Goal: Task Accomplishment & Management: Complete application form

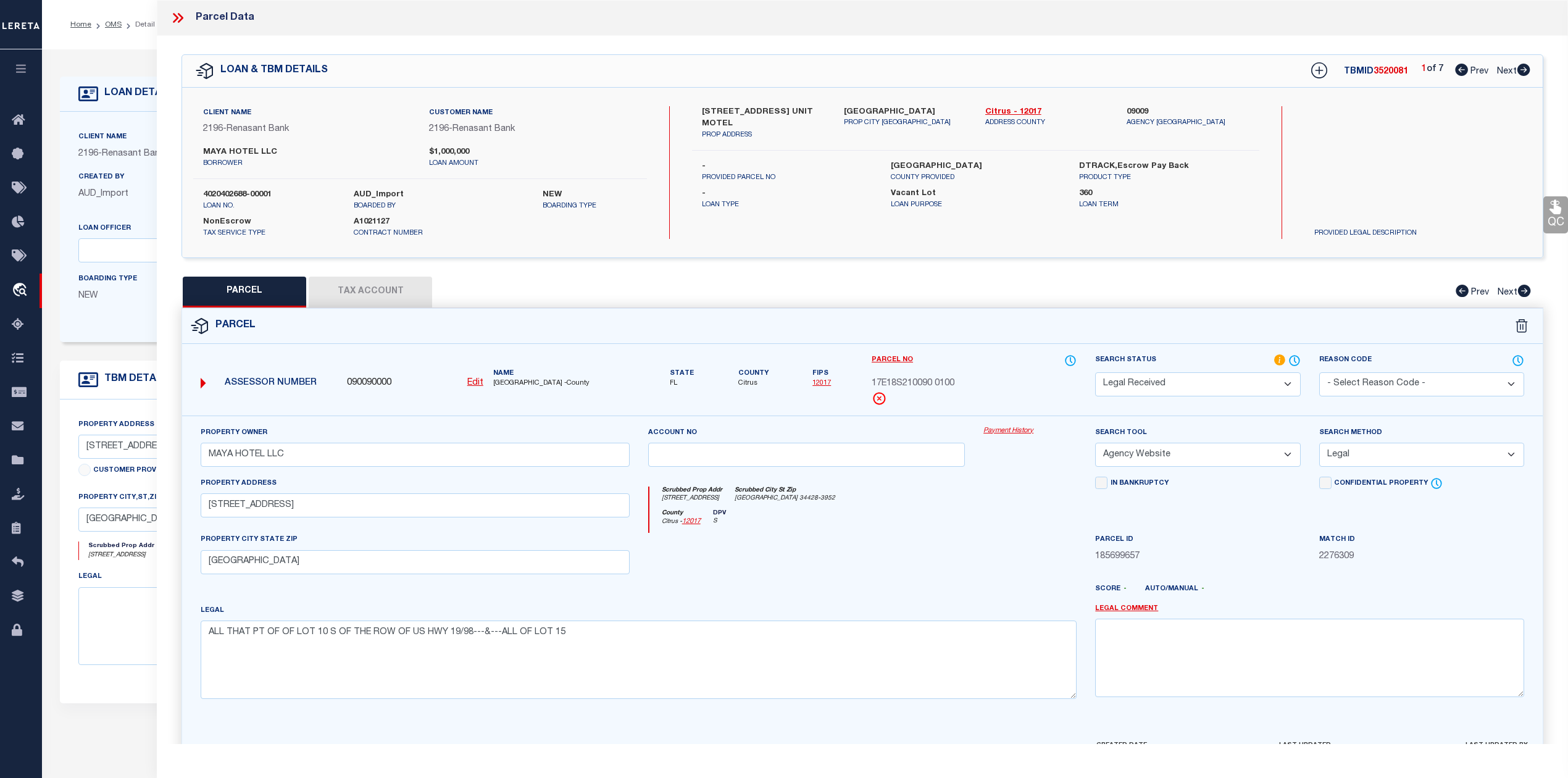
select select "RD"
select select "AGW"
select select "LEG"
select select "164191"
select select "5152"
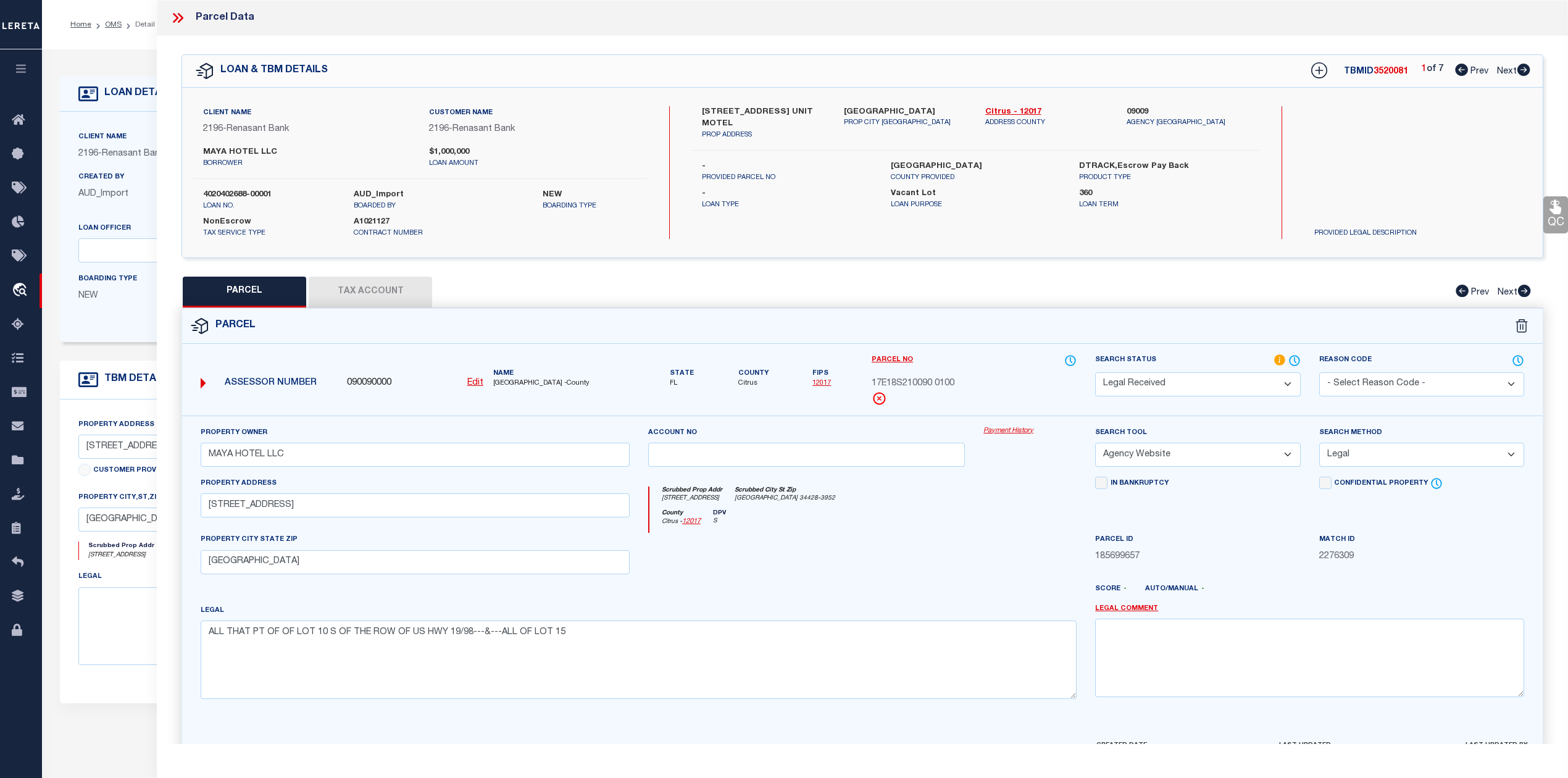
select select "400"
select select "NonEscrow"
click at [1011, 361] on label "Parcel No" at bounding box center [974, 361] width 205 height 14
click at [1367, 152] on div "Search by Legal Customer" at bounding box center [1390, 147] width 171 height 81
click at [179, 20] on icon at bounding box center [178, 18] width 16 height 16
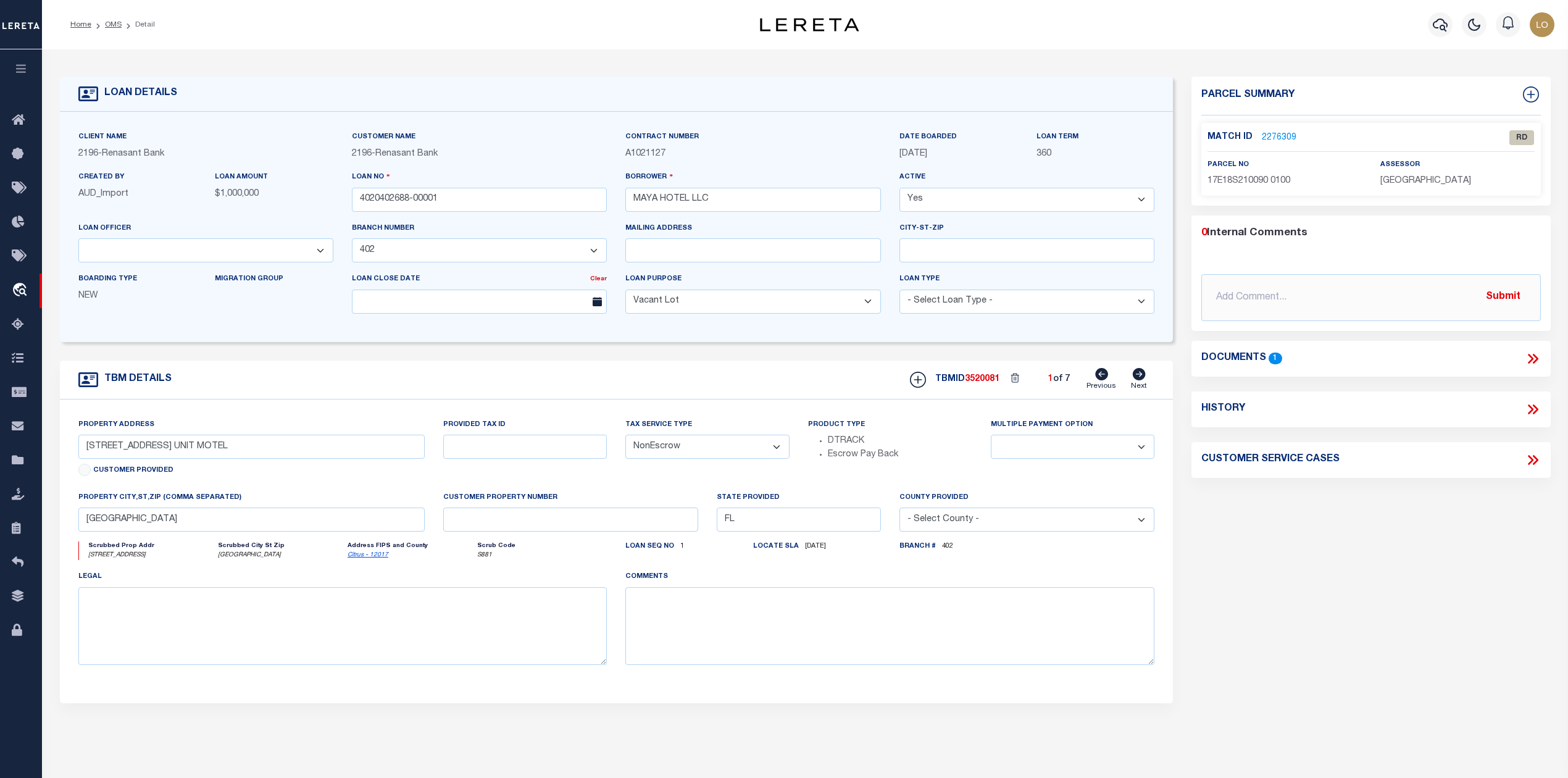
click at [1306, 576] on div "Parcel Summary Match ID 2276309 0" at bounding box center [1370, 413] width 377 height 674
click at [1306, 680] on div "Parcel Summary Match ID 2276309 0" at bounding box center [1370, 413] width 377 height 674
click at [1355, 564] on div "Parcel Summary Match ID 2276309 0" at bounding box center [1370, 413] width 377 height 674
click at [117, 25] on link "OMS" at bounding box center [113, 25] width 16 height 8
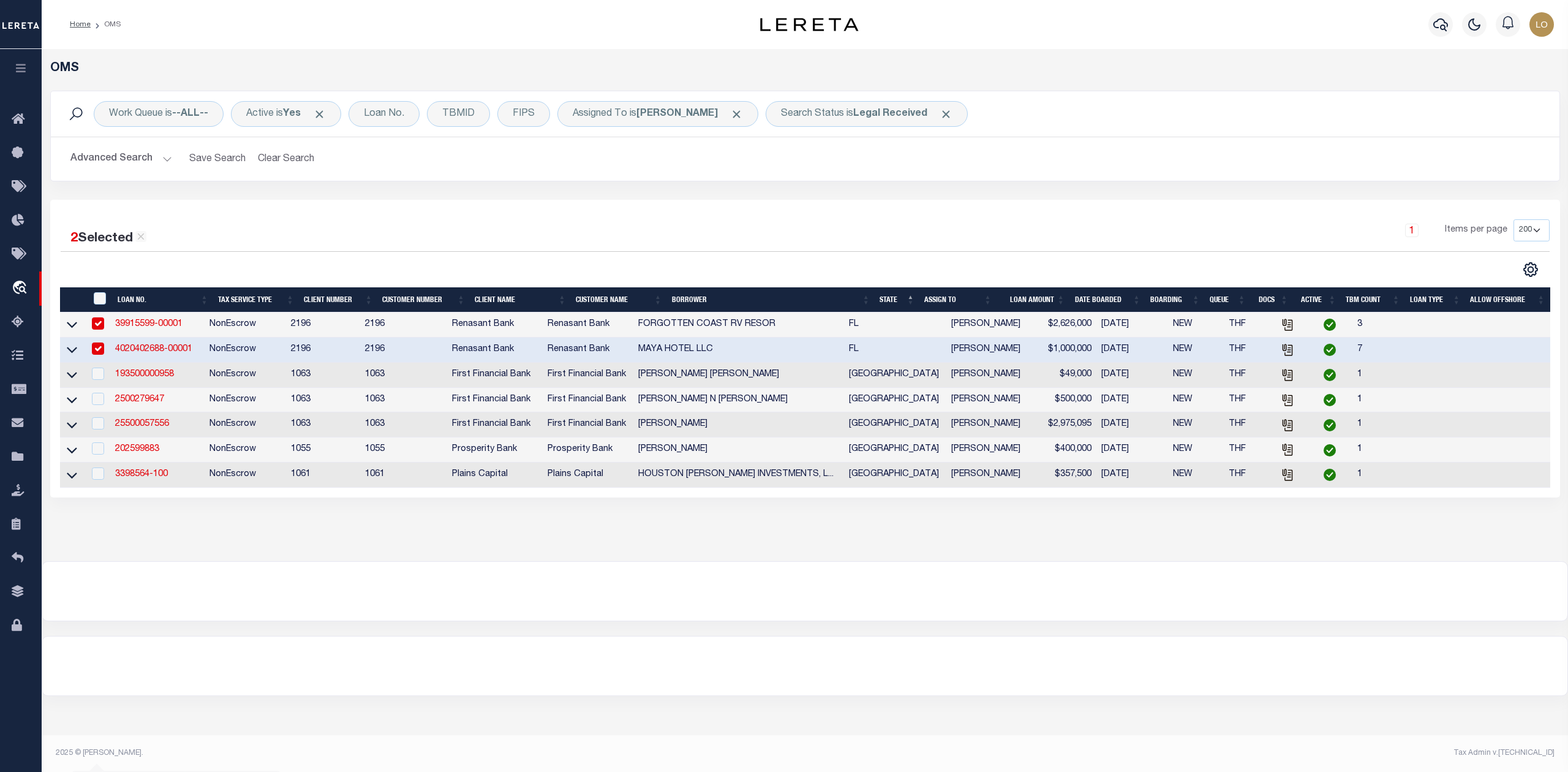
click at [853, 224] on div "1 Items per page 10 25 50 100 200" at bounding box center [993, 235] width 1113 height 32
click at [100, 326] on input "checkbox" at bounding box center [98, 323] width 12 height 12
checkbox input "false"
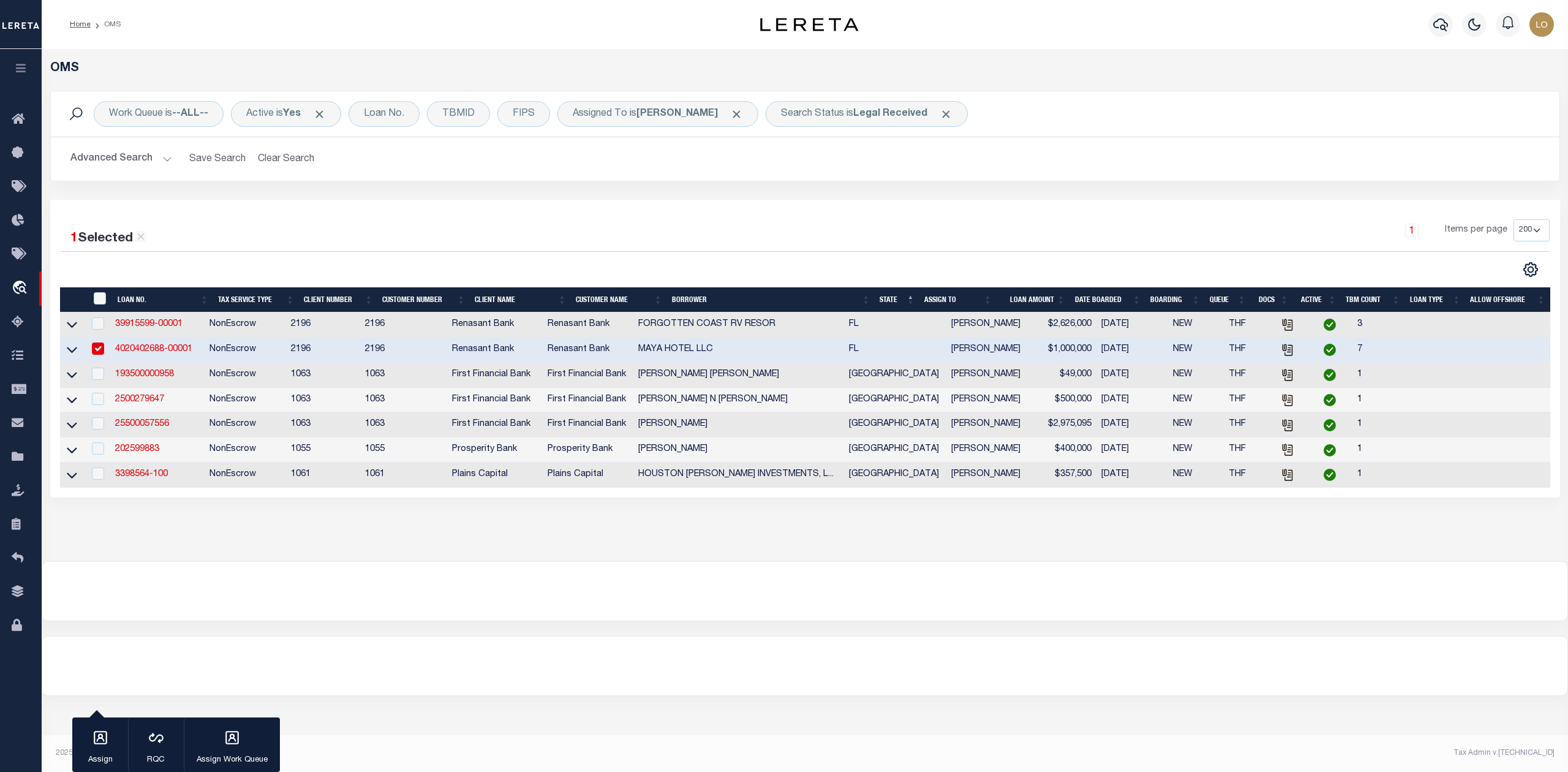
click at [98, 344] on td at bounding box center [97, 350] width 26 height 25
checkbox input "false"
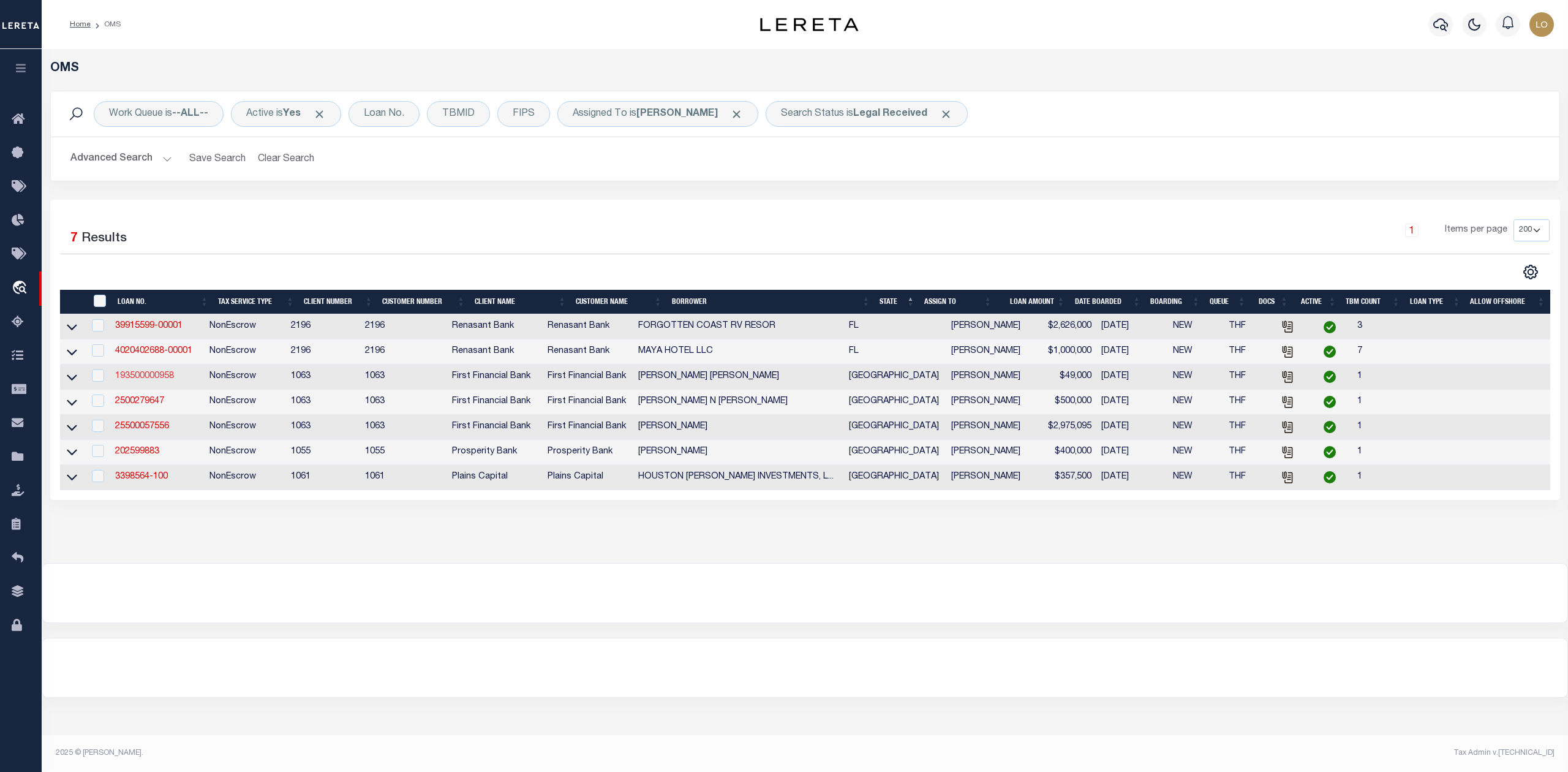
click at [143, 380] on link "193500000958" at bounding box center [144, 376] width 59 height 9
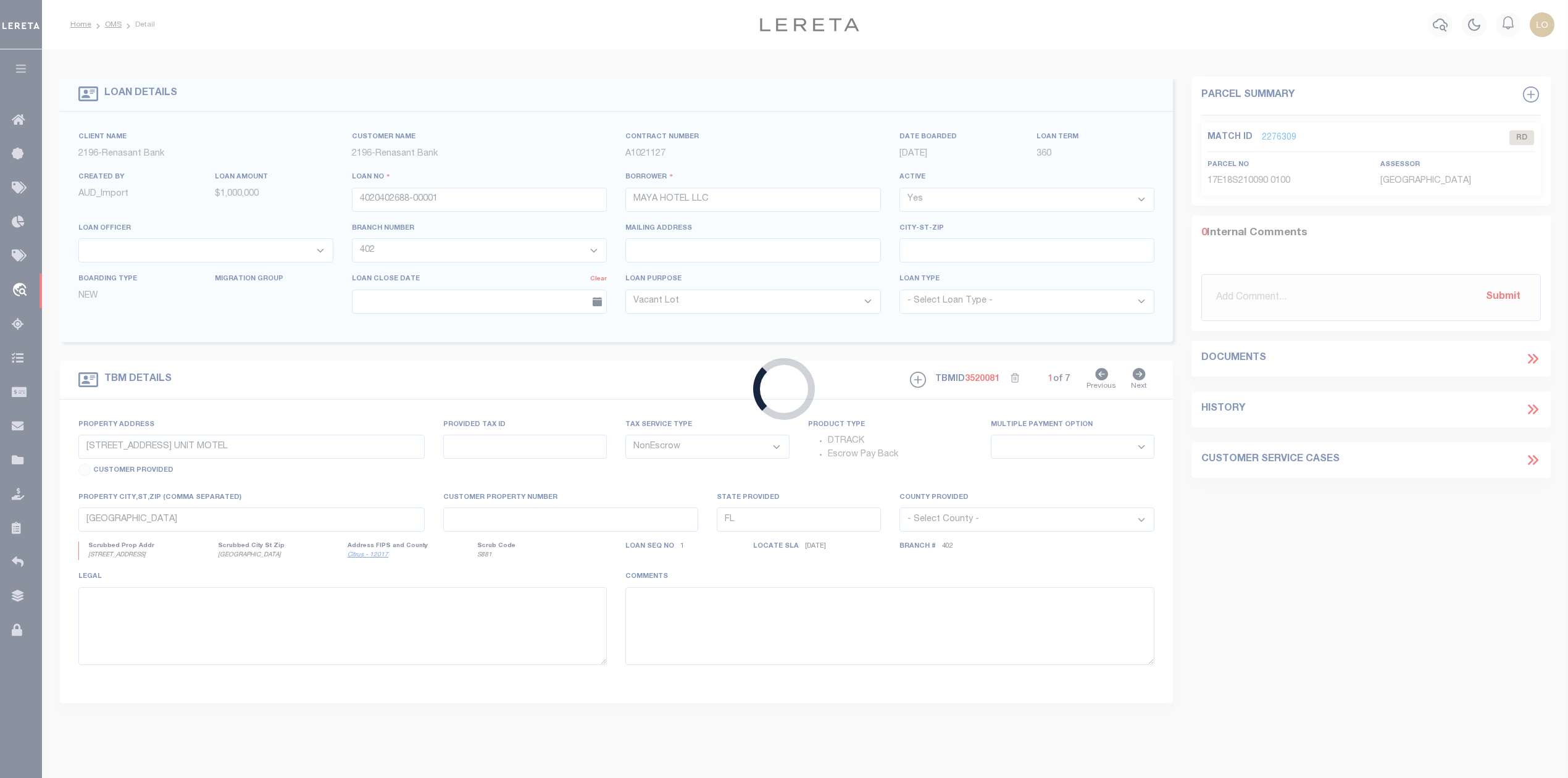
type input "193500000958"
type input "Zachary Brian Jones"
select select
select select "100"
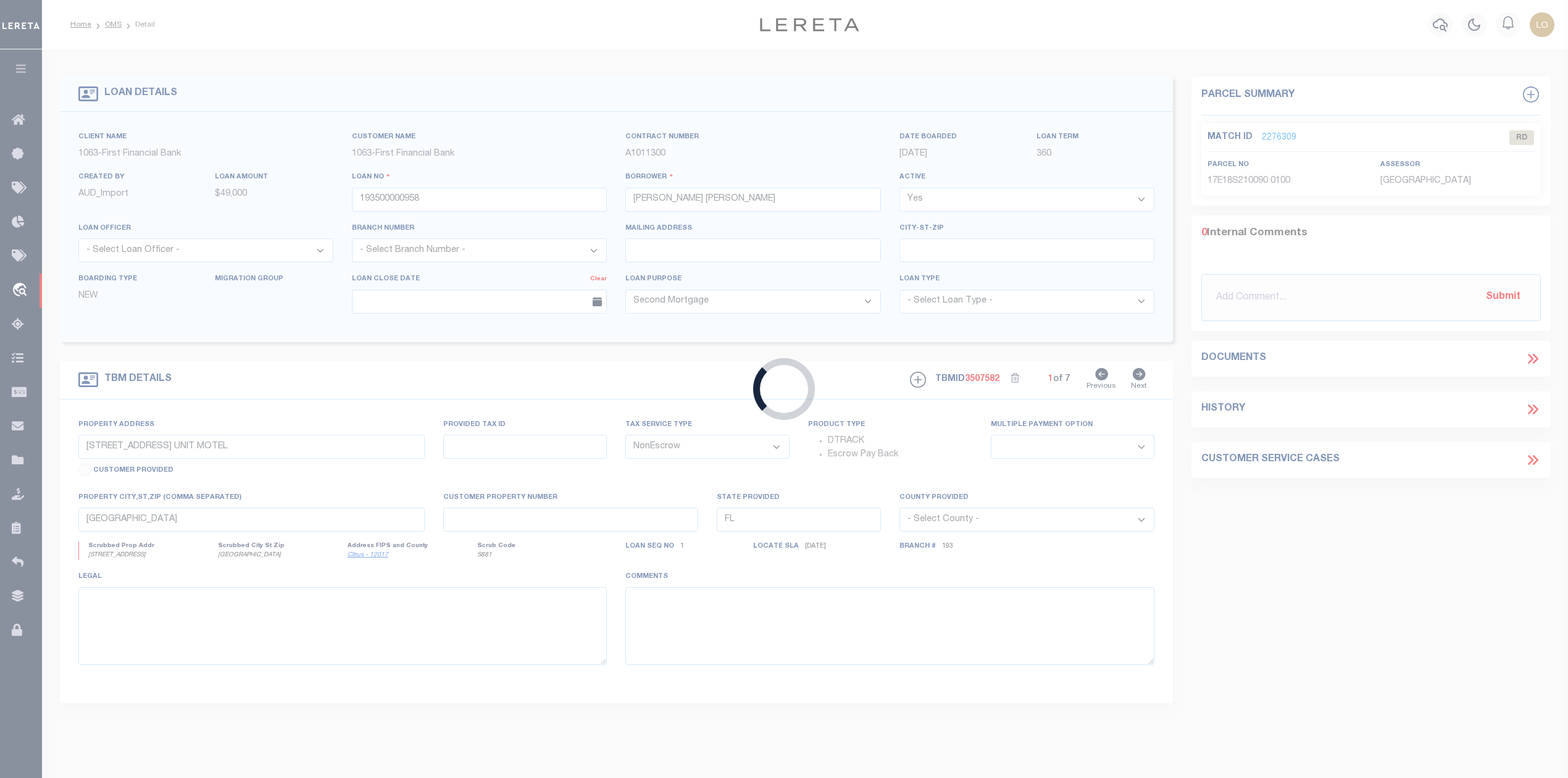
select select "49528"
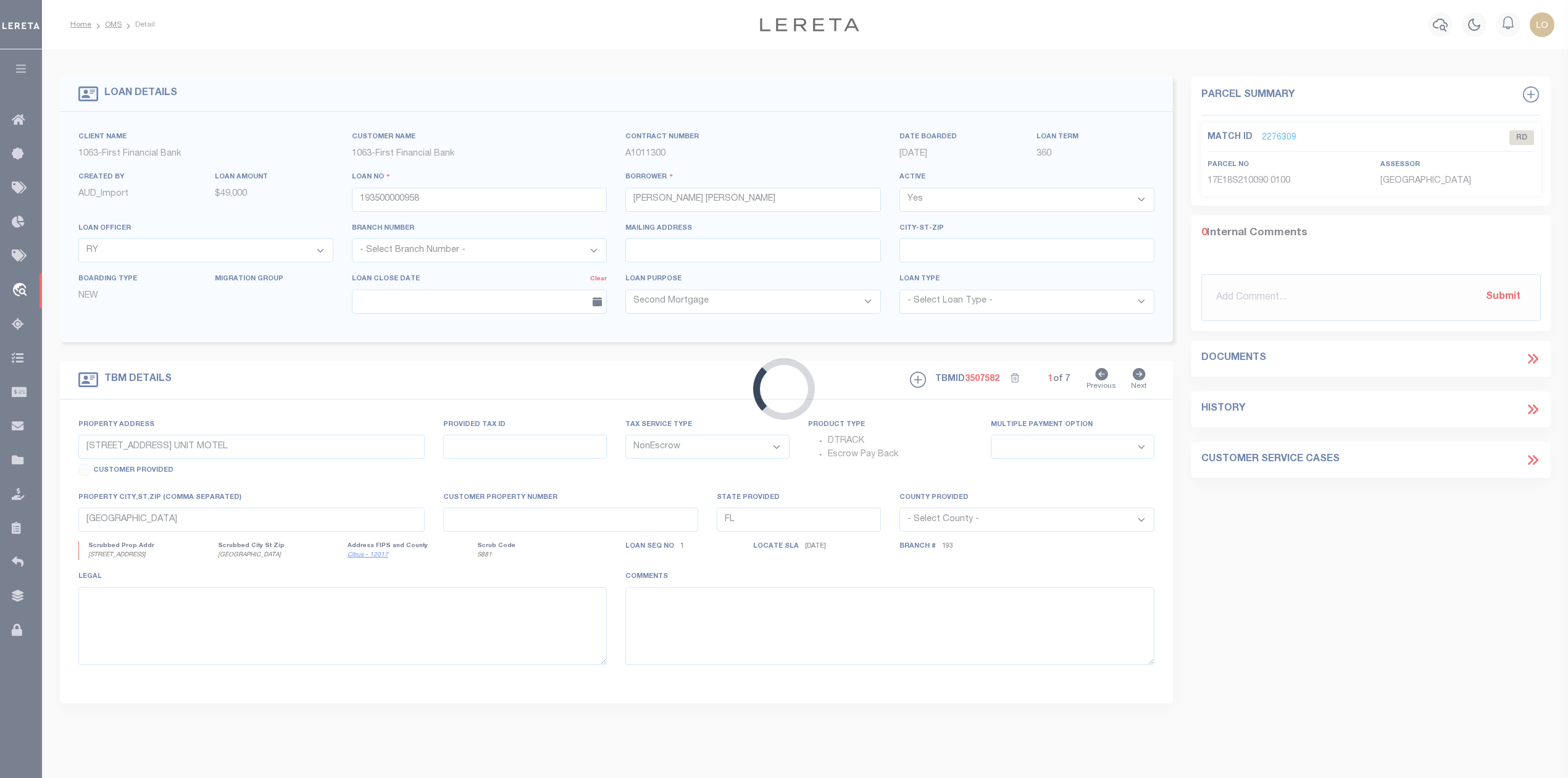
type input "14637 WALNUT CEMETERY RD"
select select
type input "BREMOND TX 766290000"
type input "[GEOGRAPHIC_DATA]"
select select
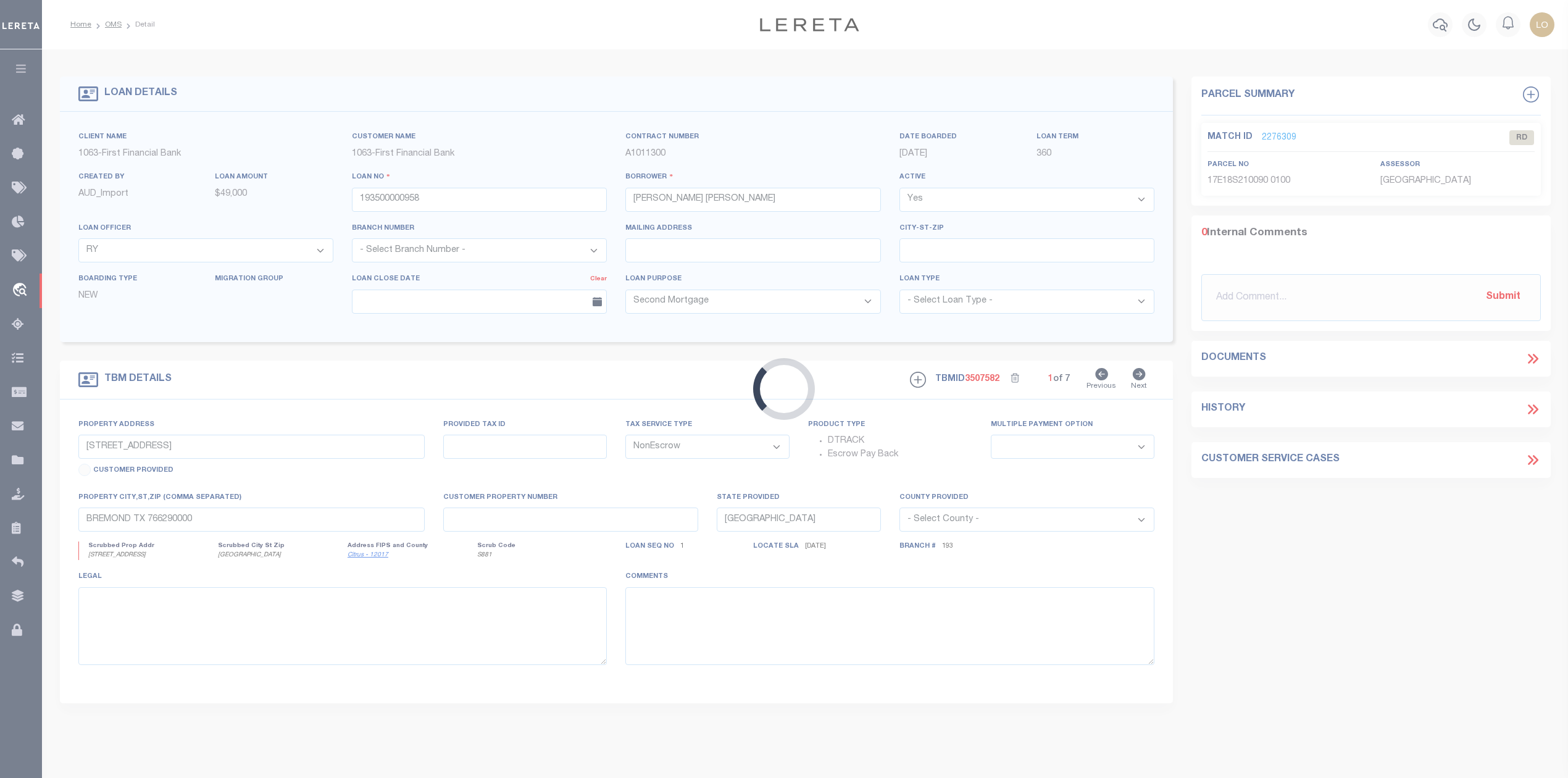
select select "17231"
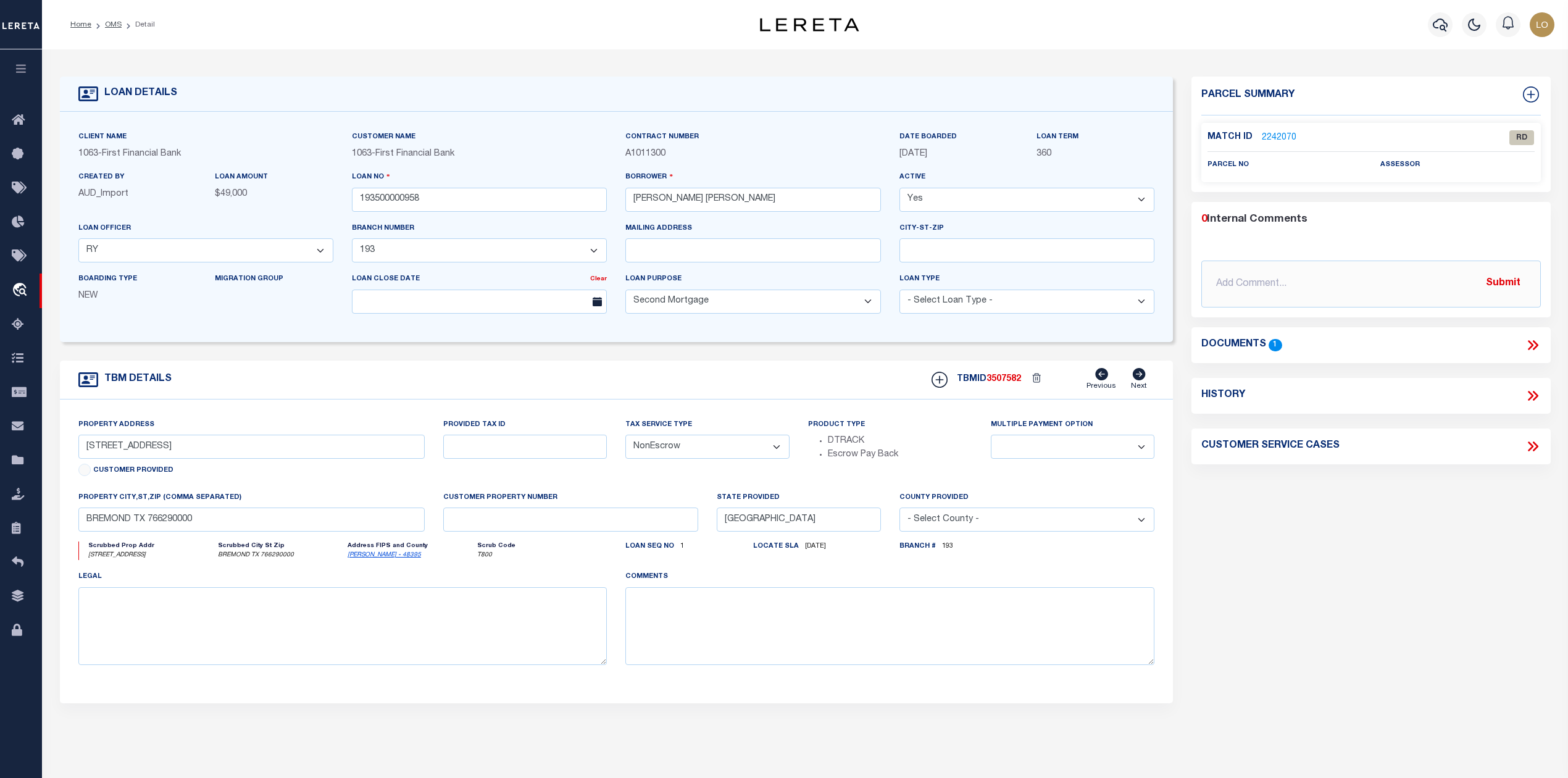
click at [1288, 565] on div "Parcel Summary Match ID 2242070 0" at bounding box center [1370, 413] width 377 height 674
click at [1279, 137] on link "2242070" at bounding box center [1279, 138] width 35 height 13
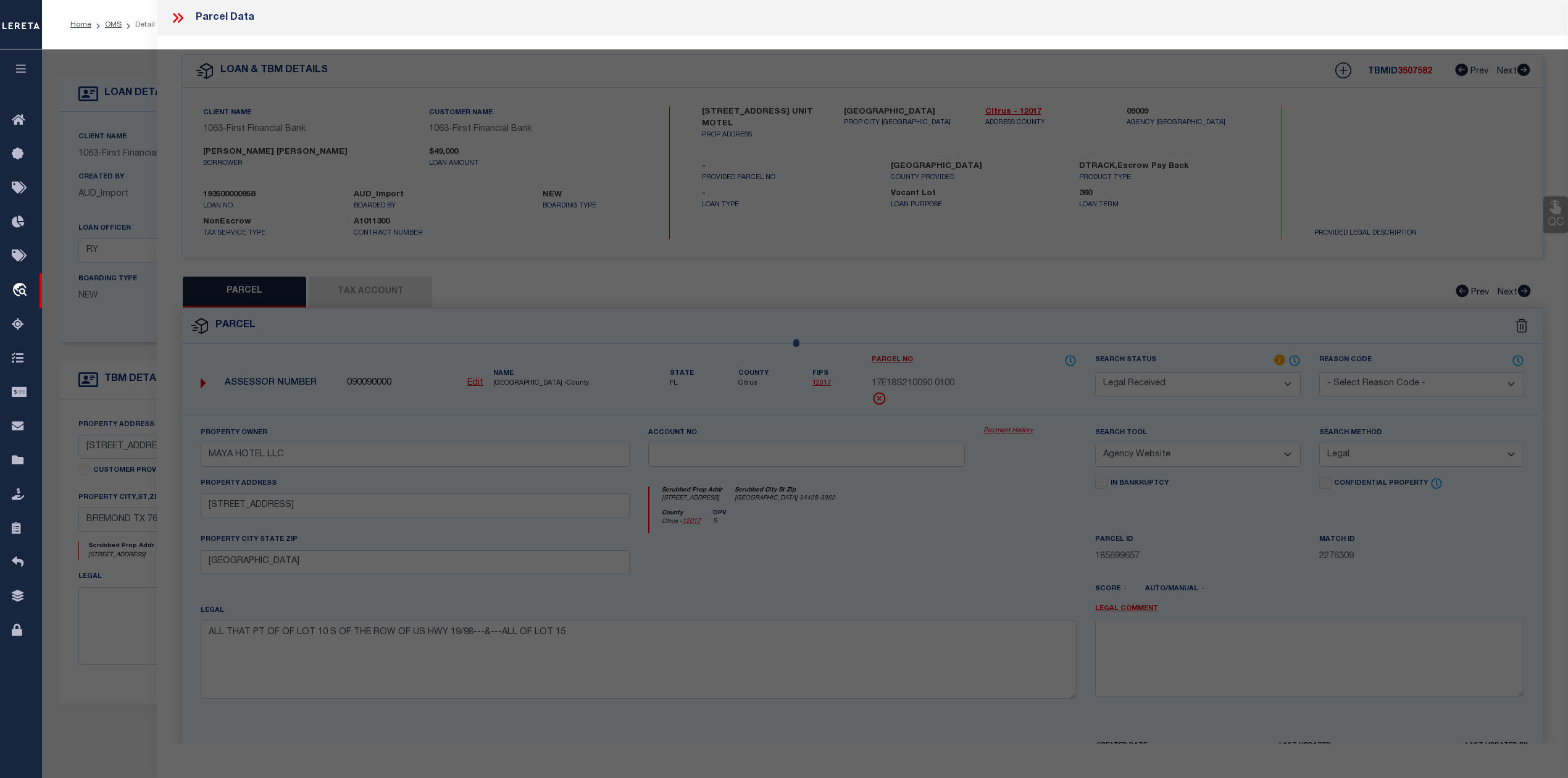
select select "AS"
select select
checkbox input "false"
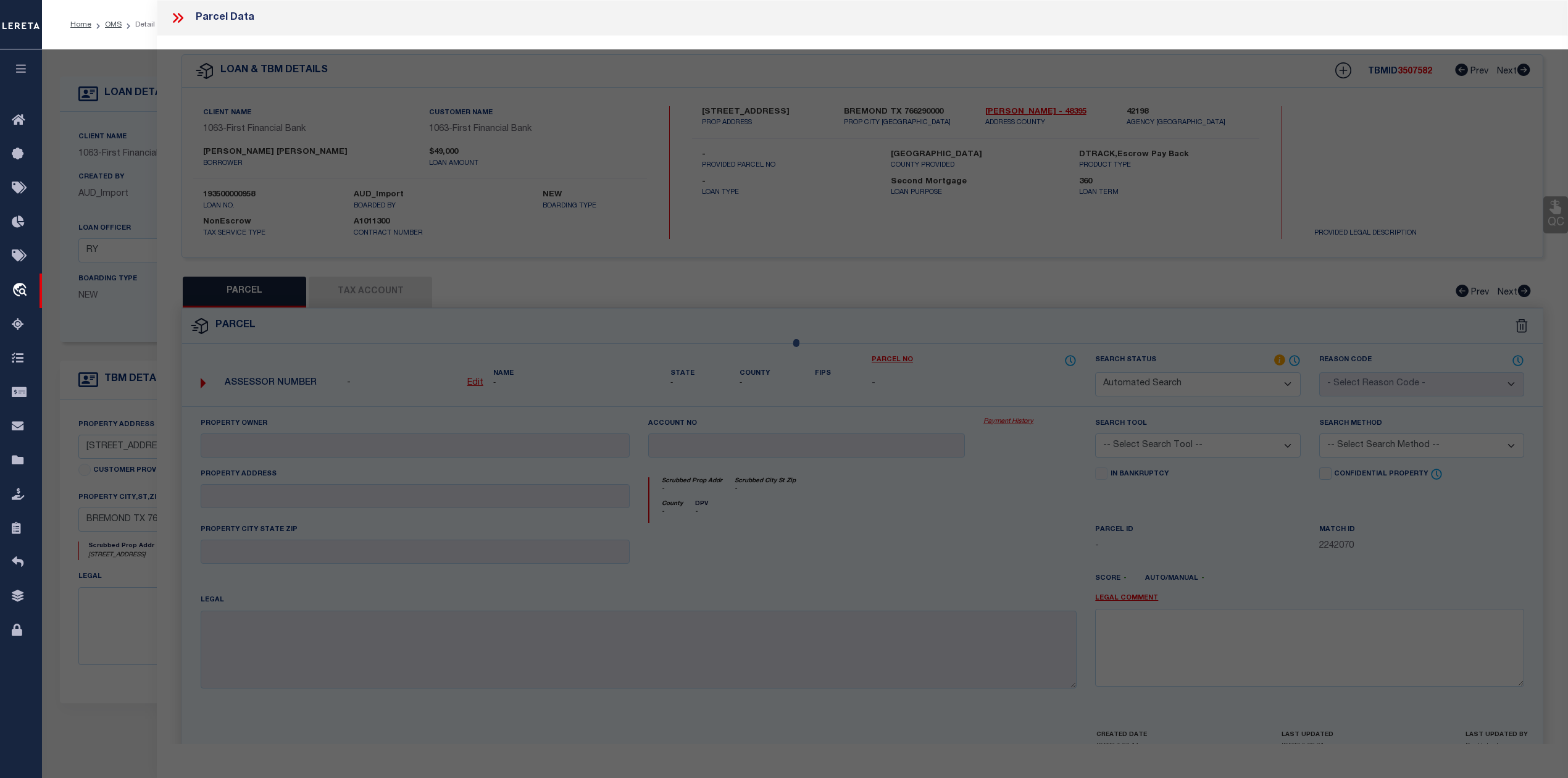
select select "RD"
checkbox input "false"
type textarea "Document uploaded that satisfies a legal requirement, changing from [GEOGRAPHIC…"
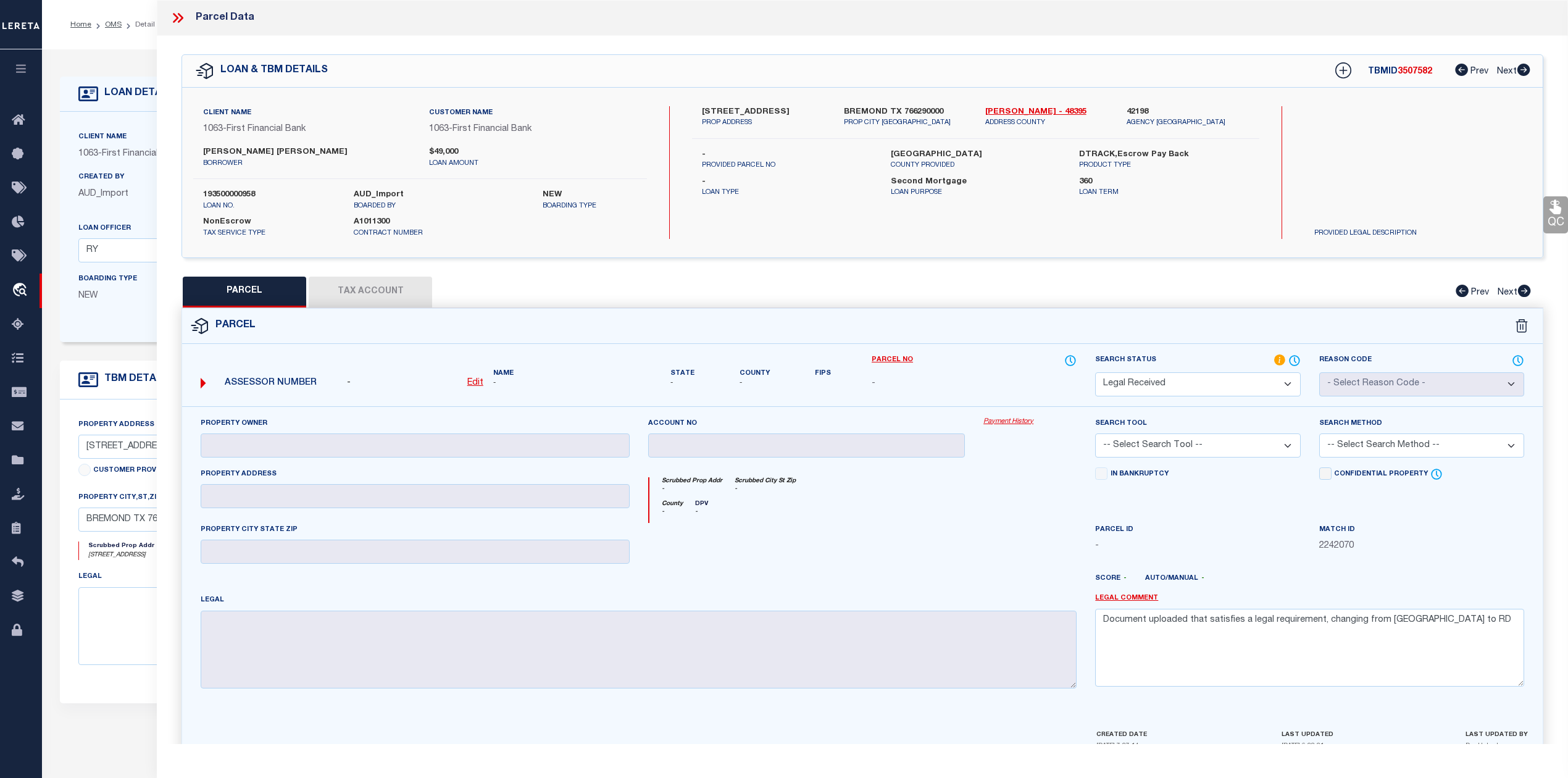
click at [1022, 319] on div "Parcel" at bounding box center [862, 327] width 1361 height 35
click at [1020, 304] on div "PARCEL Tax Account Prev Next" at bounding box center [862, 292] width 1362 height 31
click at [1019, 316] on div "Parcel" at bounding box center [862, 327] width 1361 height 35
click at [1095, 312] on div "Parcel" at bounding box center [862, 327] width 1361 height 35
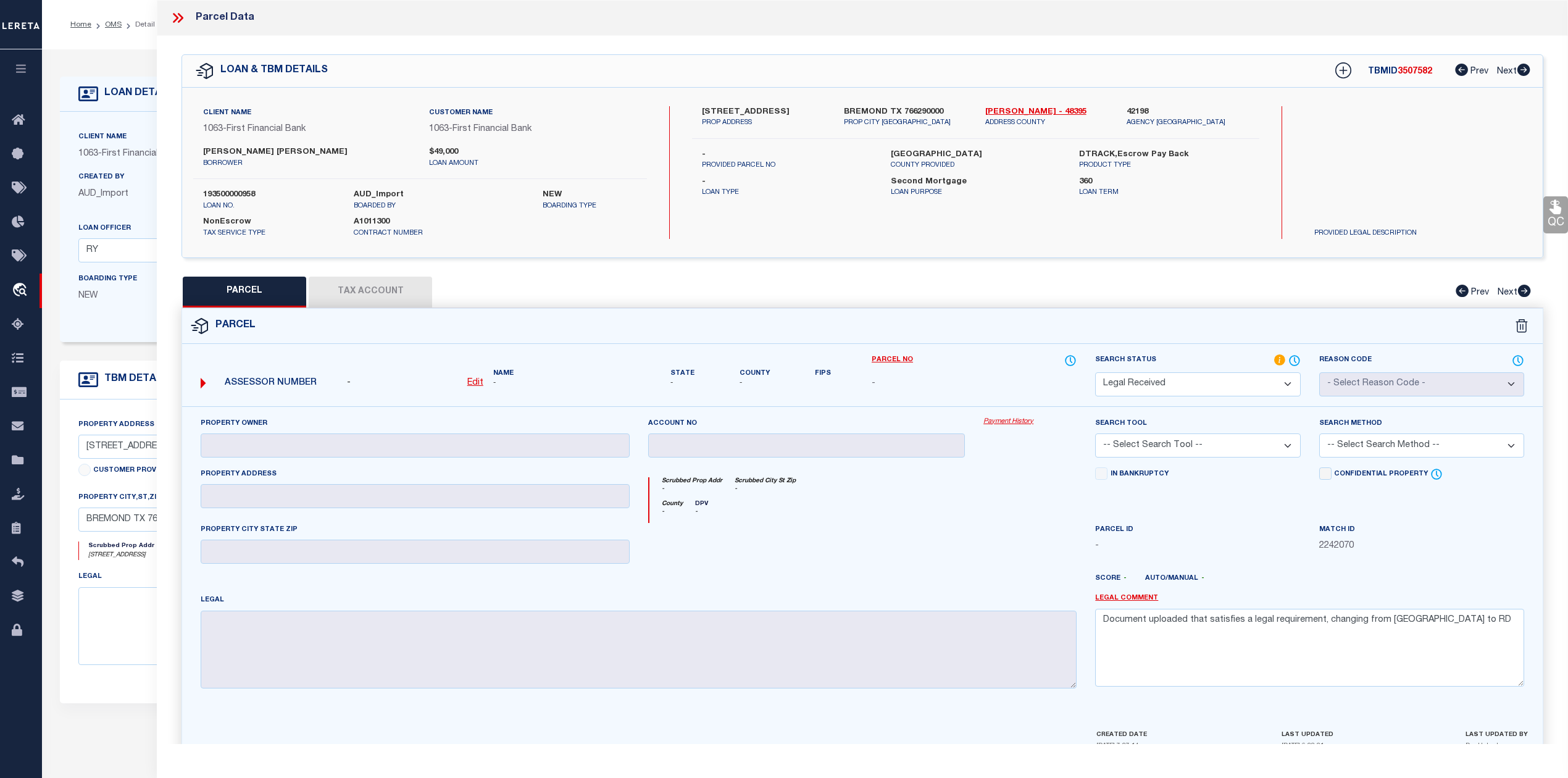
click at [1123, 283] on div "PARCEL Tax Account Prev Next" at bounding box center [862, 292] width 1362 height 31
click at [1104, 321] on div "Parcel" at bounding box center [862, 327] width 1361 height 35
click at [1213, 318] on div "Parcel" at bounding box center [862, 327] width 1361 height 35
click at [1173, 294] on div "PARCEL Tax Account Prev Next" at bounding box center [862, 292] width 1362 height 31
click at [643, 282] on div "PARCEL Tax Account Prev Next" at bounding box center [862, 292] width 1362 height 31
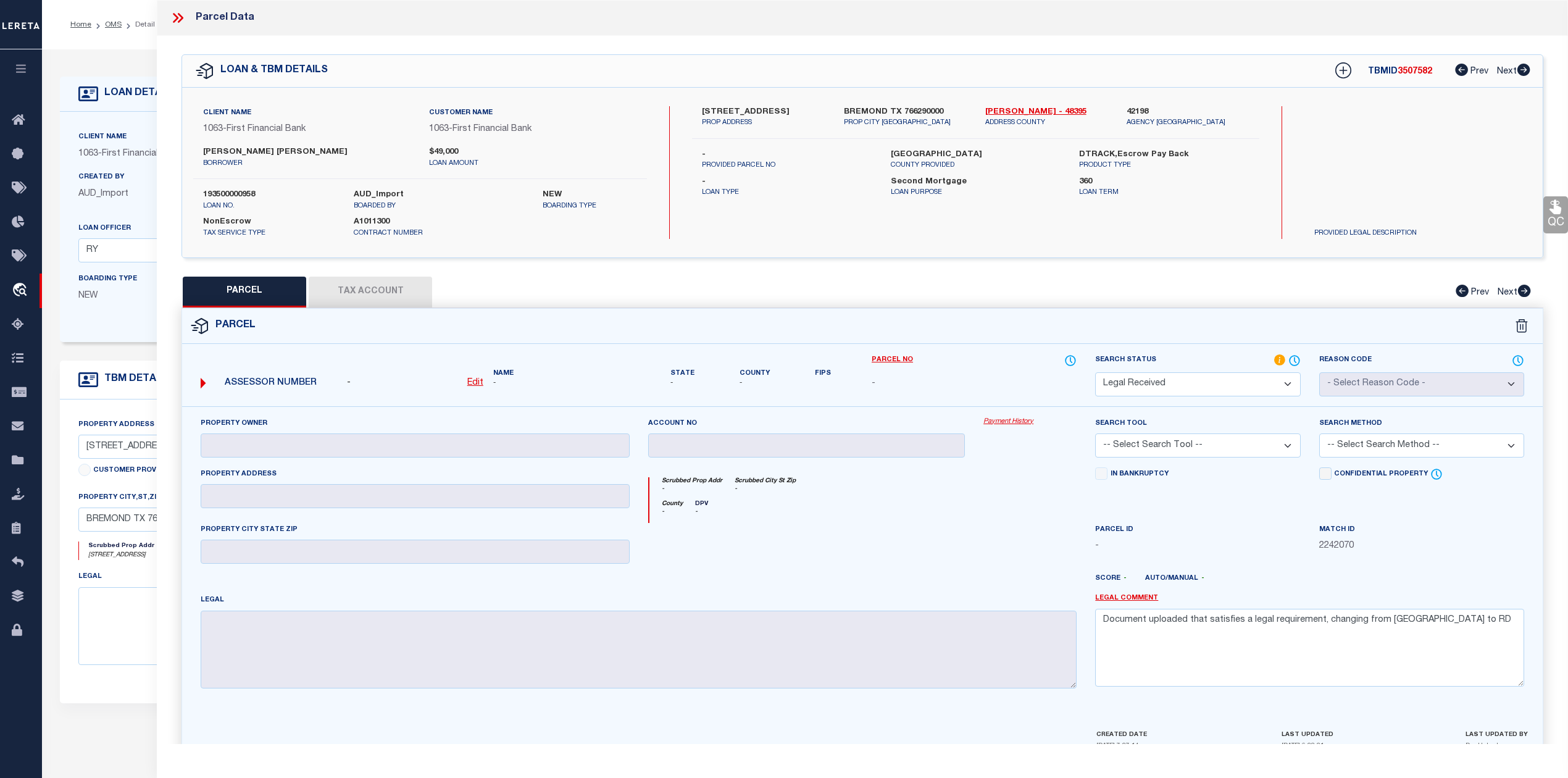
click at [698, 309] on div "Parcel" at bounding box center [862, 327] width 1361 height 35
click at [668, 343] on div "Parcel" at bounding box center [862, 327] width 1361 height 35
click at [1219, 327] on div "Parcel" at bounding box center [862, 327] width 1361 height 35
click at [1035, 314] on div "Parcel" at bounding box center [862, 327] width 1361 height 35
click at [968, 355] on label "Parcel No" at bounding box center [974, 361] width 205 height 14
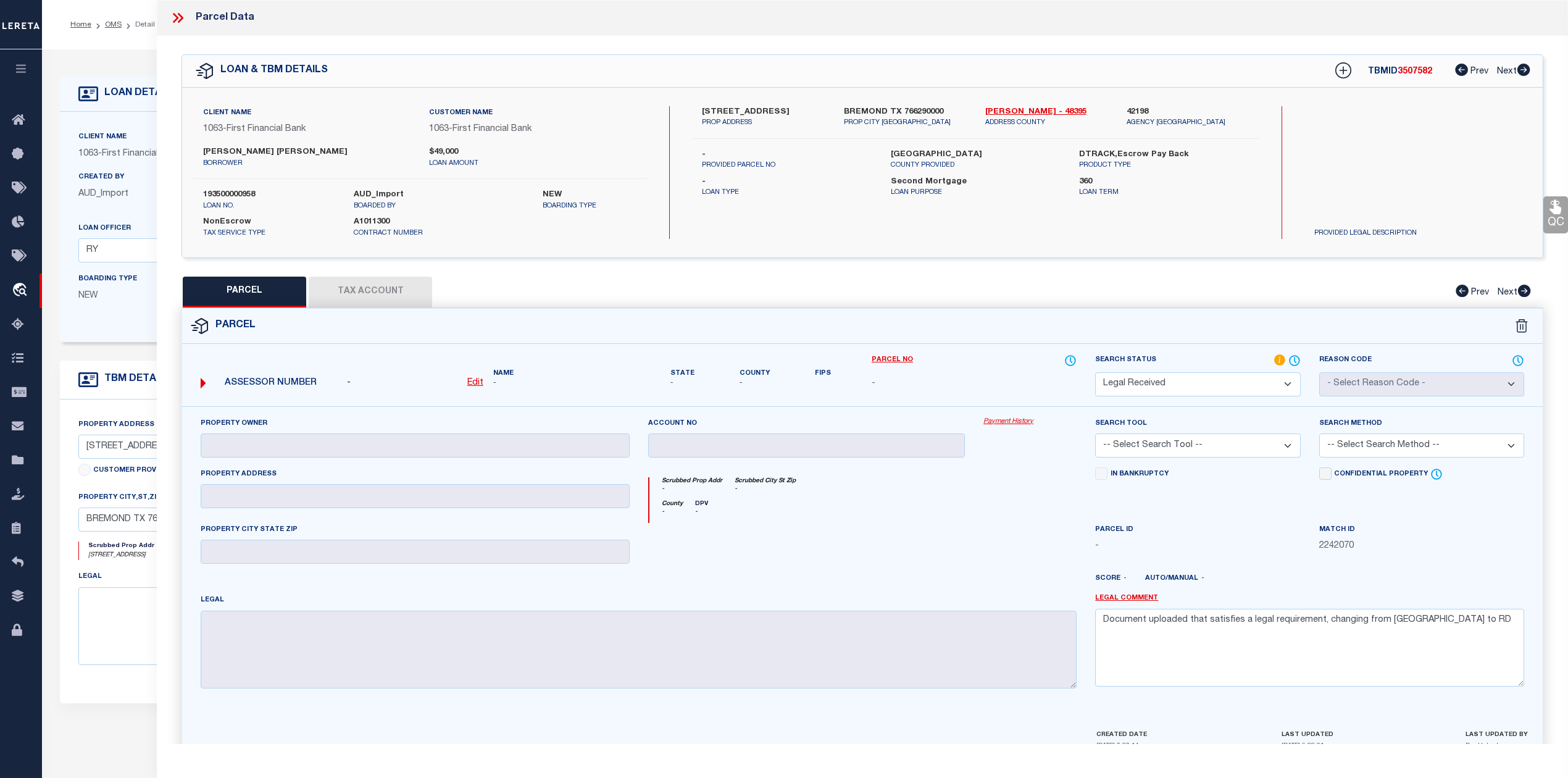
click at [960, 323] on div "Parcel" at bounding box center [862, 327] width 1361 height 35
click at [889, 303] on div "PARCEL Tax Account Prev Next" at bounding box center [862, 292] width 1362 height 31
click at [956, 290] on div "PARCEL Tax Account Prev Next" at bounding box center [862, 292] width 1362 height 31
click at [1006, 273] on div "QC QC QC" at bounding box center [862, 404] width 1411 height 737
click at [1069, 277] on div "PARCEL Tax Account Prev Next" at bounding box center [862, 292] width 1362 height 31
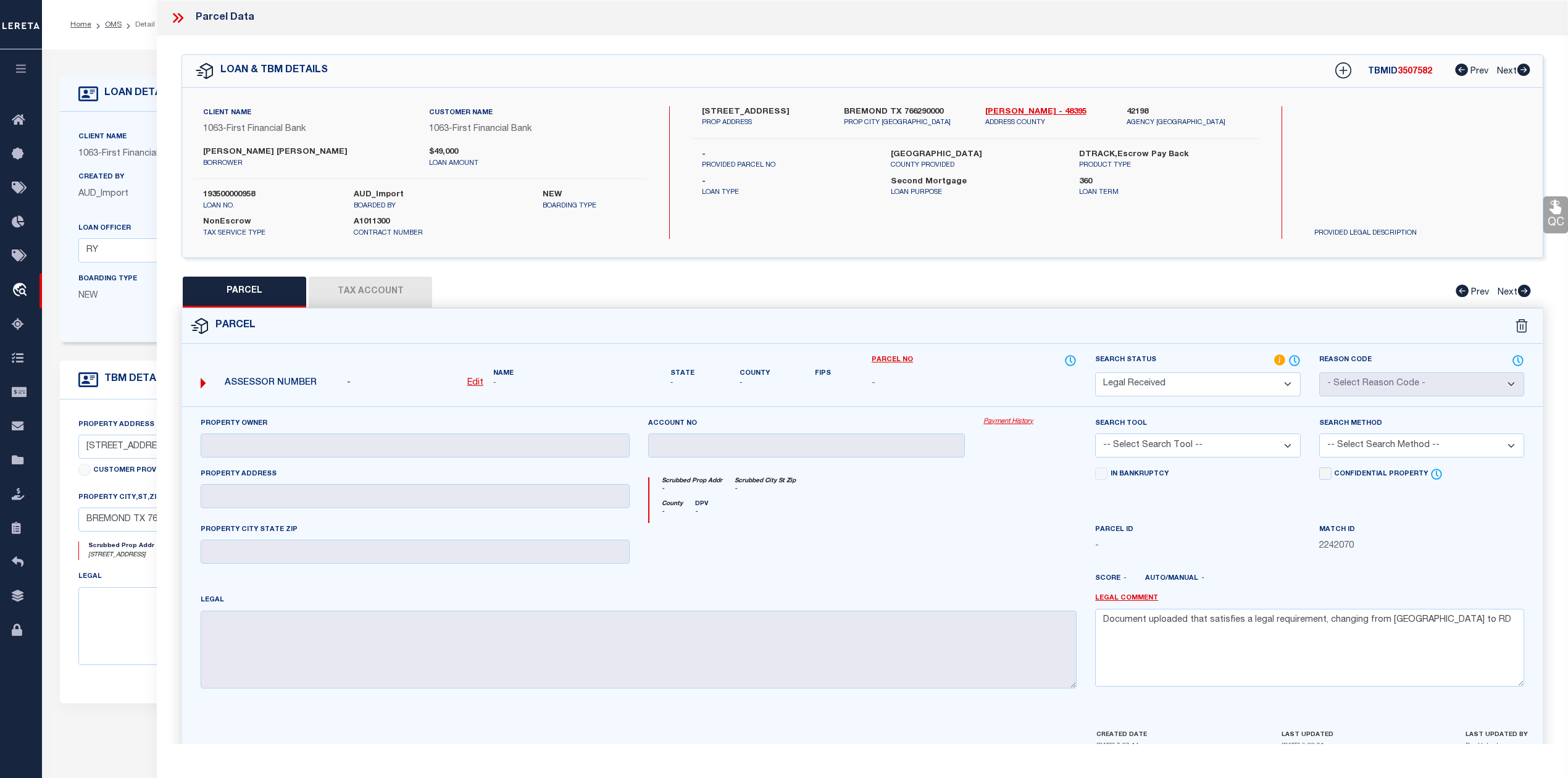
click at [1158, 381] on select "Automated Search Bad Parcel Complete Duplicate Parcel High Dollar Reporting In …" at bounding box center [1198, 384] width 205 height 24
click at [1032, 517] on div "County - DPV -" at bounding box center [863, 511] width 428 height 23
click at [1170, 383] on select "Automated Search Bad Parcel Complete Duplicate Parcel High Dollar Reporting In …" at bounding box center [1198, 384] width 205 height 24
select select "ND"
click at [1095, 372] on select "Automated Search Bad Parcel Complete Duplicate Parcel High Dollar Reporting In …" at bounding box center [1198, 384] width 205 height 24
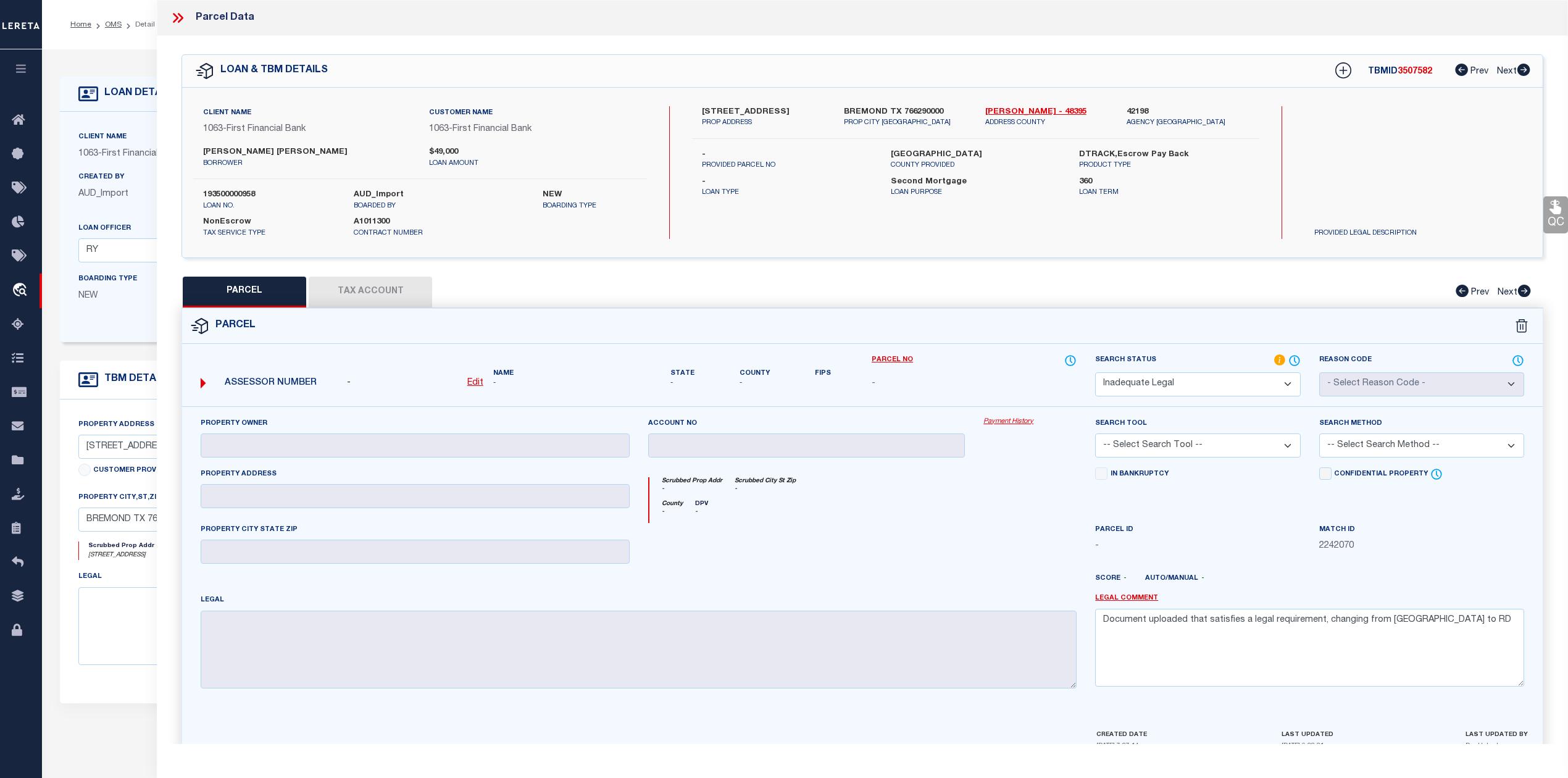
click at [999, 518] on div "County - DPV -" at bounding box center [863, 511] width 428 height 23
drag, startPoint x: 1428, startPoint y: 626, endPoint x: 1101, endPoint y: 618, distance: 327.1
click at [1101, 618] on textarea "Document uploaded that satisfies a legal requirement, changing from [GEOGRAPHIC…" at bounding box center [1310, 648] width 429 height 78
click at [1048, 570] on div at bounding box center [1030, 548] width 112 height 50
click at [1173, 378] on select "Automated Search Bad Parcel Complete Duplicate Parcel High Dollar Reporting In …" at bounding box center [1198, 384] width 205 height 24
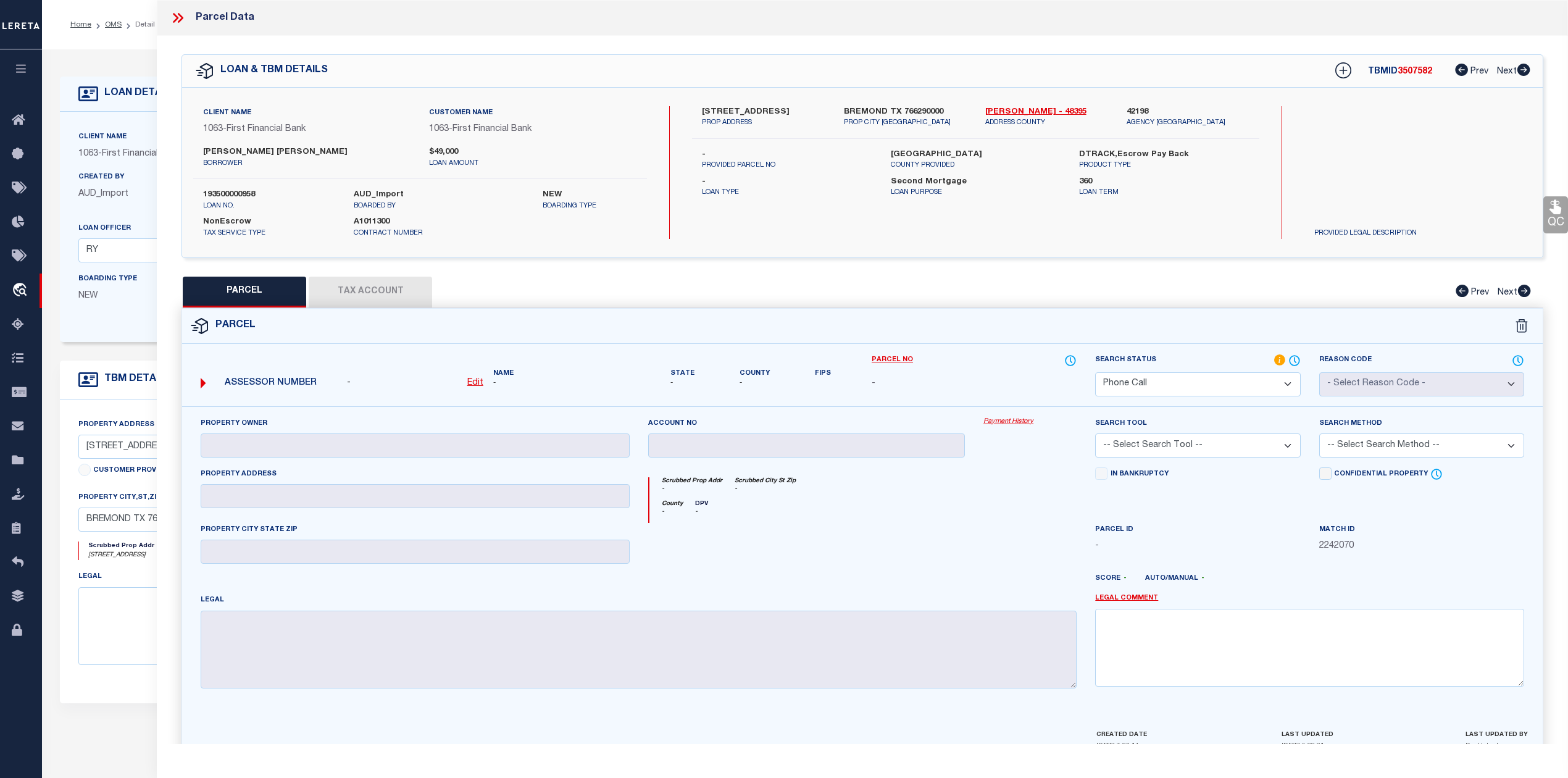
click at [1095, 372] on select "Automated Search Bad Parcel Complete Duplicate Parcel High Dollar Reporting In …" at bounding box center [1198, 384] width 205 height 24
click at [1039, 588] on div at bounding box center [919, 583] width 336 height 20
click at [1035, 492] on div "Scrubbed Prop Addr - Scrubbed City St Zip -" at bounding box center [863, 488] width 428 height 23
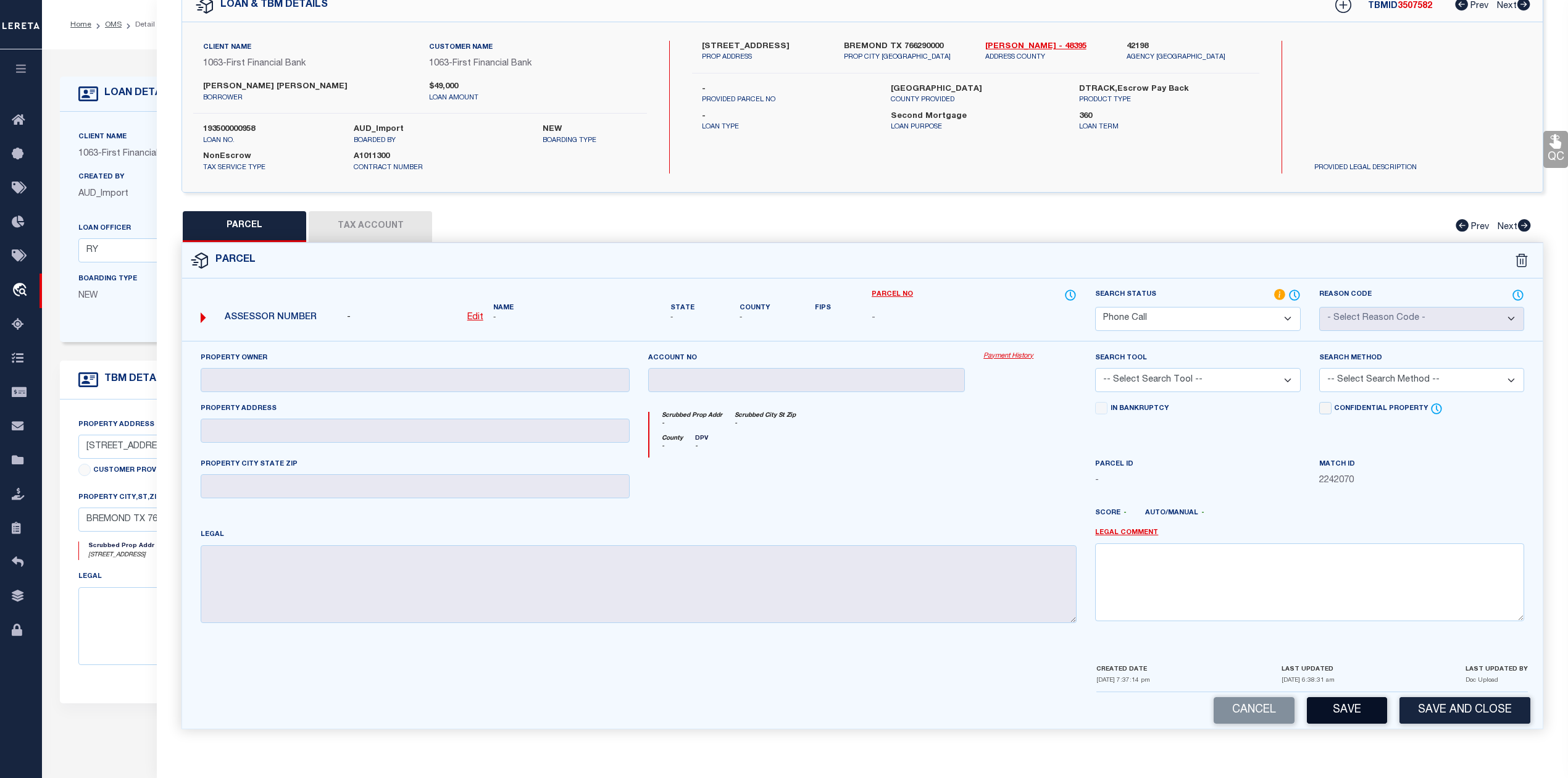
click at [1329, 709] on button "Save" at bounding box center [1347, 710] width 80 height 27
click at [1020, 485] on div at bounding box center [1030, 483] width 112 height 50
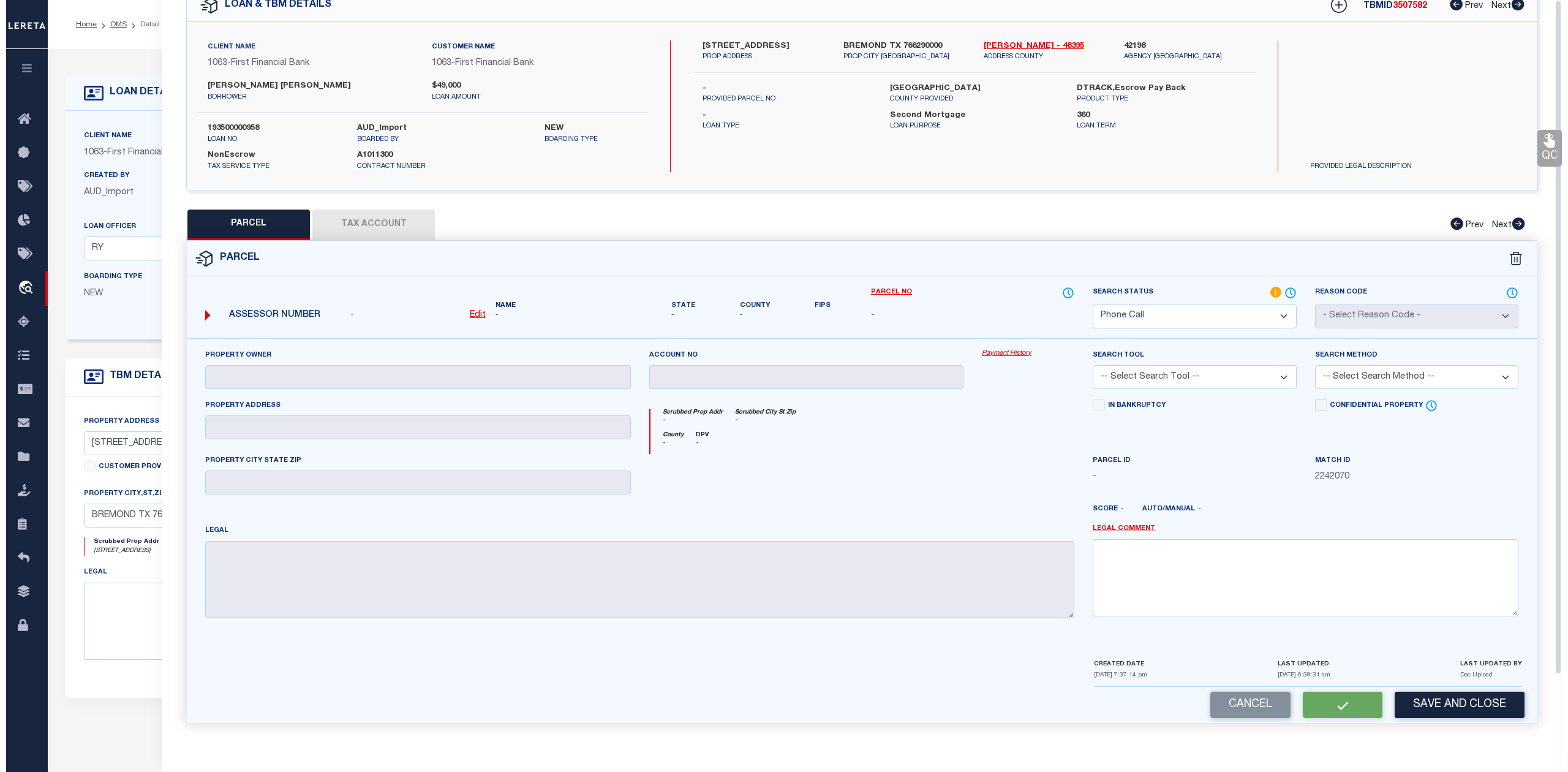
scroll to position [0, 0]
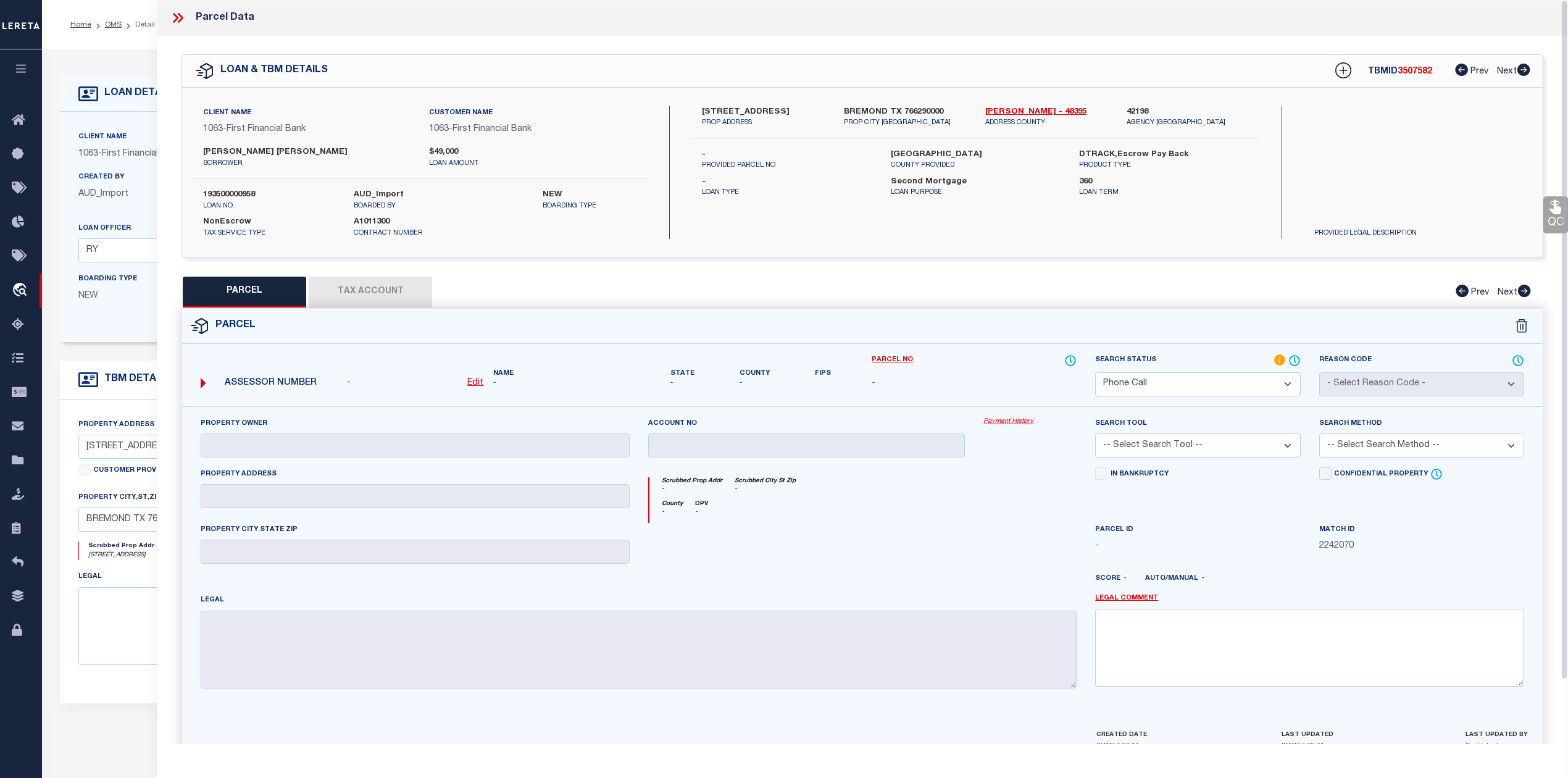
select select "AS"
checkbox input "false"
select select "PH"
checkbox input "false"
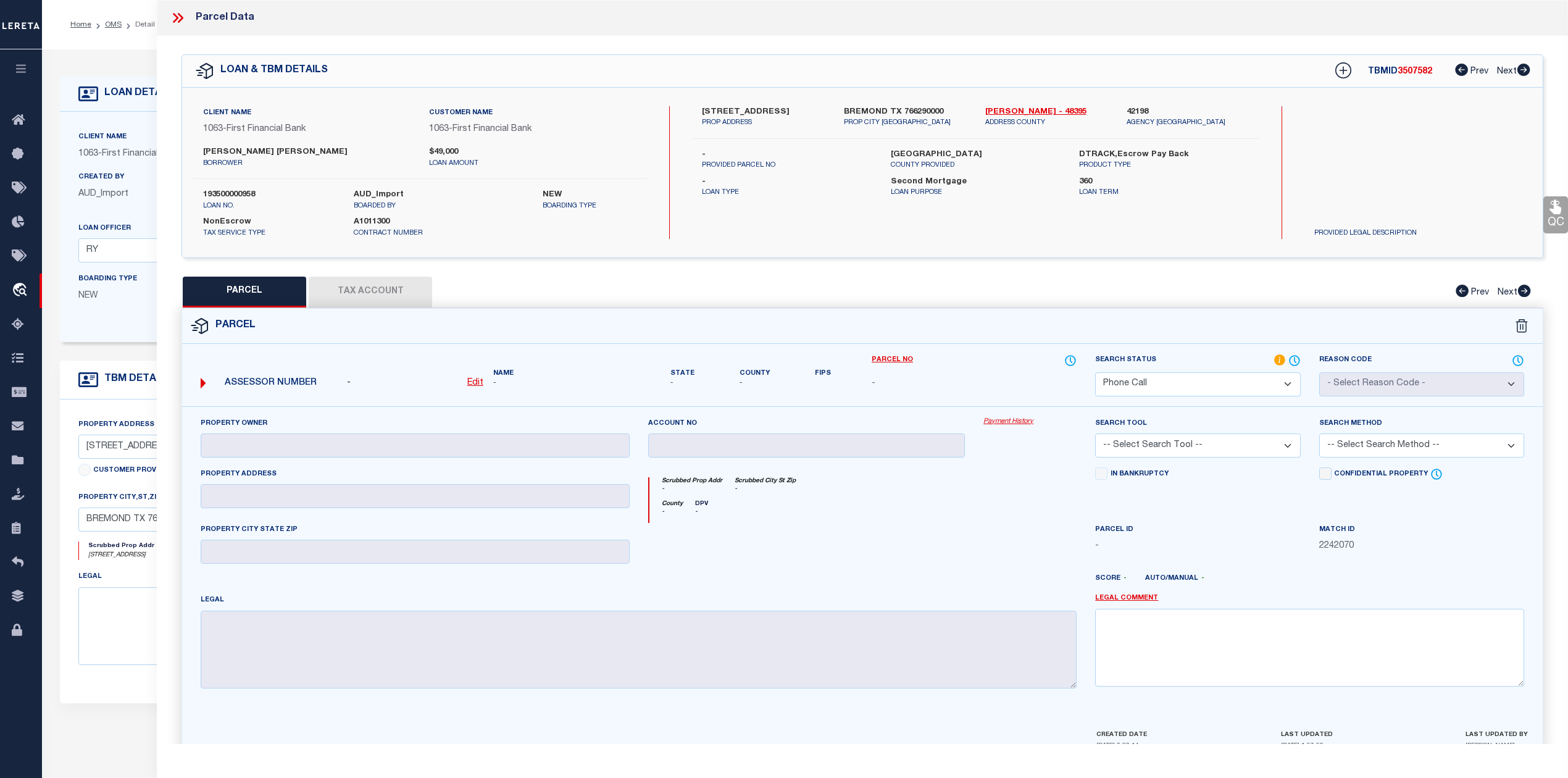
click at [1423, 70] on span "3507582" at bounding box center [1415, 72] width 35 height 9
copy span "3507582"
click at [1003, 332] on div "Parcel" at bounding box center [862, 327] width 1361 height 35
click at [245, 192] on label "193500000958" at bounding box center [269, 195] width 132 height 12
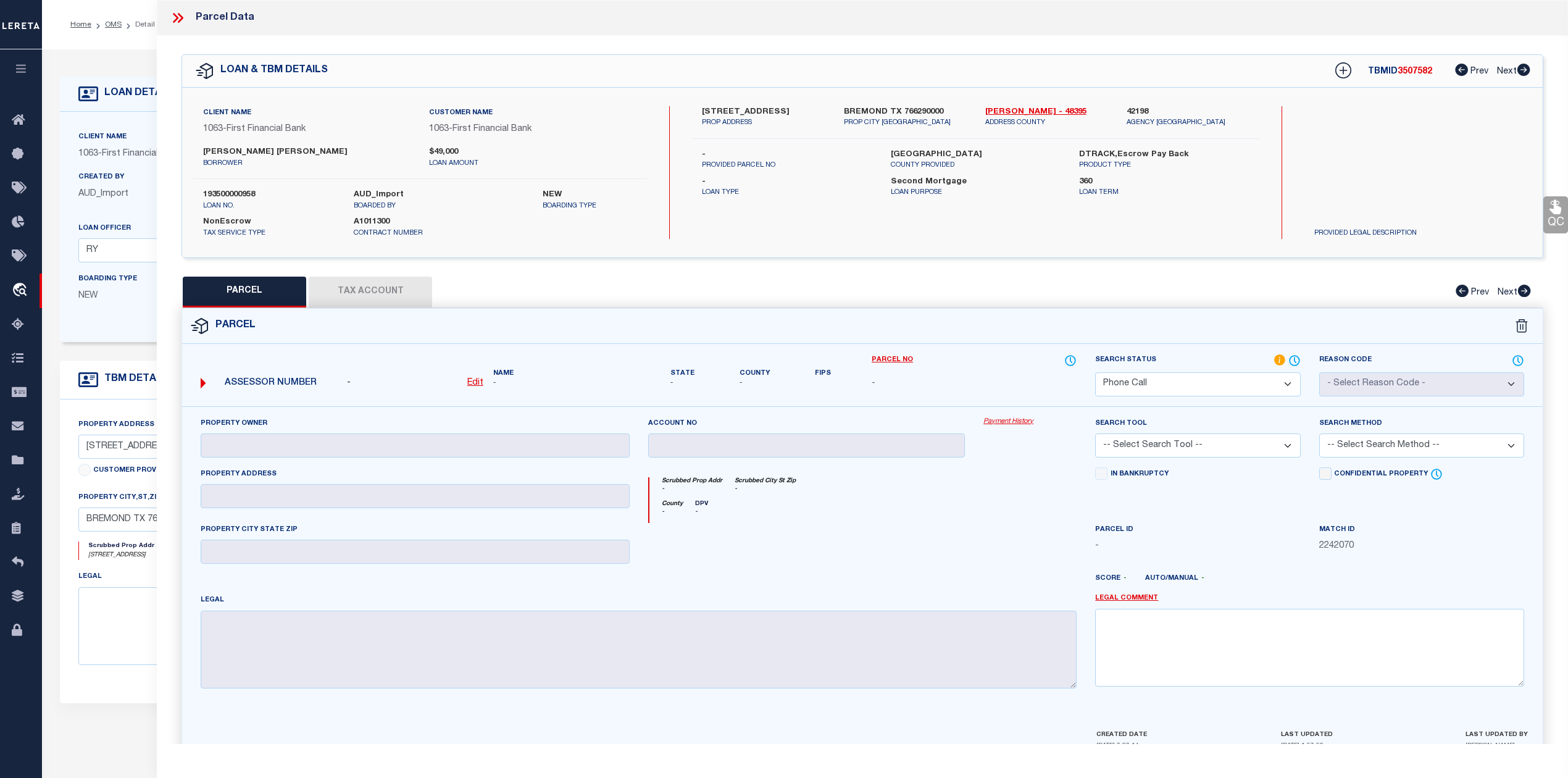
click at [245, 192] on label "193500000958" at bounding box center [269, 195] width 132 height 12
copy label "193500000958"
drag, startPoint x: 979, startPoint y: 109, endPoint x: 1024, endPoint y: 105, distance: 45.2
click at [1024, 106] on div "Robertson - 48395 ADDRESS COUNTY" at bounding box center [1046, 117] width 141 height 23
copy link "[PERSON_NAME]"
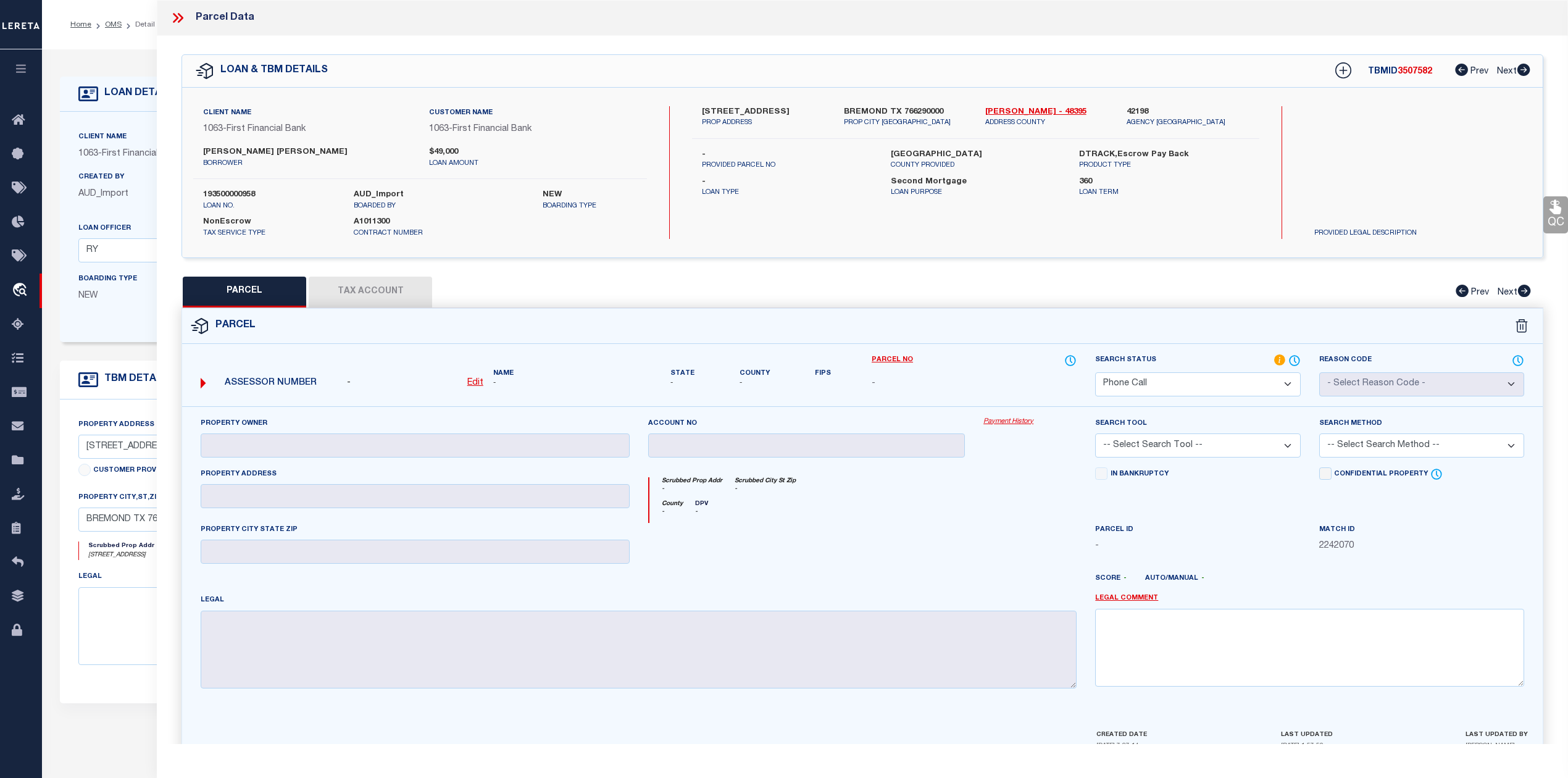
drag, startPoint x: 979, startPoint y: 329, endPoint x: 954, endPoint y: 357, distance: 37.5
click at [979, 329] on div "Parcel" at bounding box center [862, 327] width 1361 height 35
click at [179, 12] on icon at bounding box center [178, 18] width 16 height 16
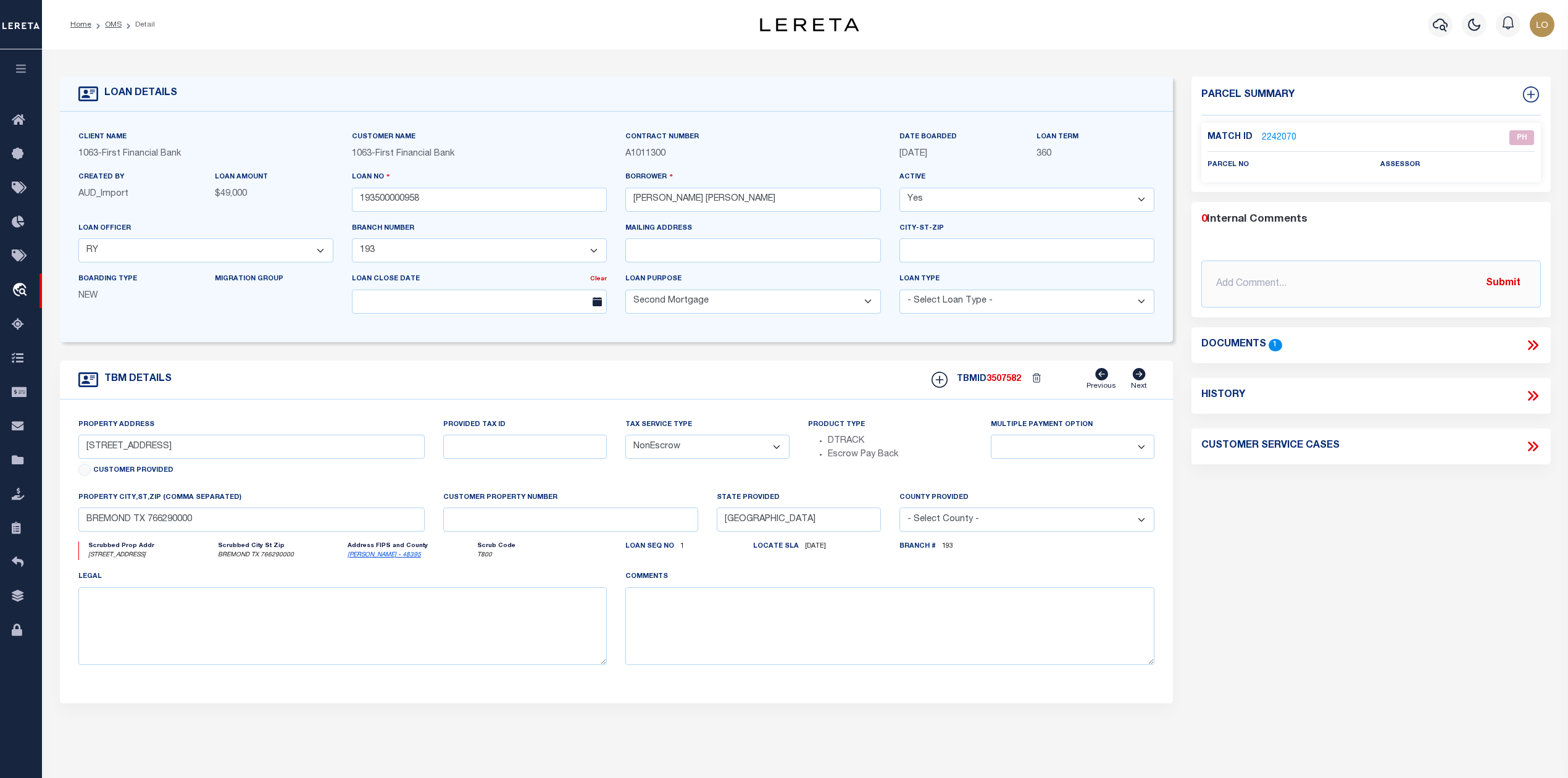
click at [1273, 541] on div "Parcel Summary Match ID 2242070 0" at bounding box center [1370, 413] width 377 height 674
click at [115, 25] on link "OMS" at bounding box center [113, 25] width 16 height 8
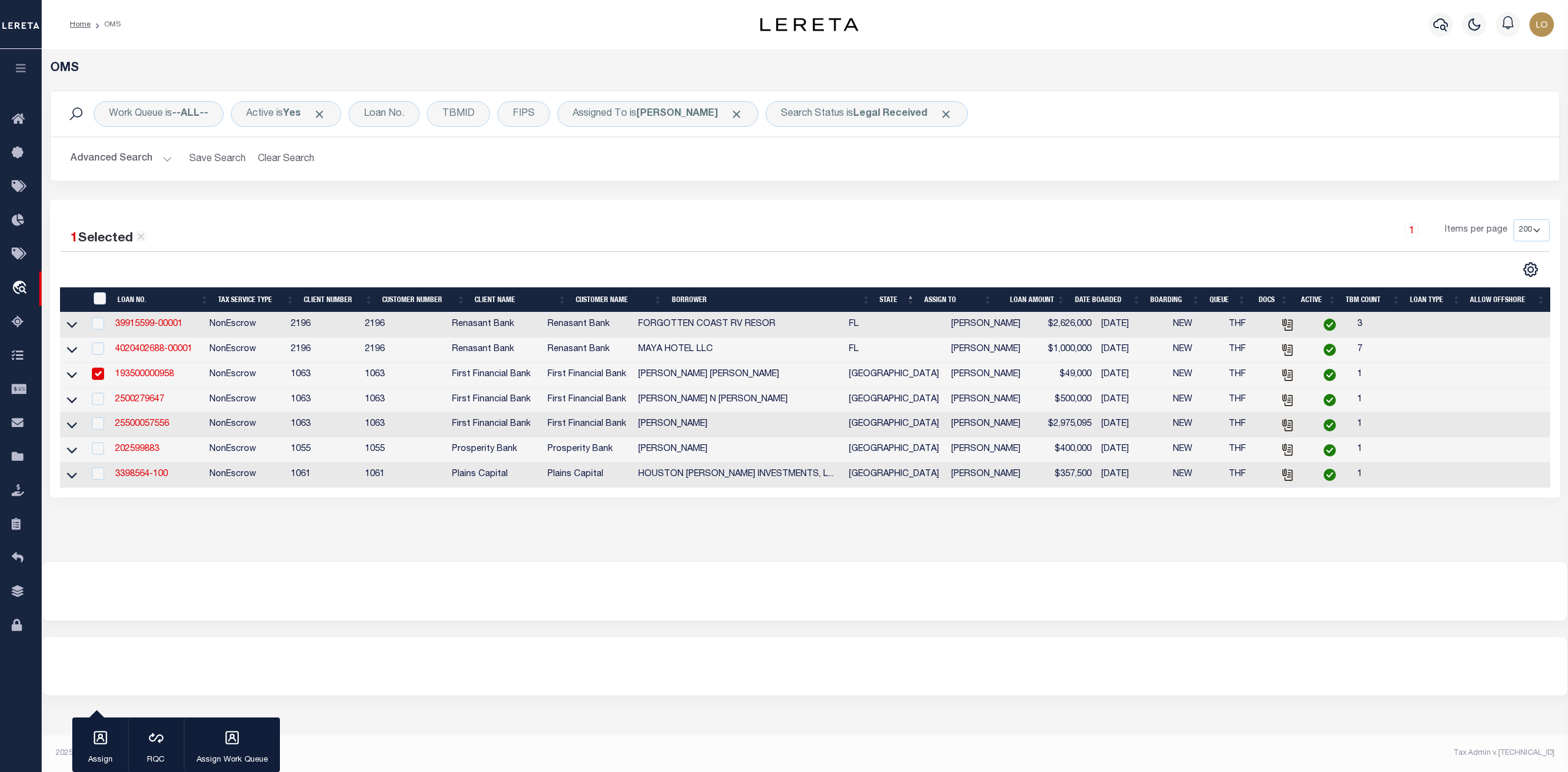
click at [794, 585] on div at bounding box center [805, 591] width 1525 height 59
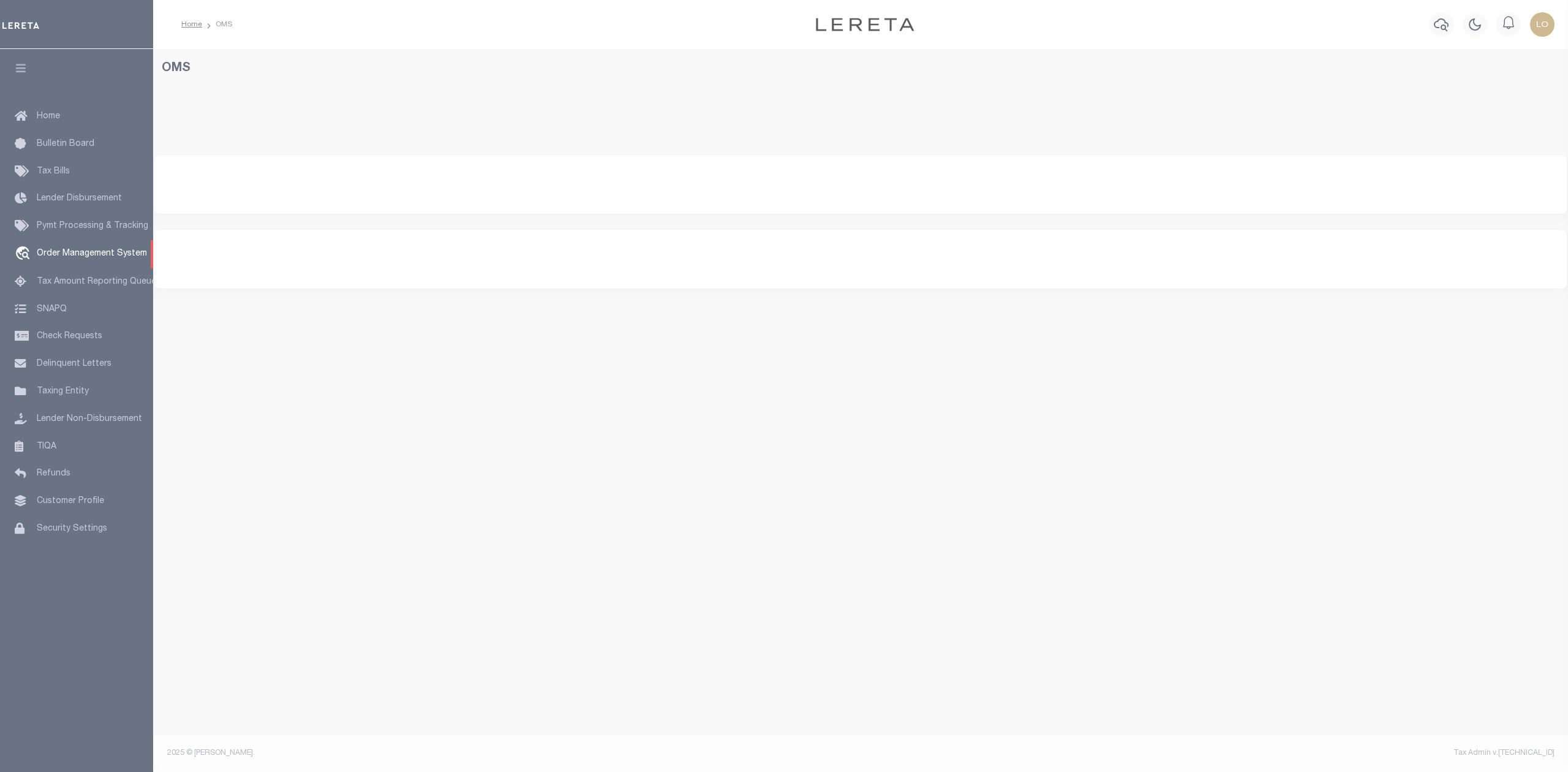
select select "200"
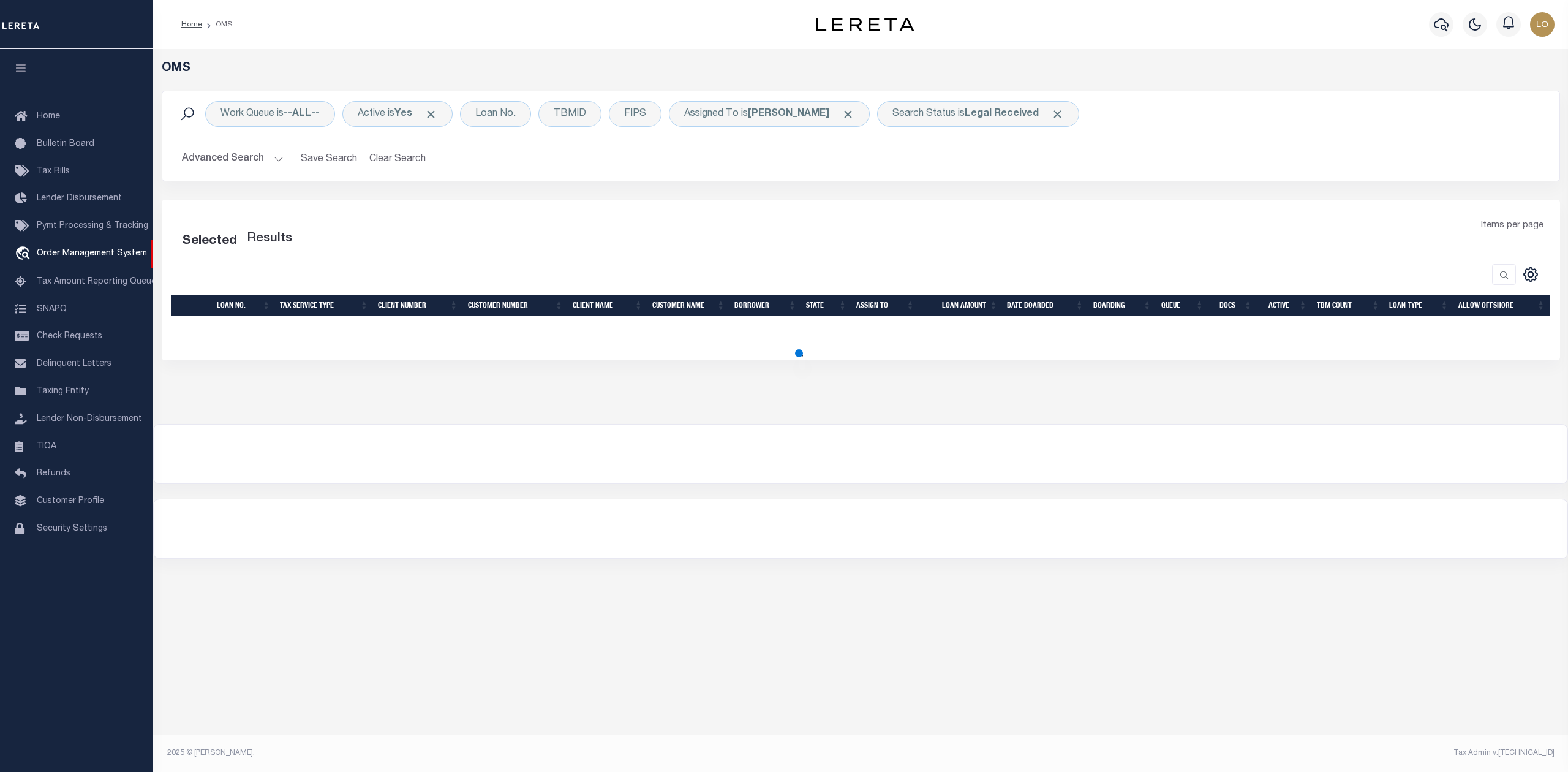
select select "200"
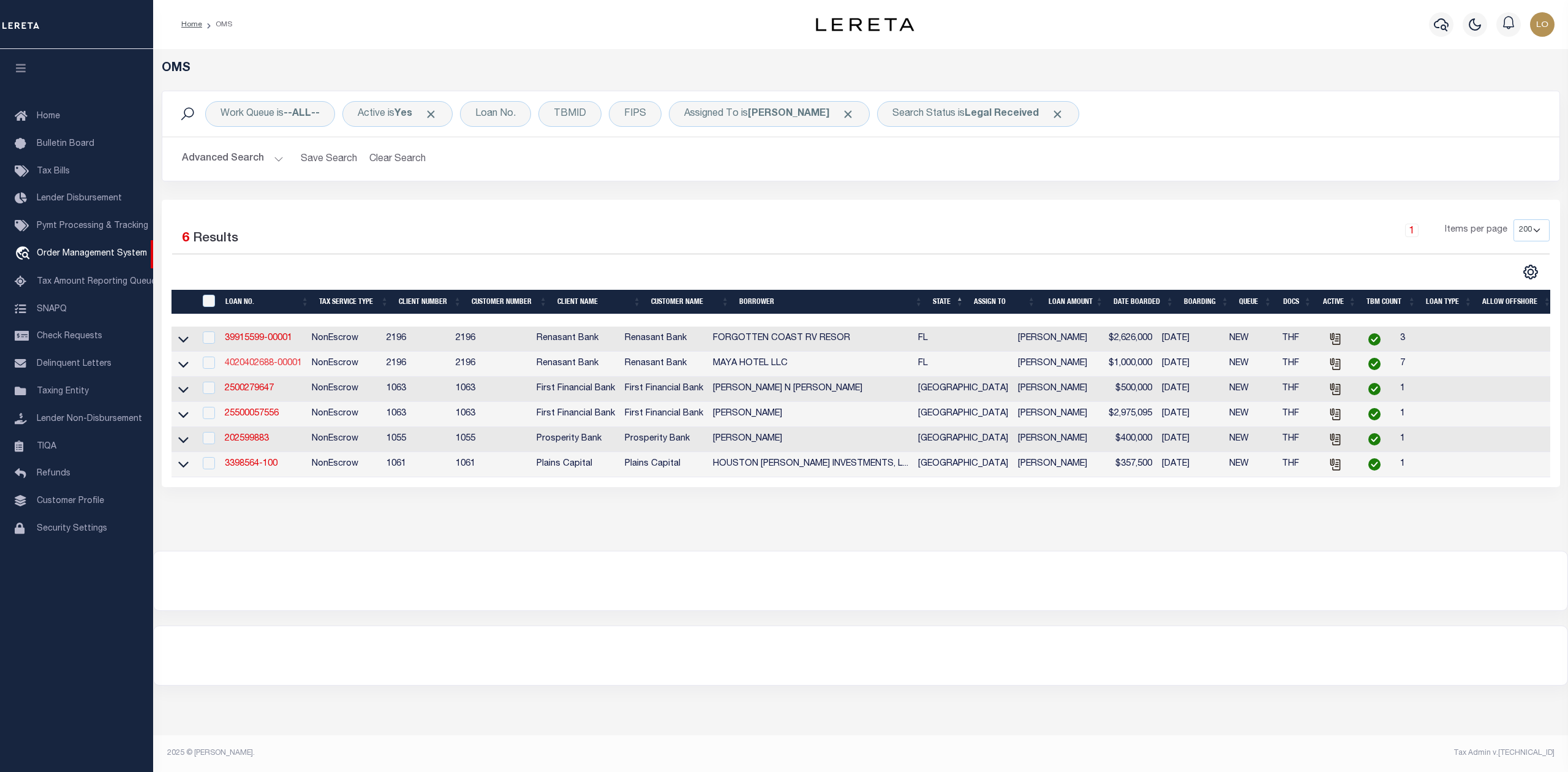
click at [265, 365] on link "4020402688-00001" at bounding box center [263, 363] width 77 height 9
type input "4020402688-00001"
type input "MAYA HOTEL LLC"
select select
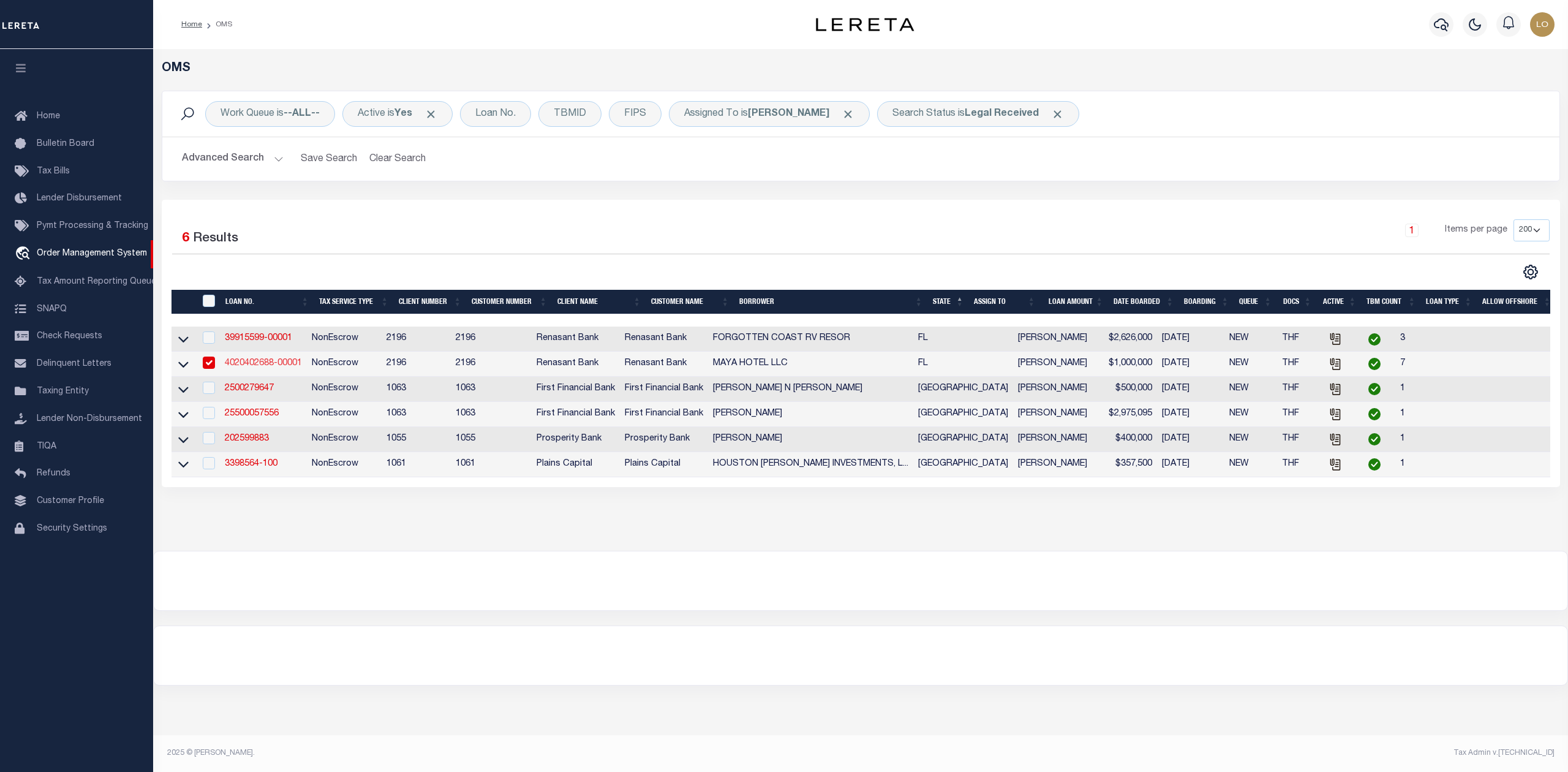
select select "400"
select select "NonEscrow"
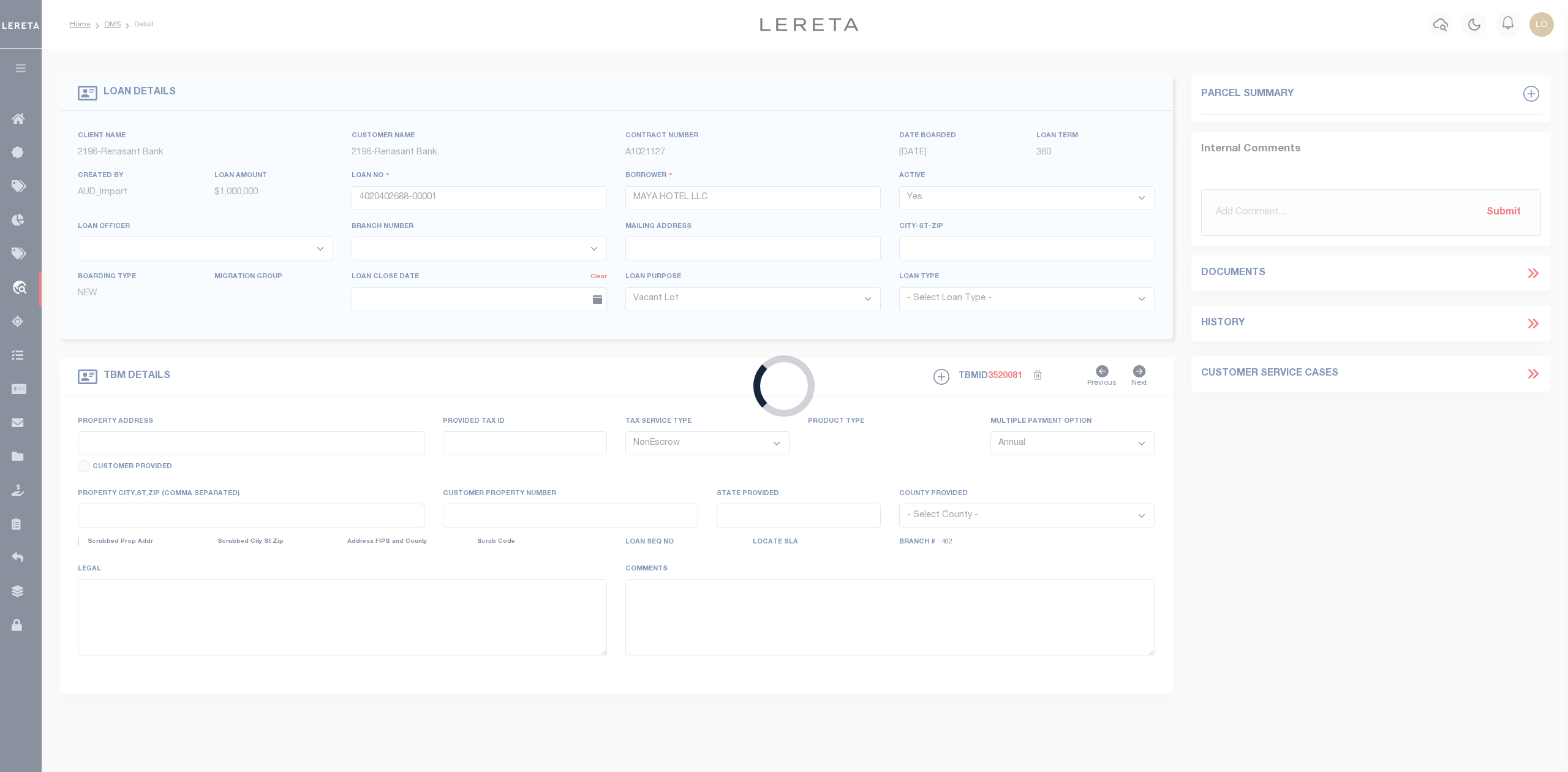
type input "614 NW US HWY 19 14 UNIT MOTEL"
select select
type input "CRYSTAL RIVER FL 34428"
type input "FL"
select select
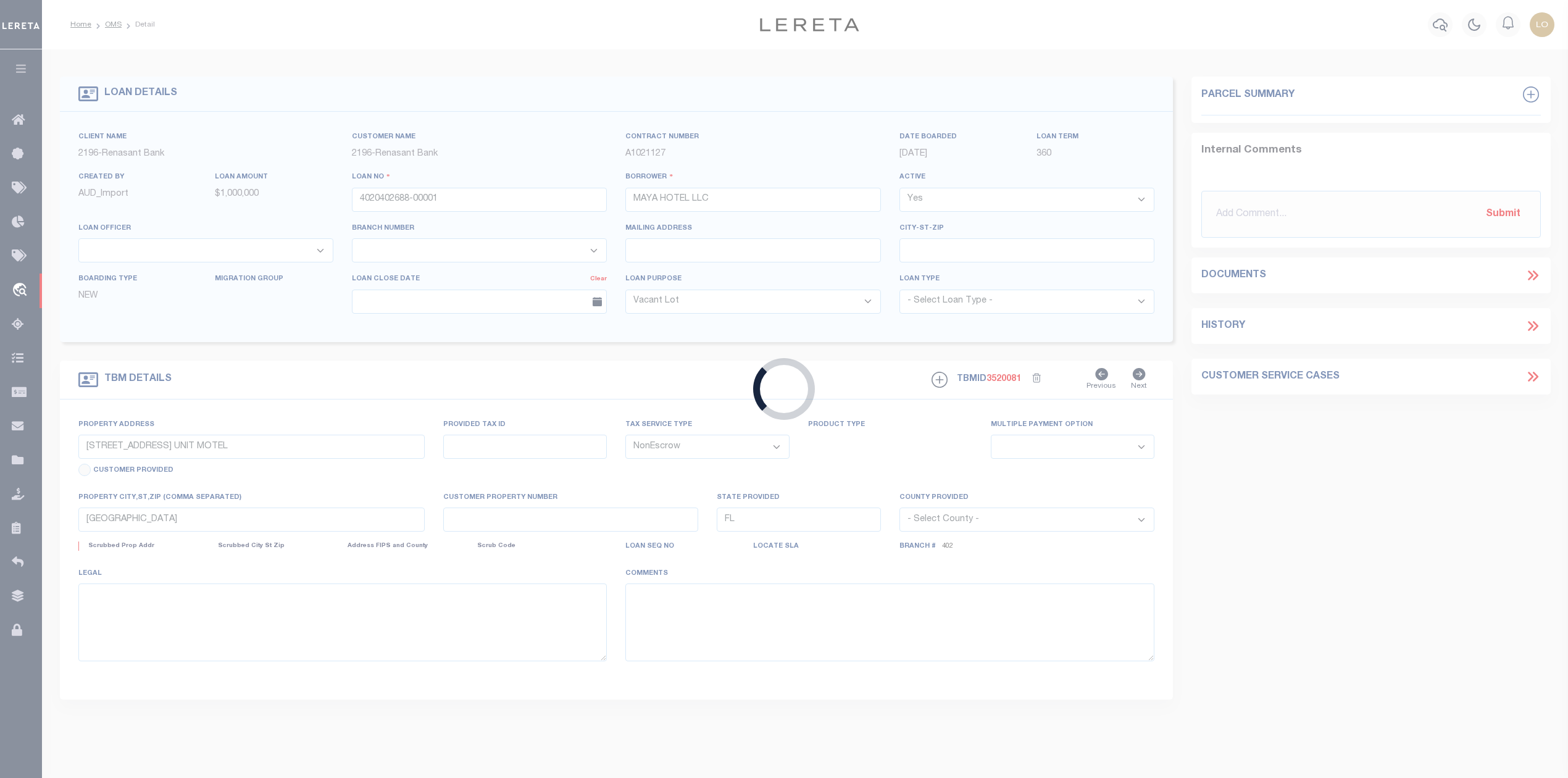
select select "164191"
select select "5152"
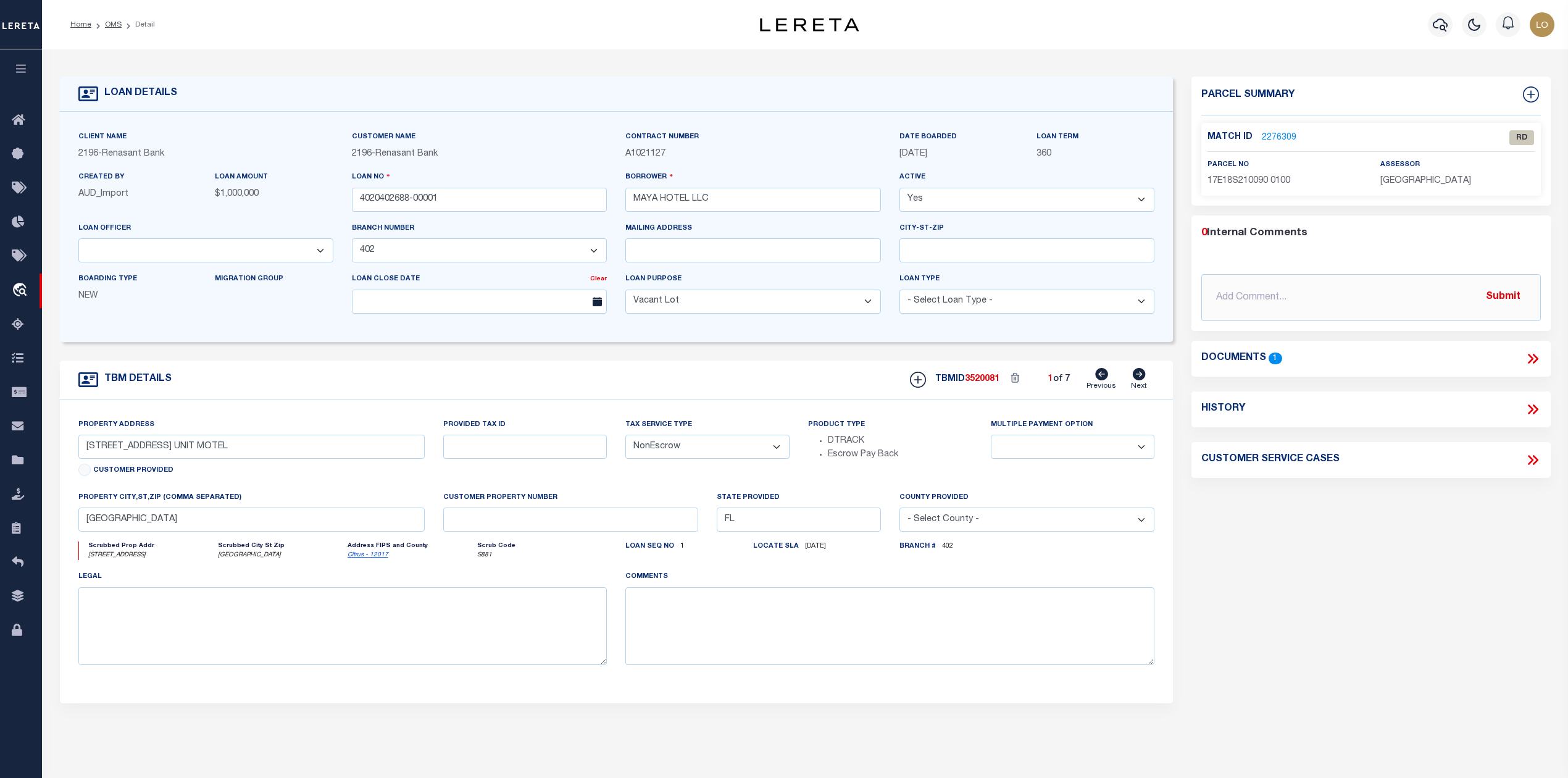
click at [1277, 137] on link "2276309" at bounding box center [1279, 138] width 35 height 13
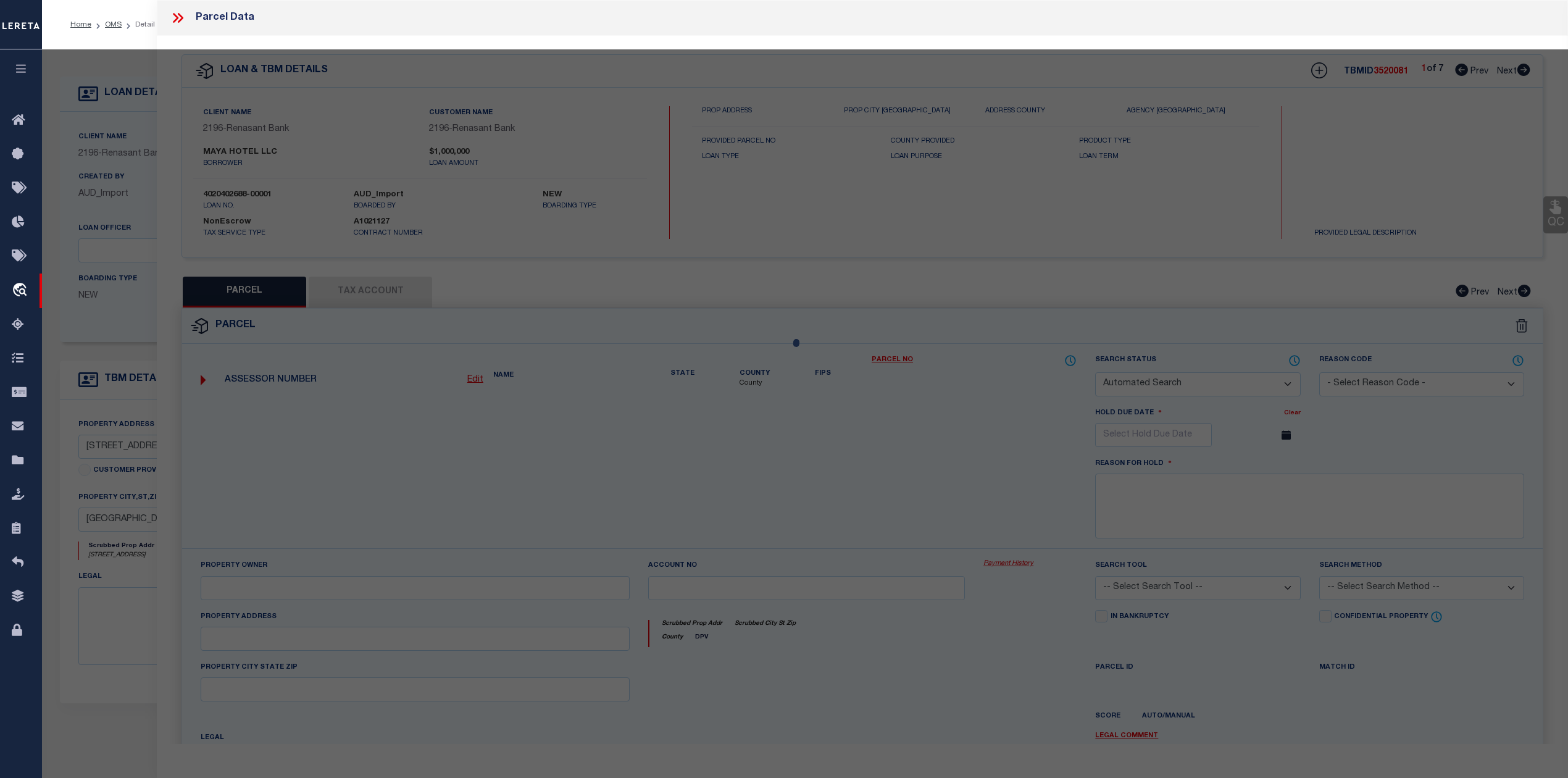
checkbox input "false"
select select "RD"
type input "MAYA HOTEL LLC"
select select "AGW"
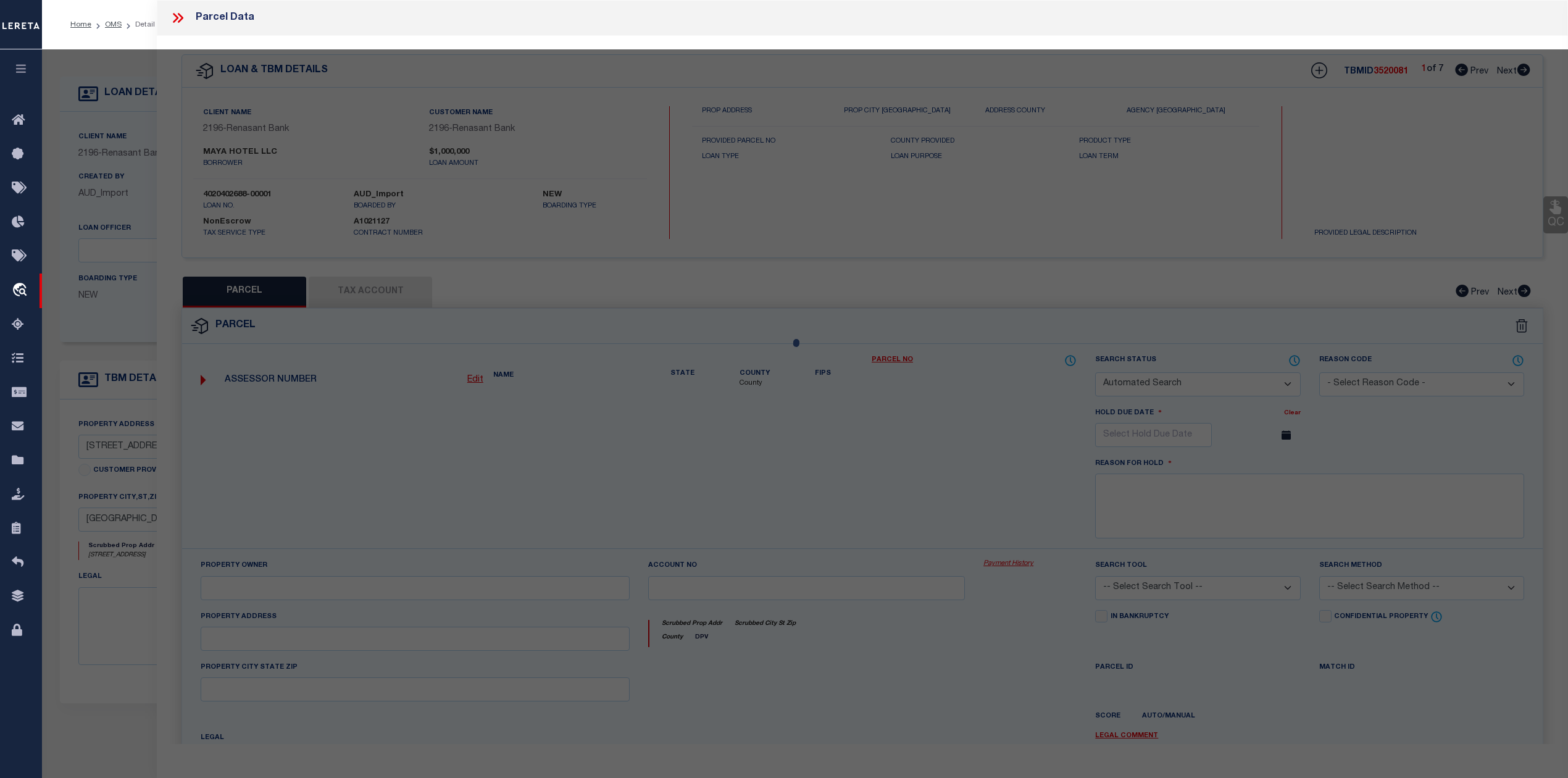
select select "LEG"
type input "614 NW US HWY 19"
type input "CRYSTAL RIVER FL 34428"
type textarea "ALL THAT PT OF OF LOT 10 S OF THE ROW OF US HWY 19/98---&---ALL OF LOT 15"
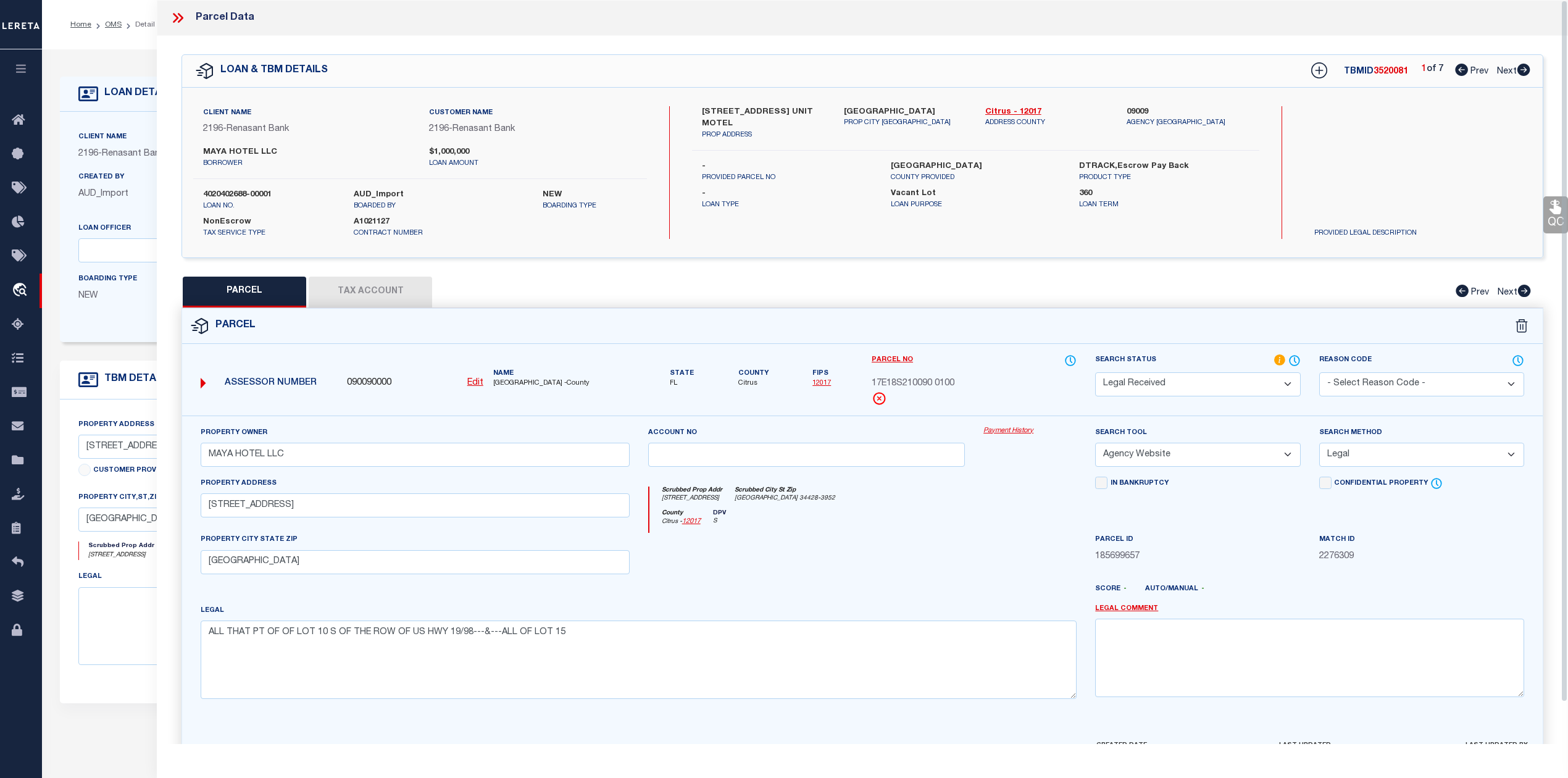
click at [999, 490] on div "Scrubbed Prop Addr 614 NW US HIGHWAY 19 Scrubbed City St Zip CRYSTAL RIVER FL 3…" at bounding box center [863, 497] width 428 height 23
click at [1136, 383] on select "Automated Search Bad Parcel Complete Duplicate Parcel High Dollar Reporting In …" at bounding box center [1198, 384] width 205 height 24
click at [1095, 372] on select "Automated Search Bad Parcel Complete Duplicate Parcel High Dollar Reporting In …" at bounding box center [1198, 384] width 205 height 24
click at [928, 573] on div at bounding box center [807, 558] width 336 height 50
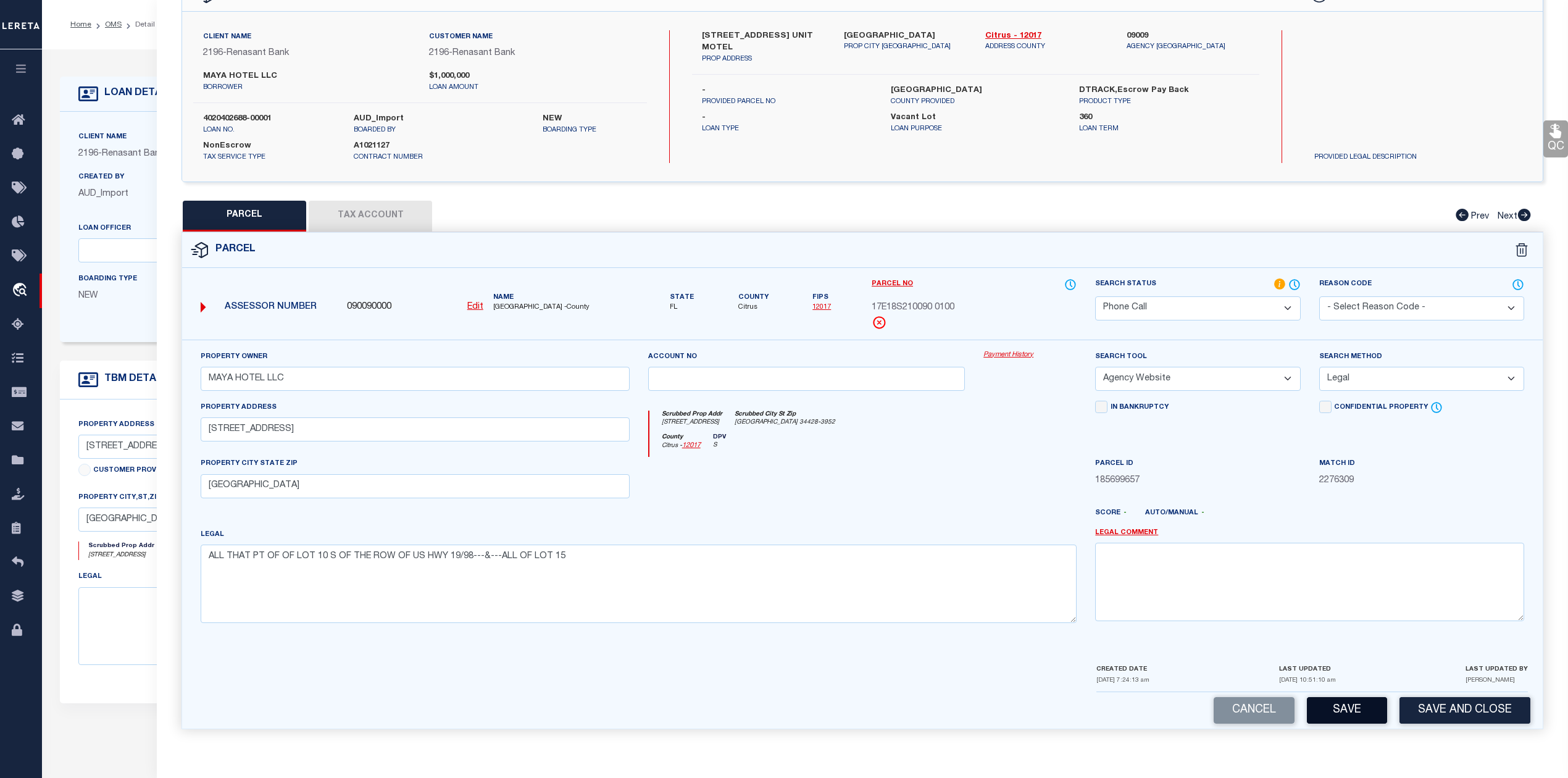
click at [1319, 706] on button "Save" at bounding box center [1347, 710] width 80 height 27
click at [947, 522] on div at bounding box center [919, 518] width 336 height 20
select select "AS"
select select
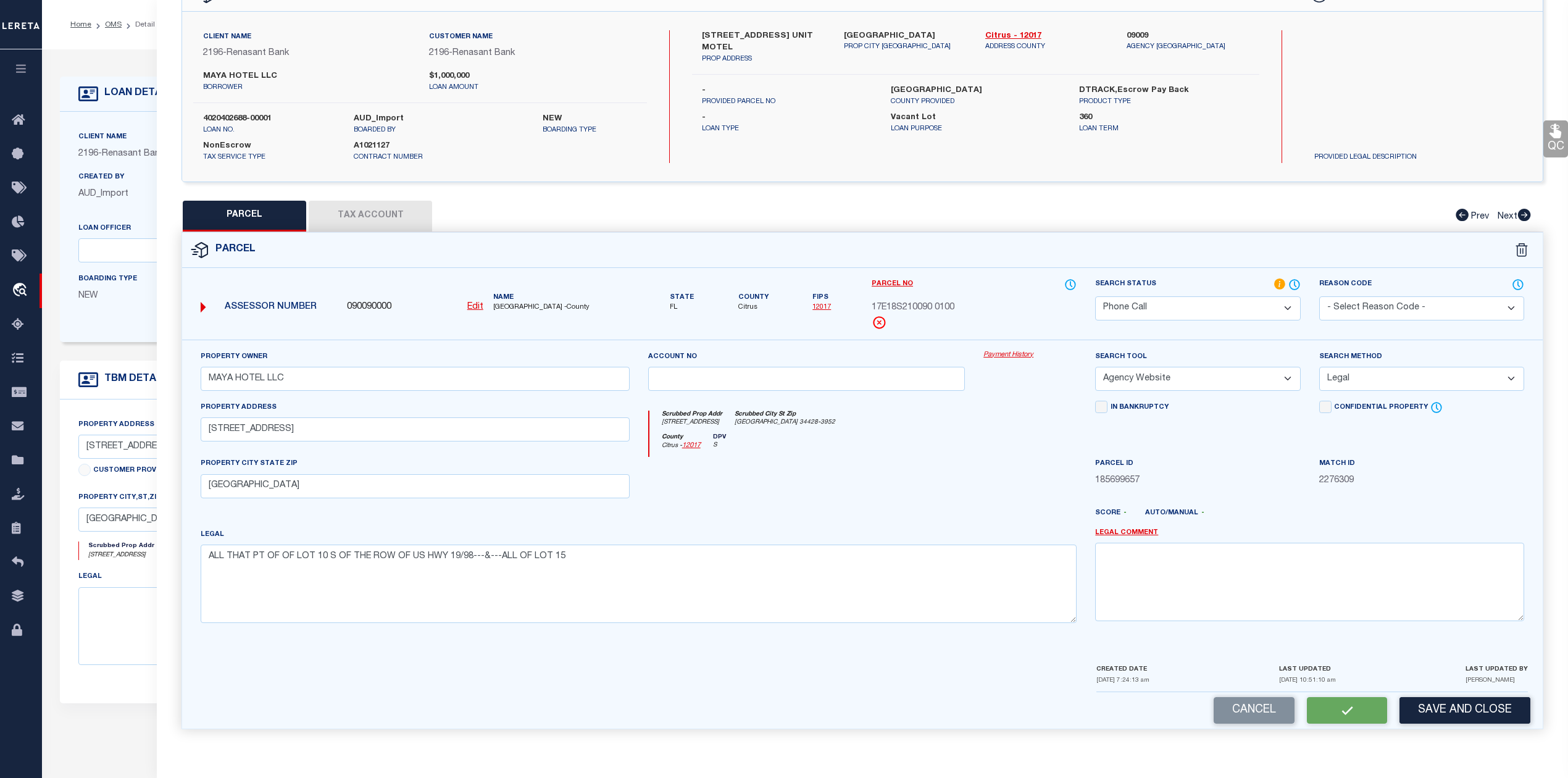
checkbox input "false"
select select "PH"
type input "MAYA HOTEL LLC"
select select "AGW"
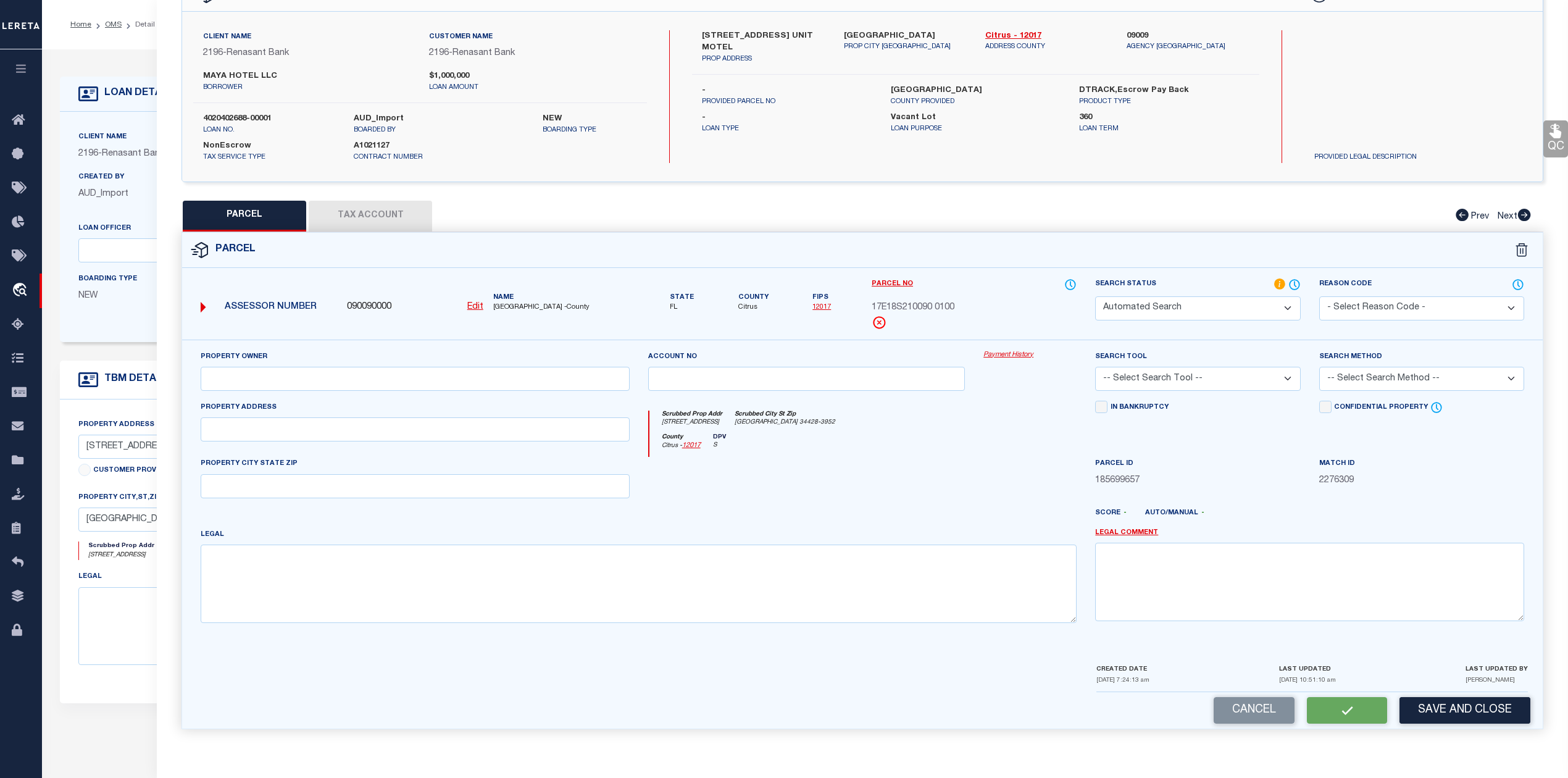
select select "LEG"
type input "614 NW US HWY 19"
type input "CRYSTAL RIVER FL 34428"
type textarea "ALL THAT PT OF OF LOT 10 S OF THE ROW OF US HWY 19/98---&---ALL OF LOT 15"
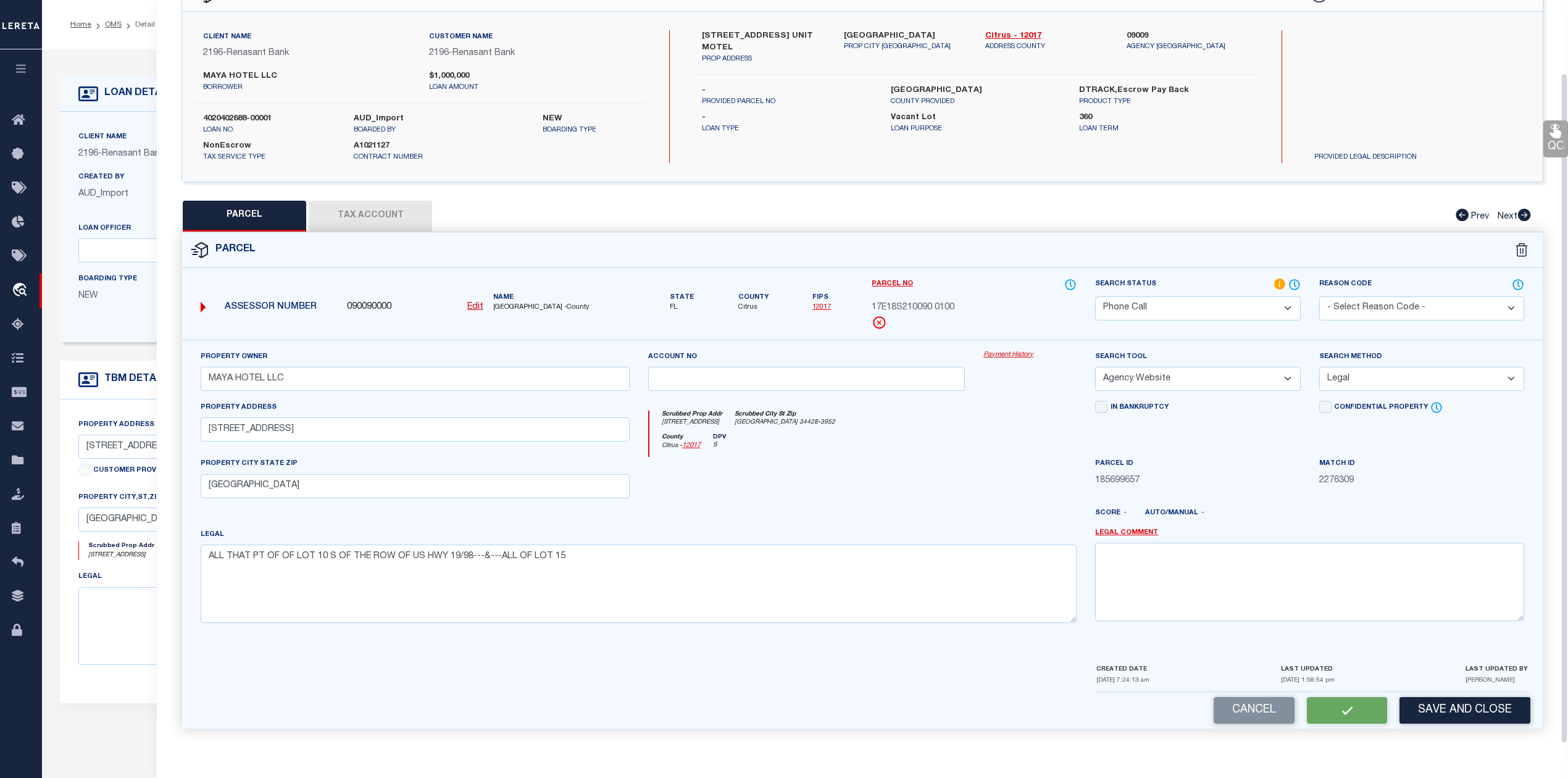
click at [954, 502] on div at bounding box center [807, 482] width 336 height 50
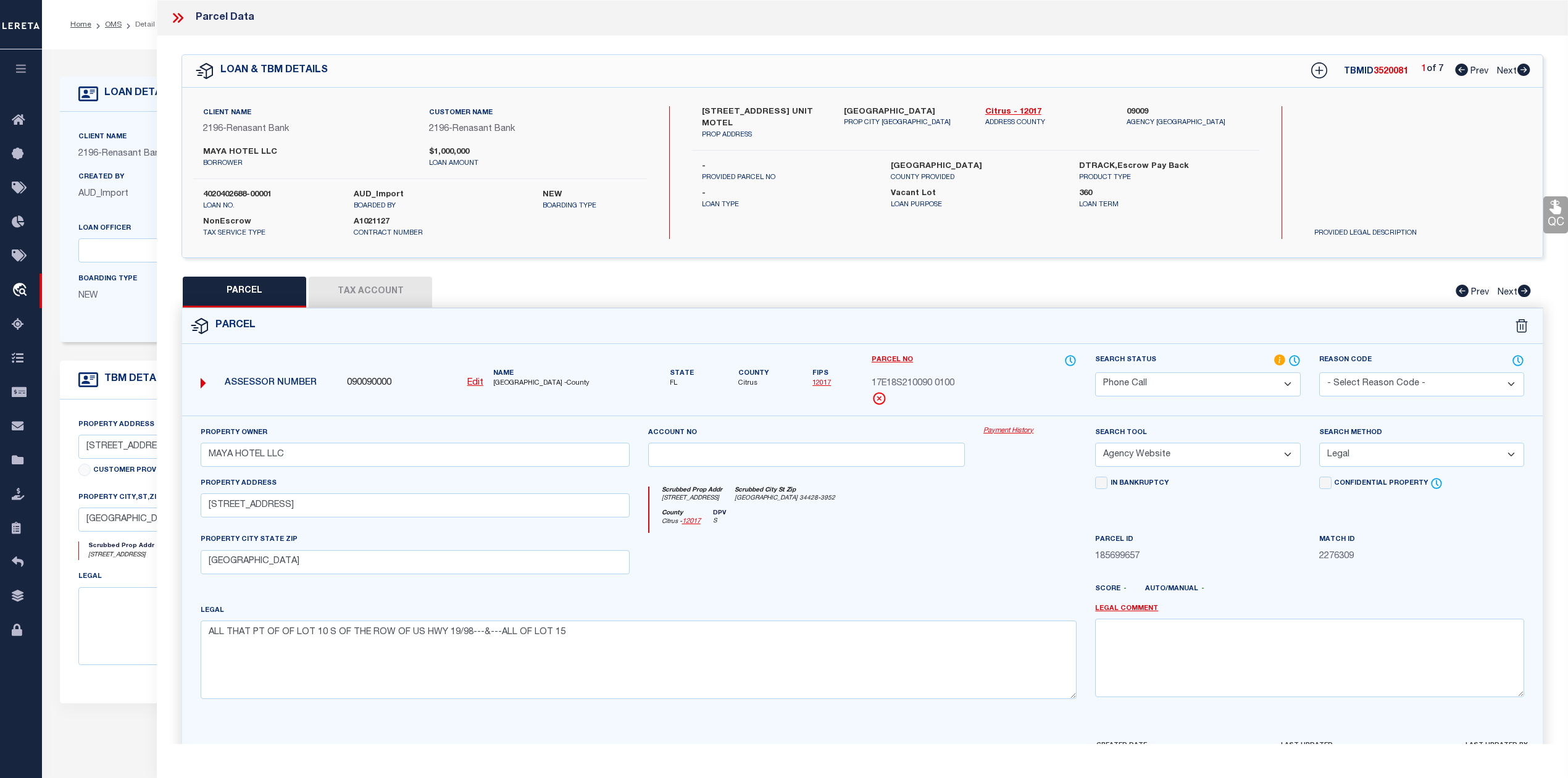
click at [181, 18] on icon at bounding box center [181, 18] width 5 height 10
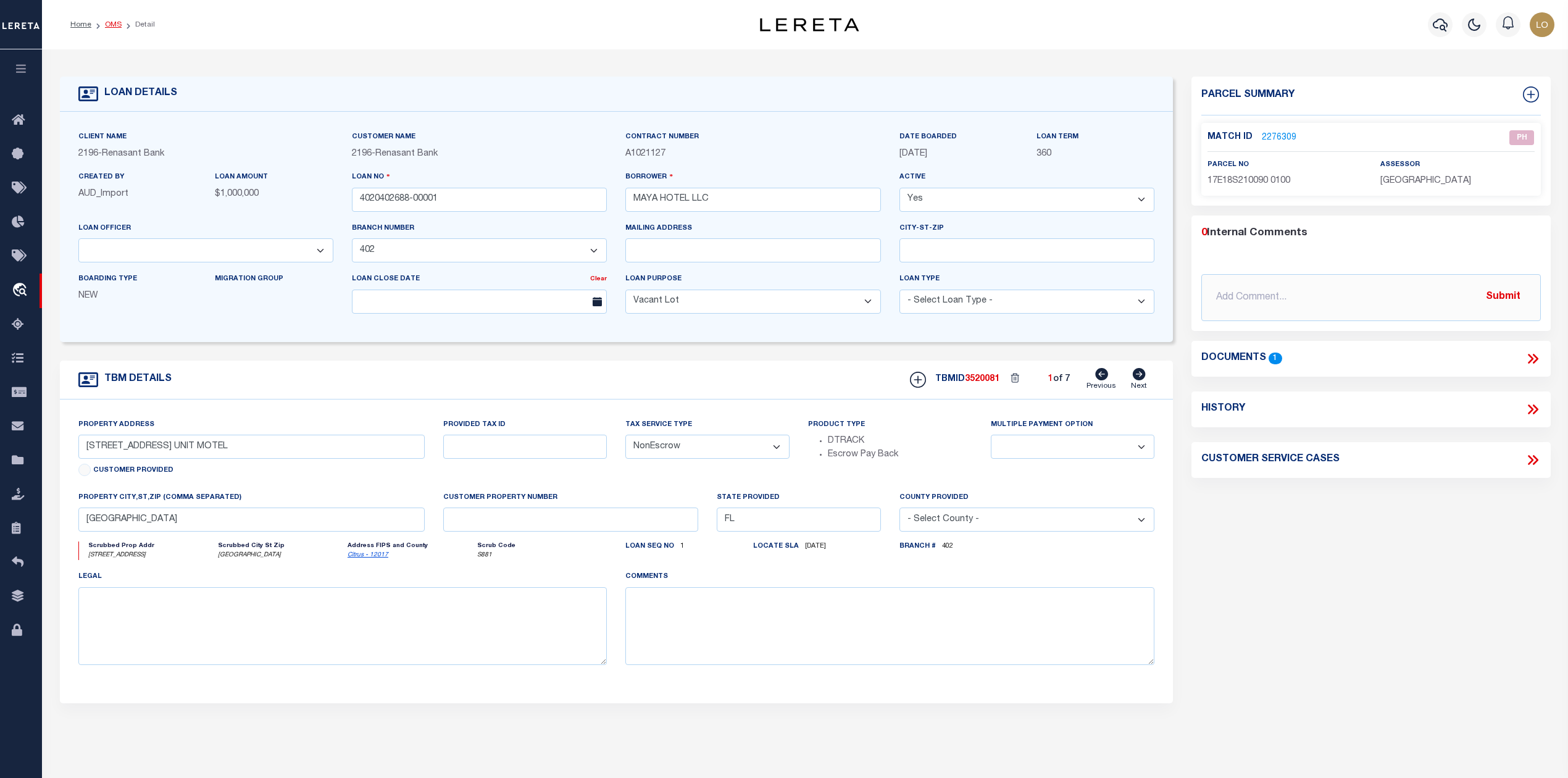
click at [116, 28] on link "OMS" at bounding box center [113, 25] width 16 height 8
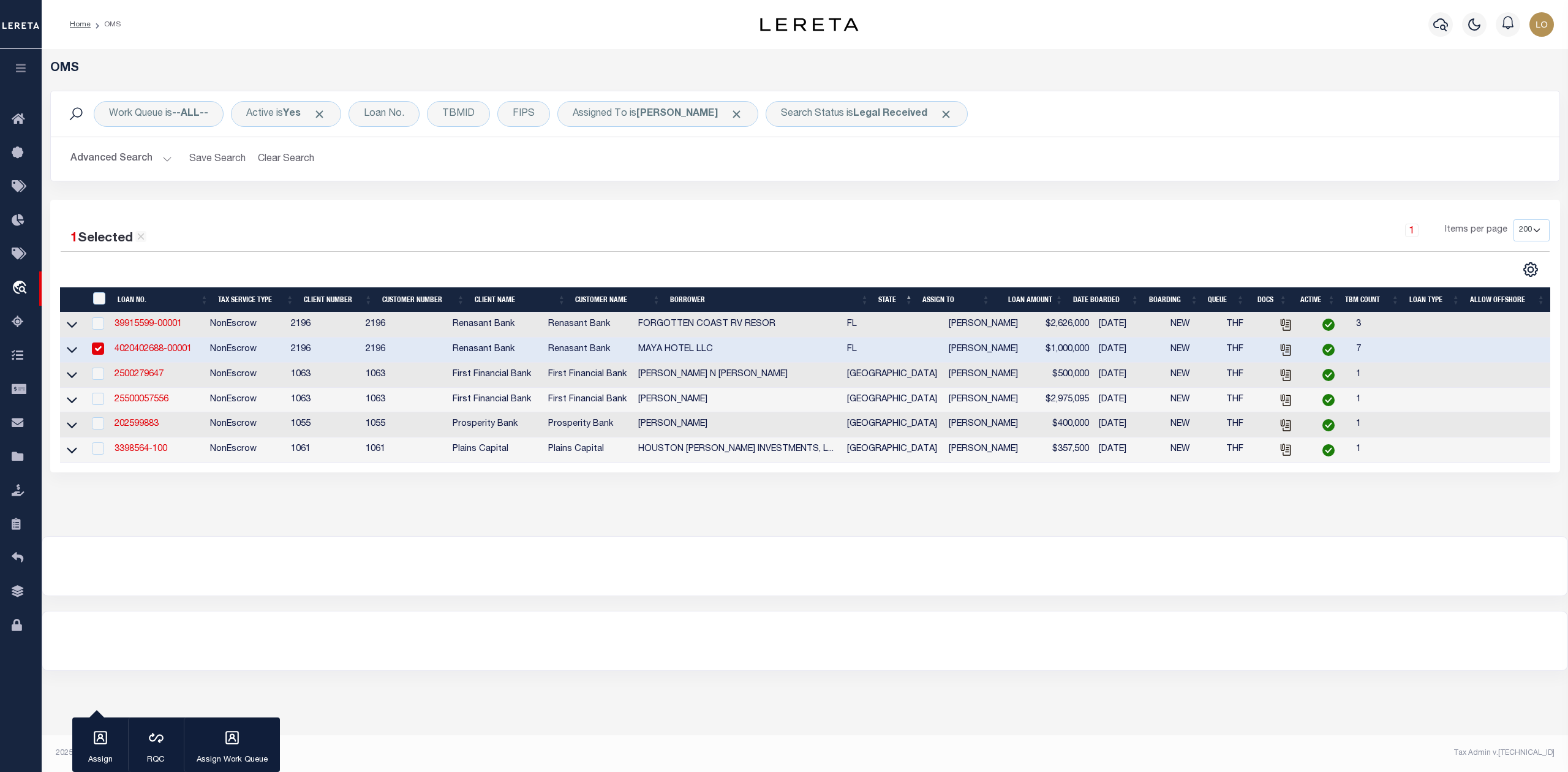
click at [103, 355] on input "checkbox" at bounding box center [98, 348] width 12 height 12
checkbox input "false"
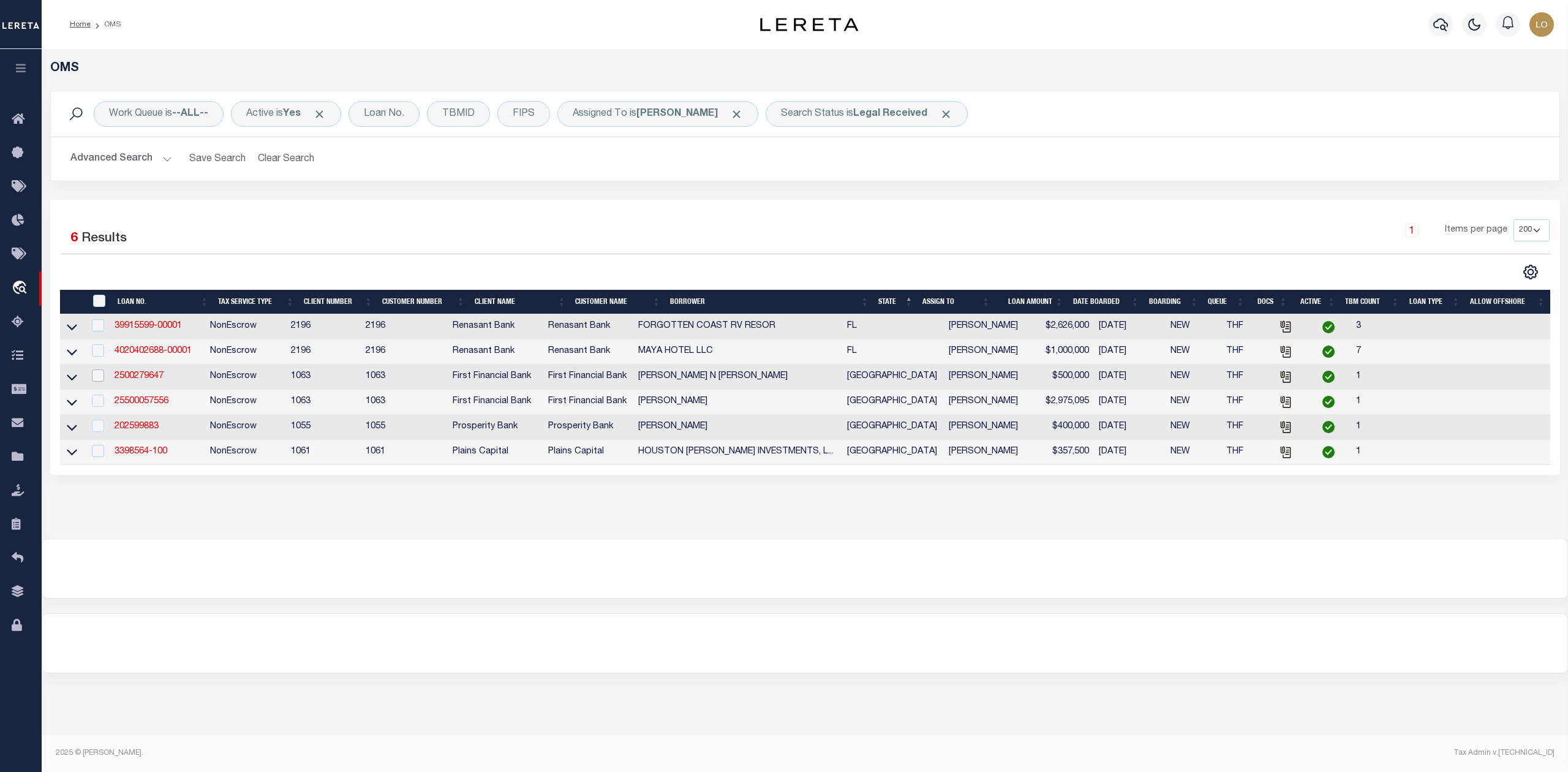
click at [102, 382] on input "checkbox" at bounding box center [98, 376] width 12 height 12
checkbox input "true"
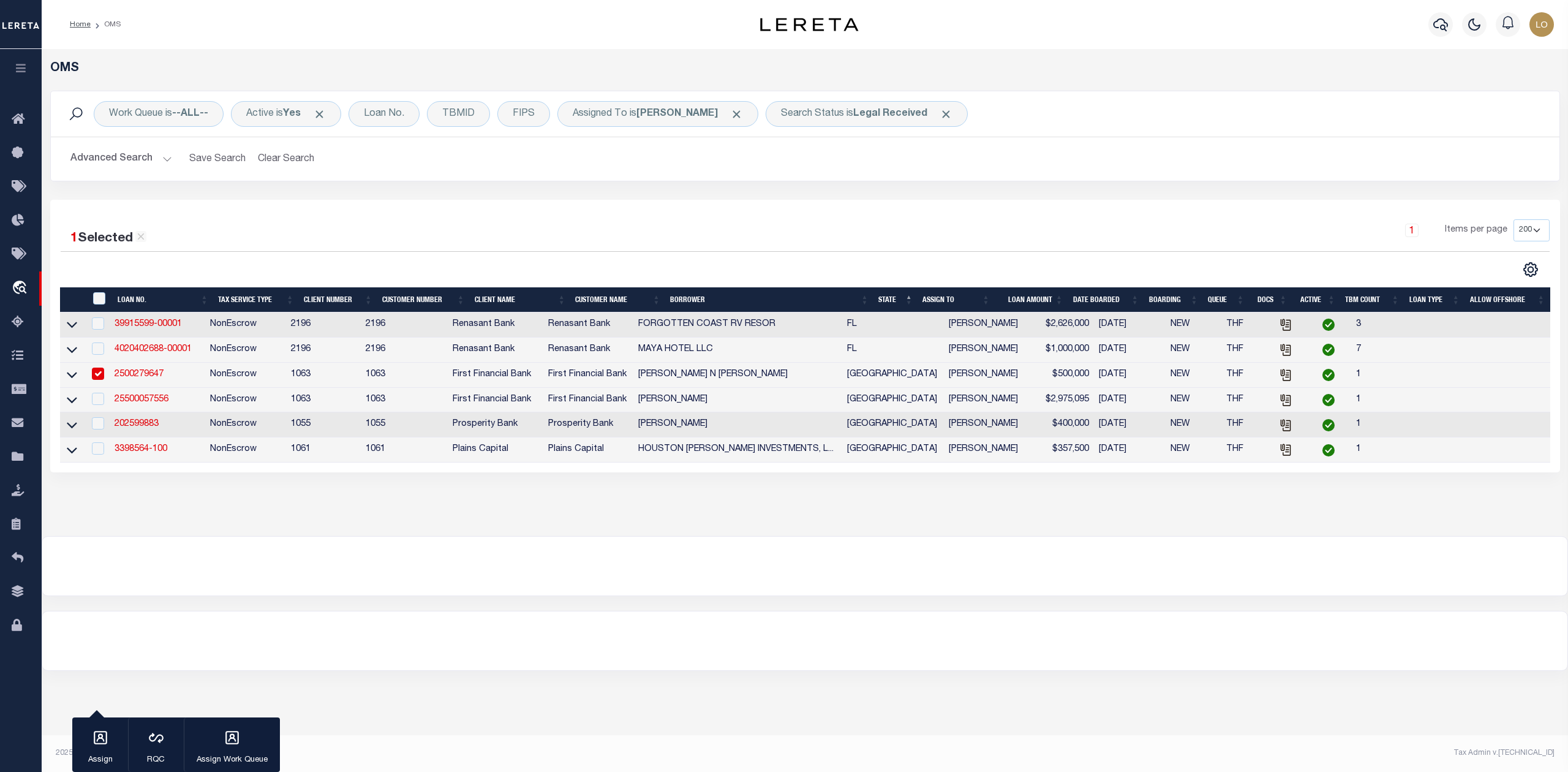
click at [148, 376] on link "2500279647" at bounding box center [139, 374] width 49 height 9
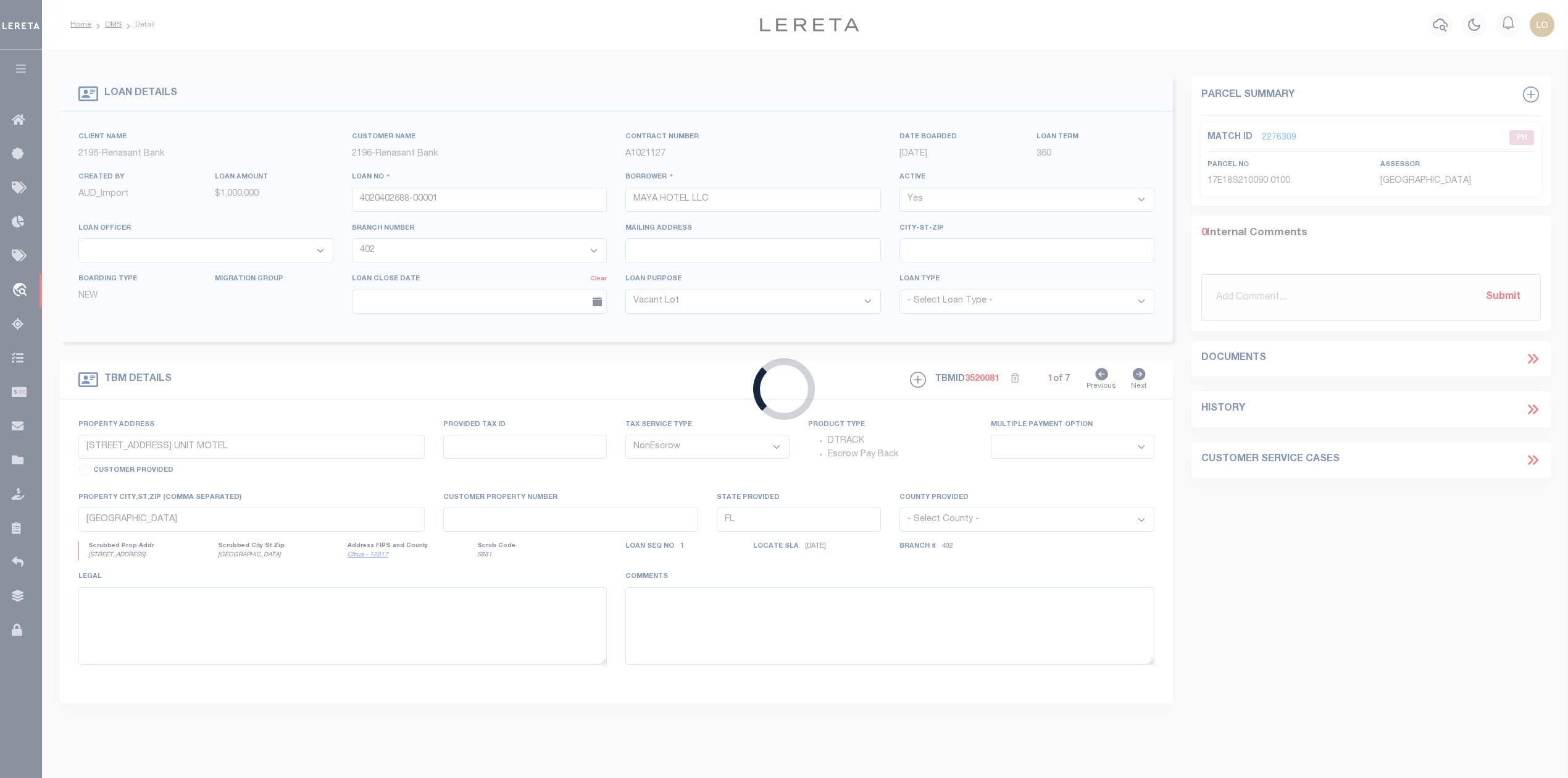
type input "2500279647"
type input "Kascha N Hamer"
select select
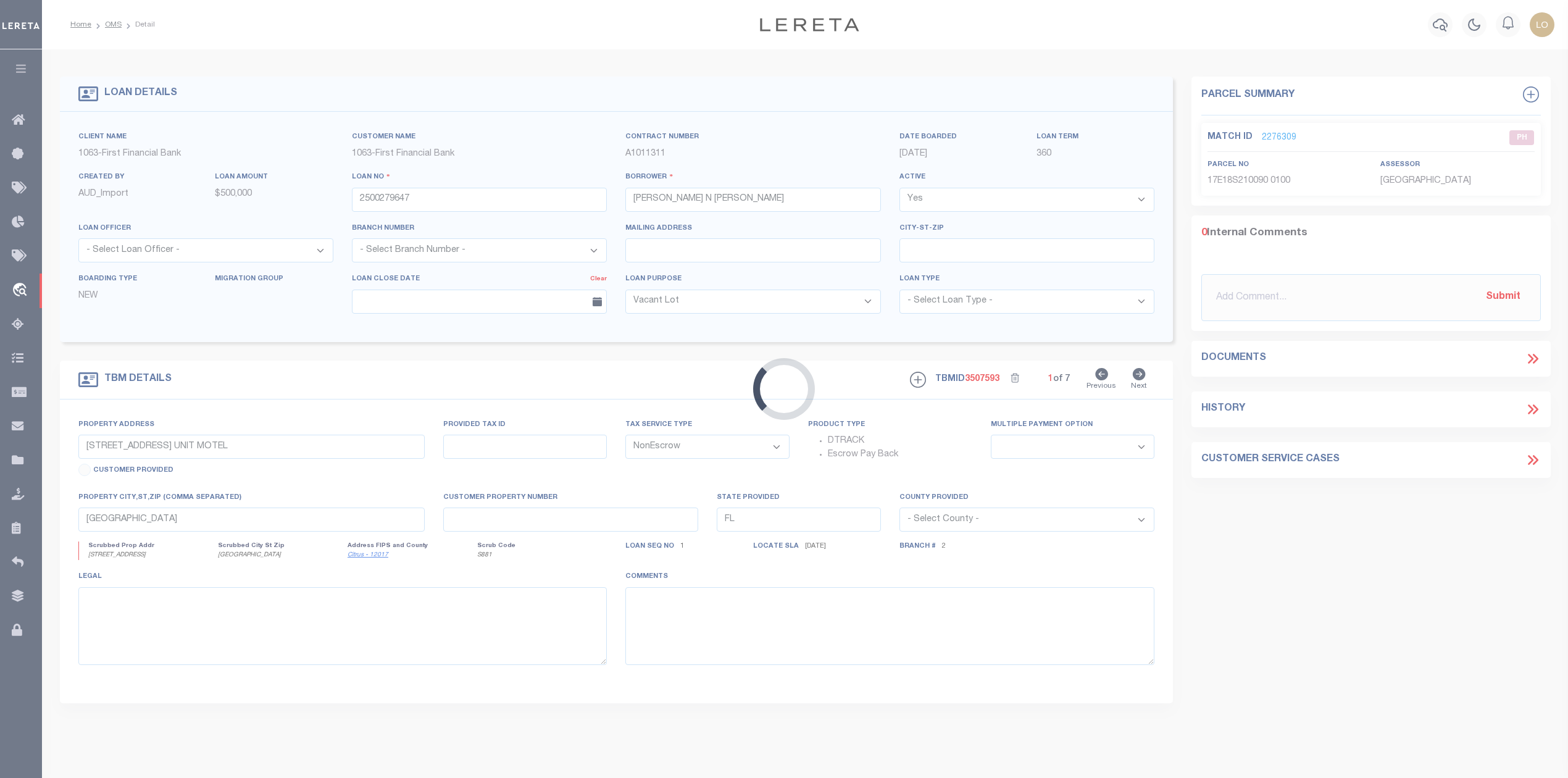
type input "168 LAKEN RIDGE"
select select
type input "ABILENE TX 796020000"
type input "[GEOGRAPHIC_DATA]"
select select
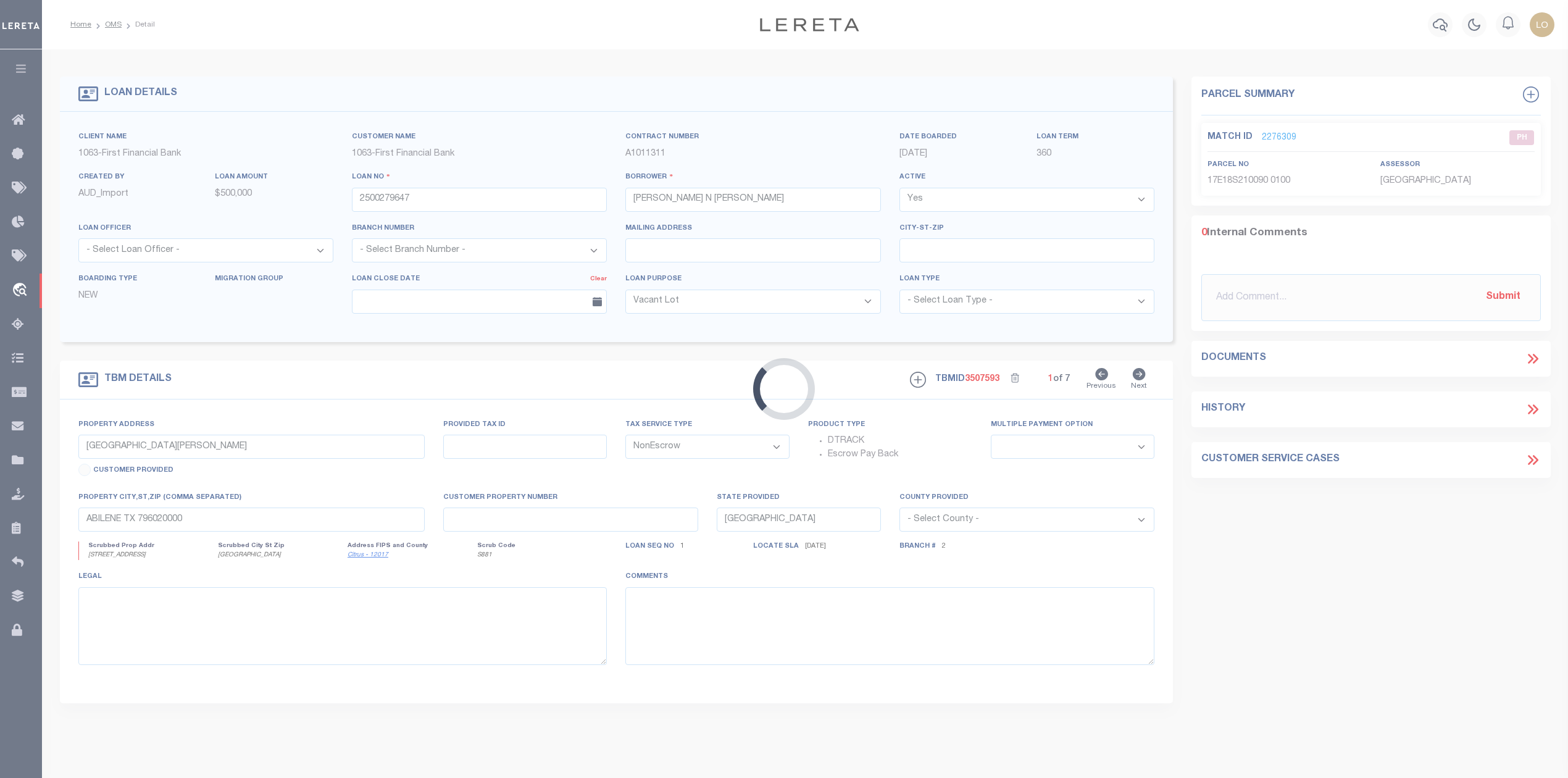
select select "773"
select select "490"
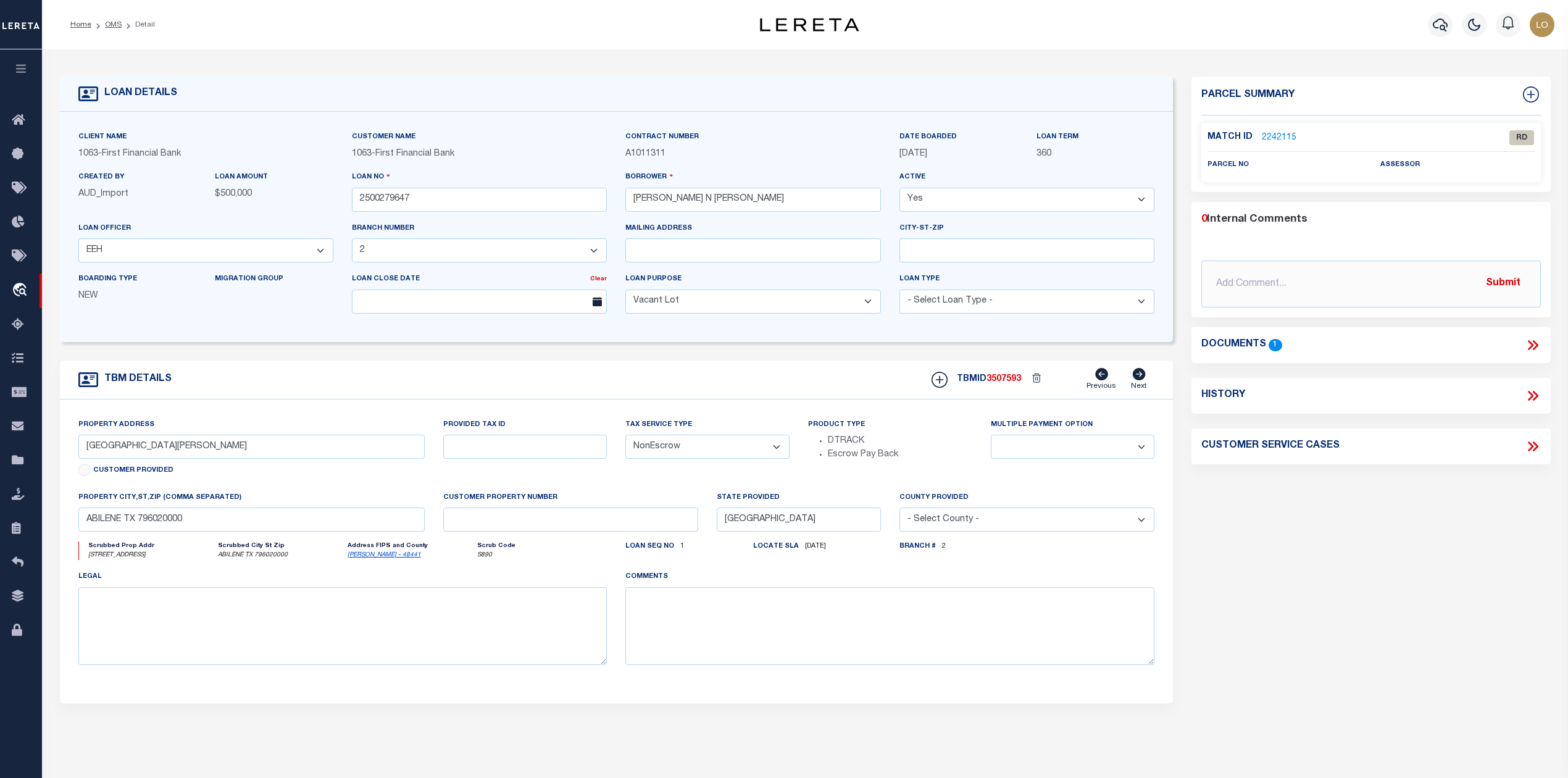
click at [1238, 541] on div "Parcel Summary Match ID 2242115 0" at bounding box center [1370, 413] width 377 height 674
click at [1279, 136] on link "2242115" at bounding box center [1279, 138] width 35 height 13
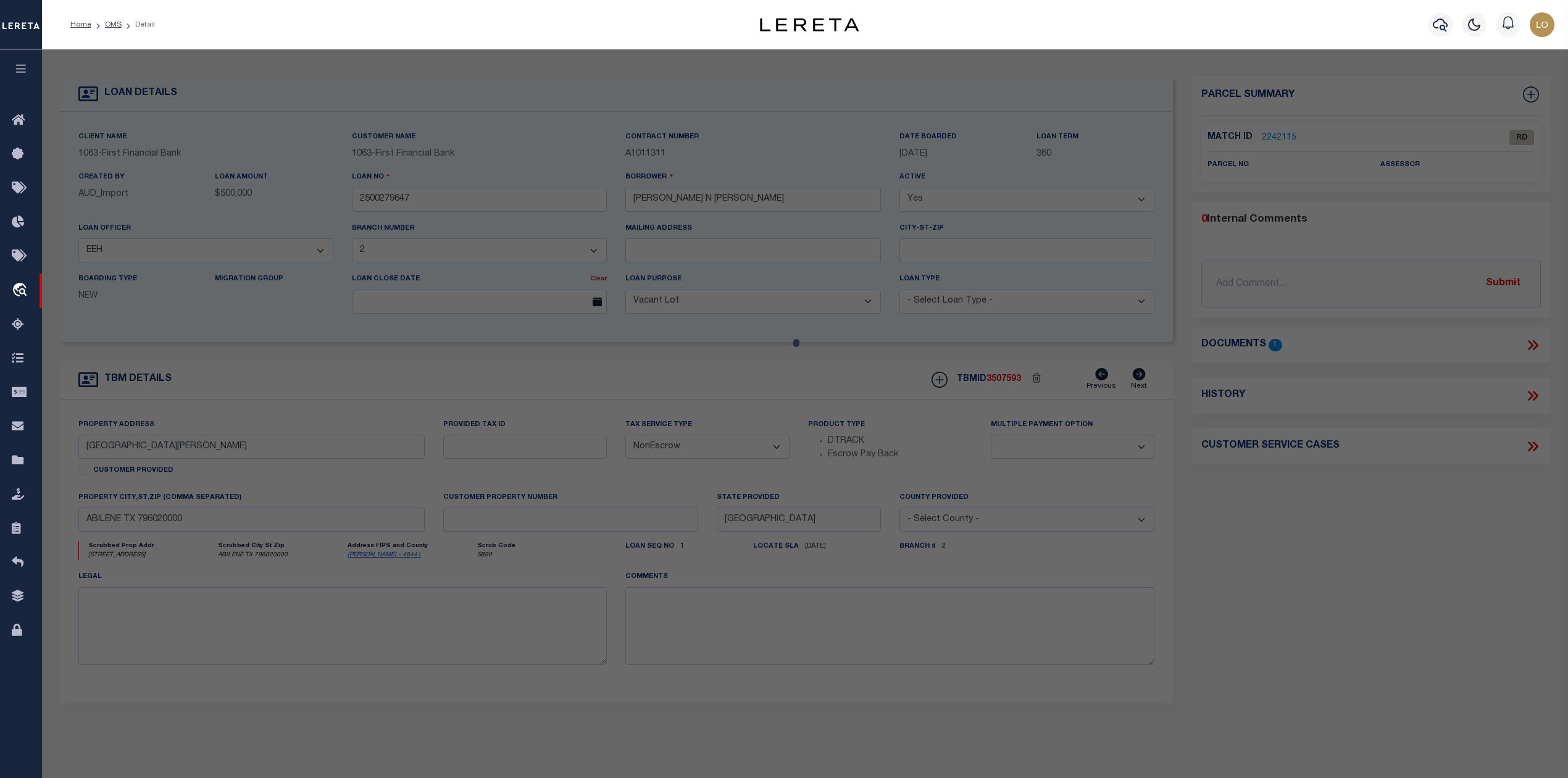
select select "AS"
select select
checkbox input "false"
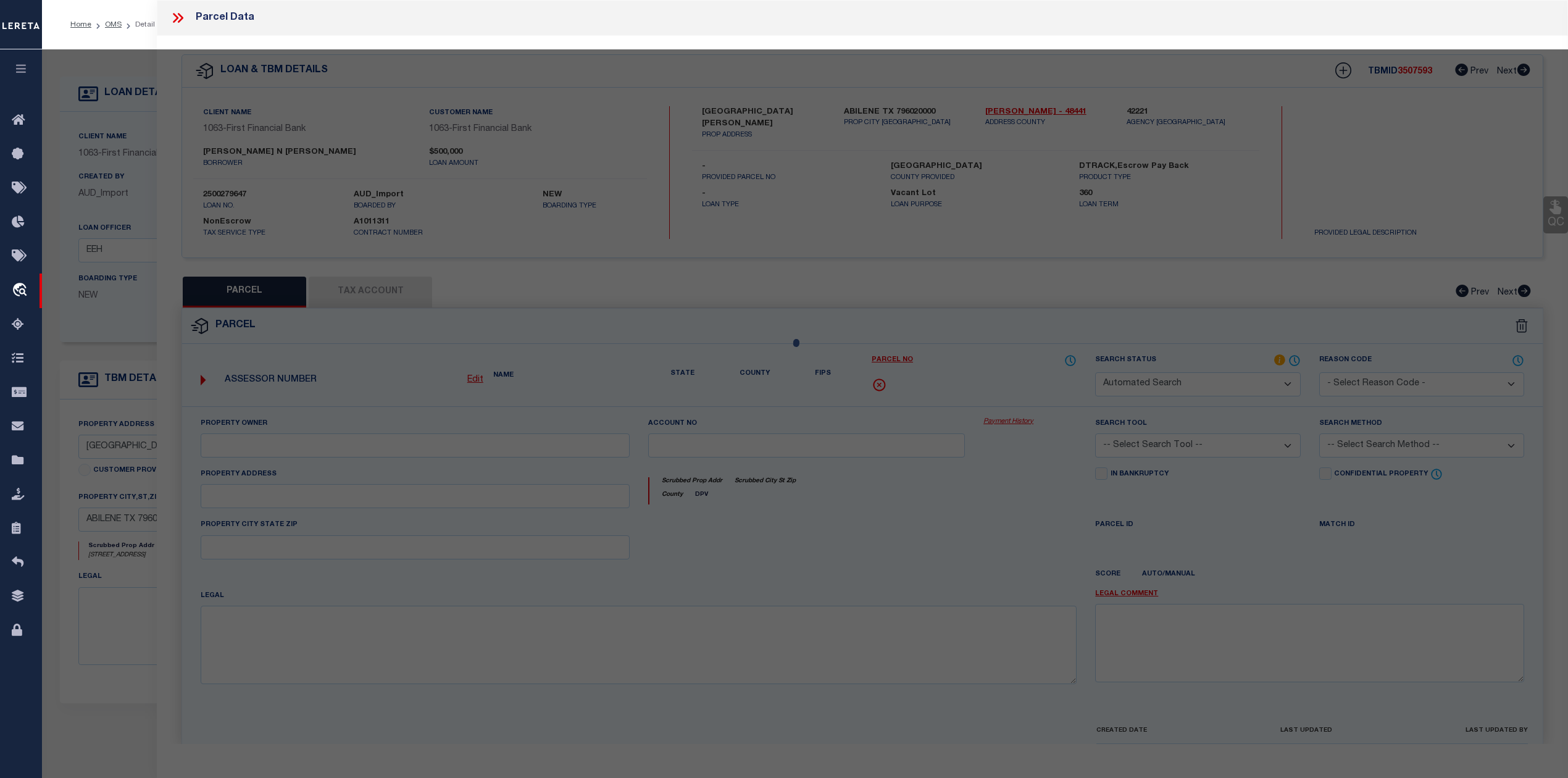
select select "RD"
checkbox input "false"
type textarea "Document uploaded that satisfies a legal requirement, changing from [GEOGRAPHIC…"
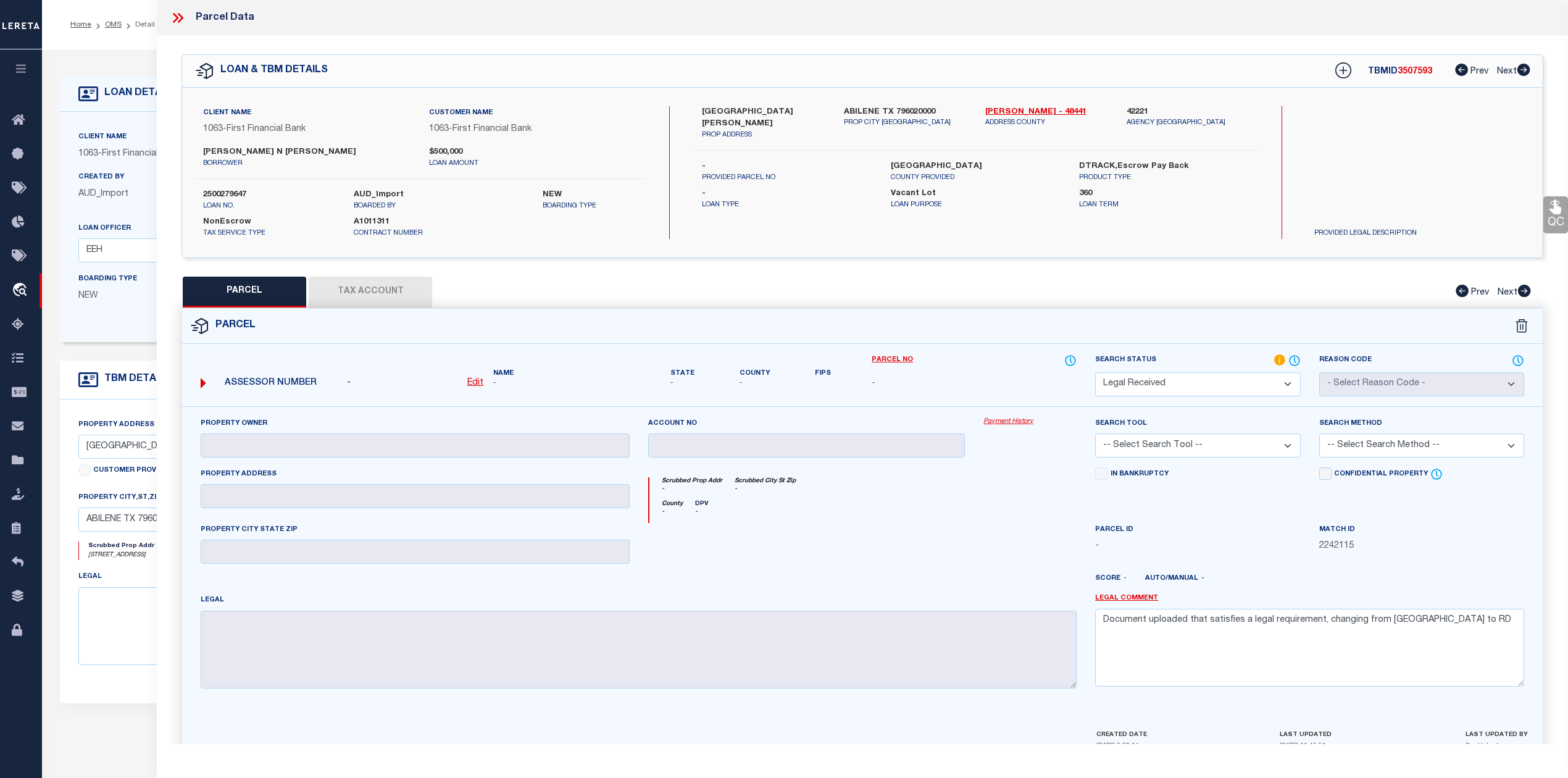
click at [1258, 228] on div "168 LAKEN RIDGE PROP ADDRESS ABILENE TX 796020000 PROP CITY ST ZIP Taylor - 484…" at bounding box center [975, 173] width 567 height 133
click at [1220, 384] on select "Automated Search Bad Parcel Complete Duplicate Parcel High Dollar Reporting In …" at bounding box center [1198, 384] width 205 height 24
click at [1095, 372] on select "Automated Search Bad Parcel Complete Duplicate Parcel High Dollar Reporting In …" at bounding box center [1198, 384] width 205 height 24
click at [942, 547] on div at bounding box center [807, 548] width 336 height 50
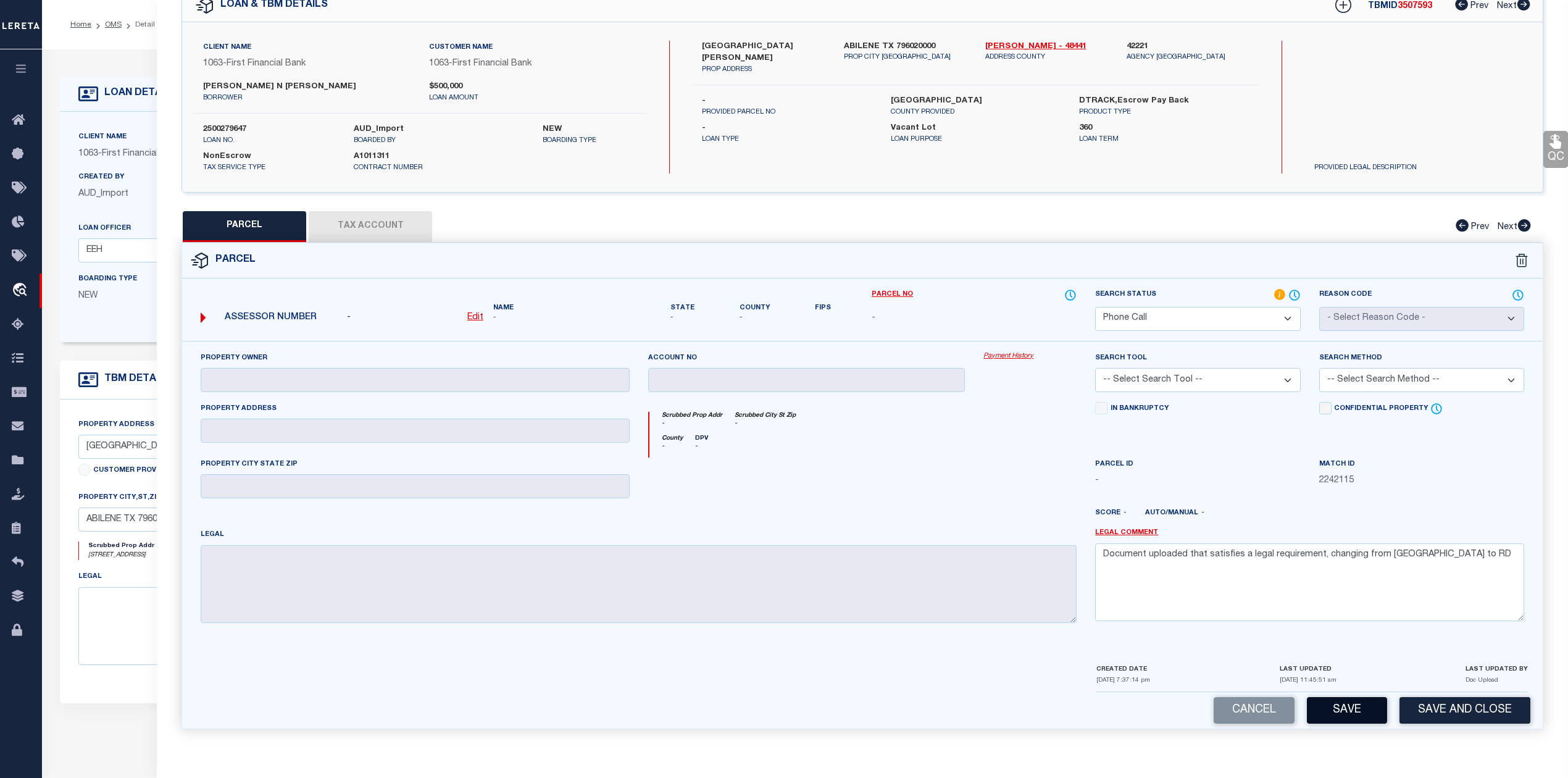
click at [1350, 713] on button "Save" at bounding box center [1347, 710] width 80 height 27
click at [1020, 490] on div at bounding box center [1030, 483] width 112 height 50
select select "AS"
checkbox input "false"
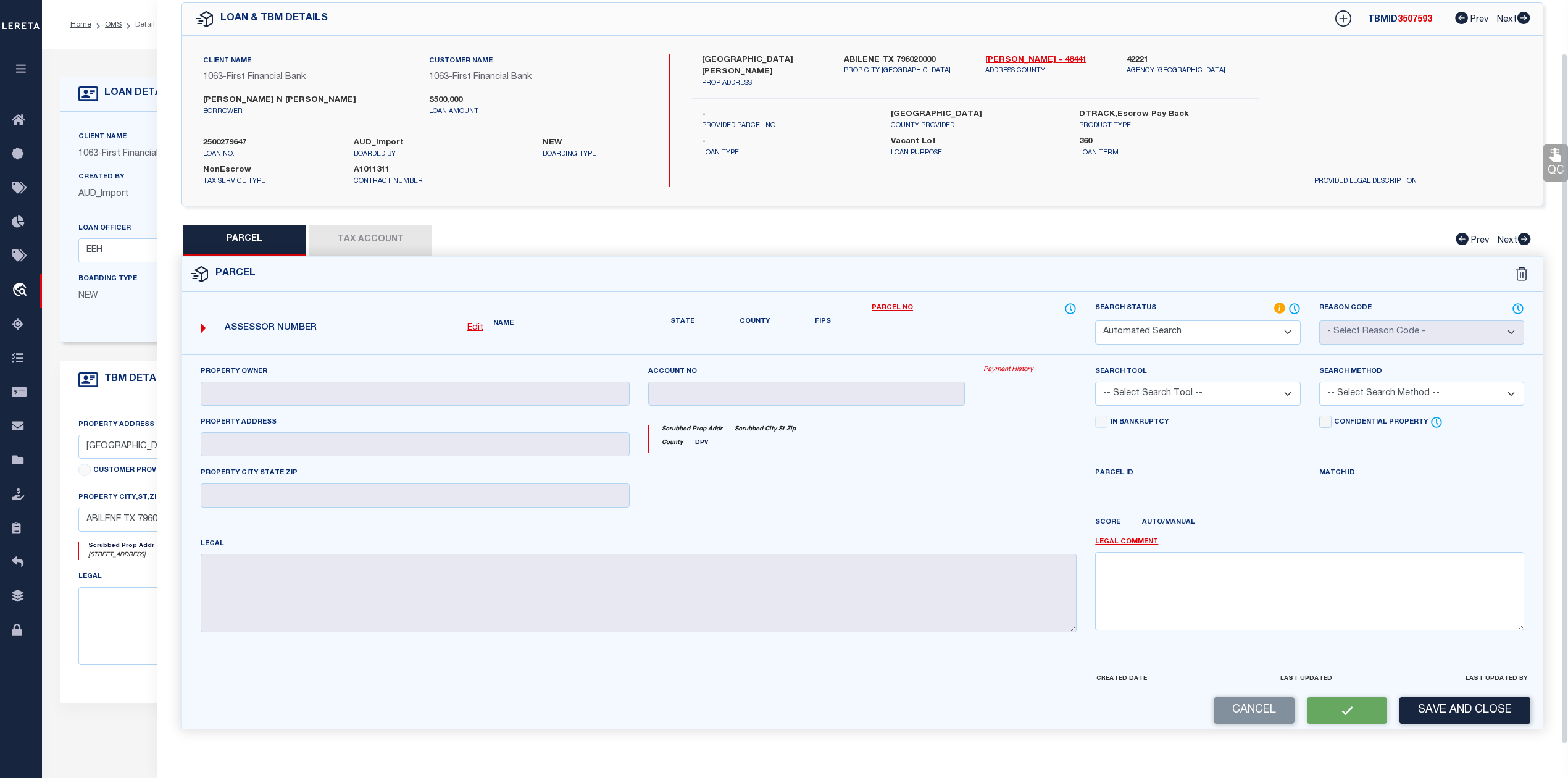
select select "PH"
checkbox input "false"
type textarea "Document uploaded that satisfies a legal requirement, changing from [GEOGRAPHIC…"
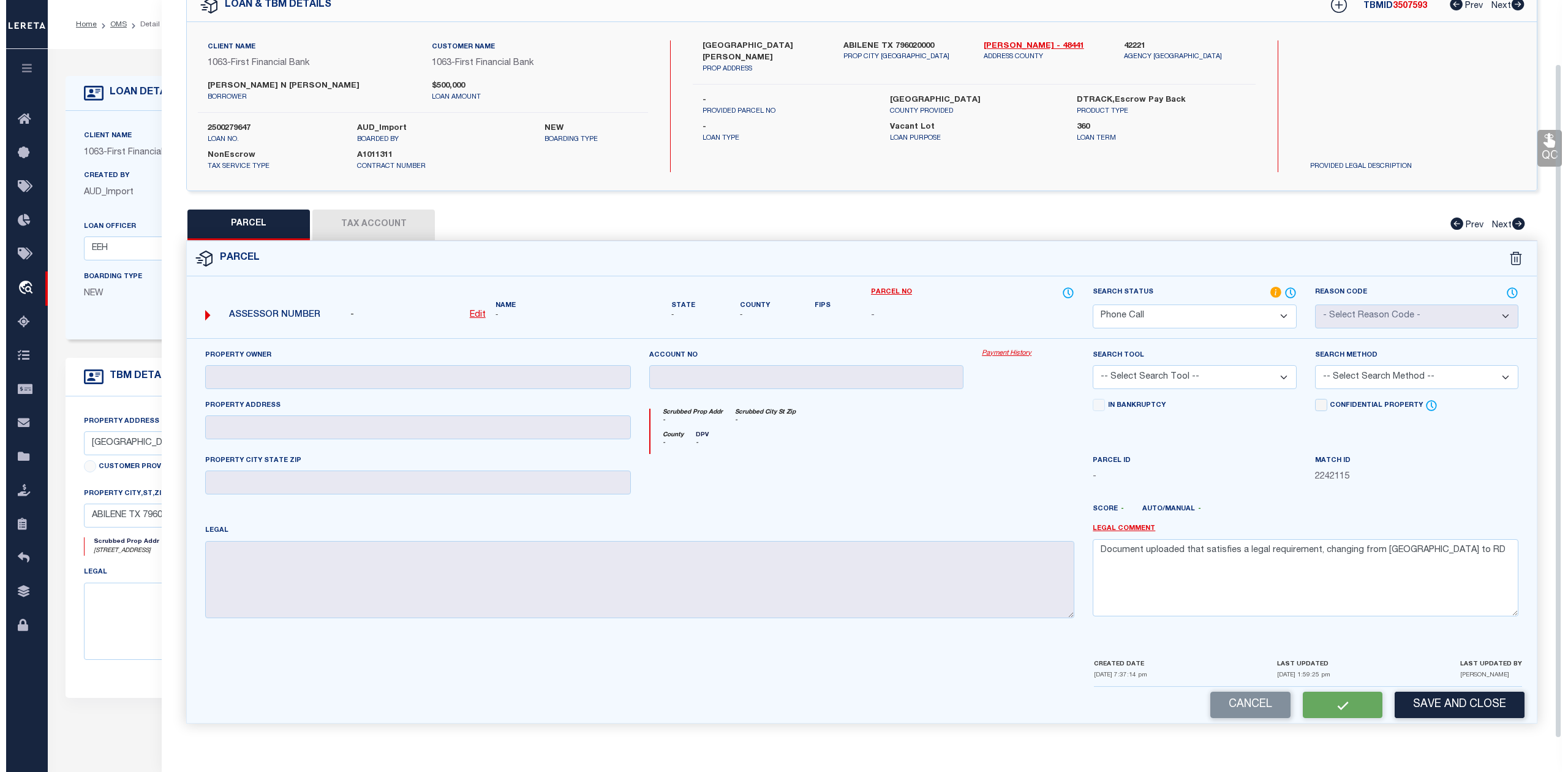
scroll to position [0, 0]
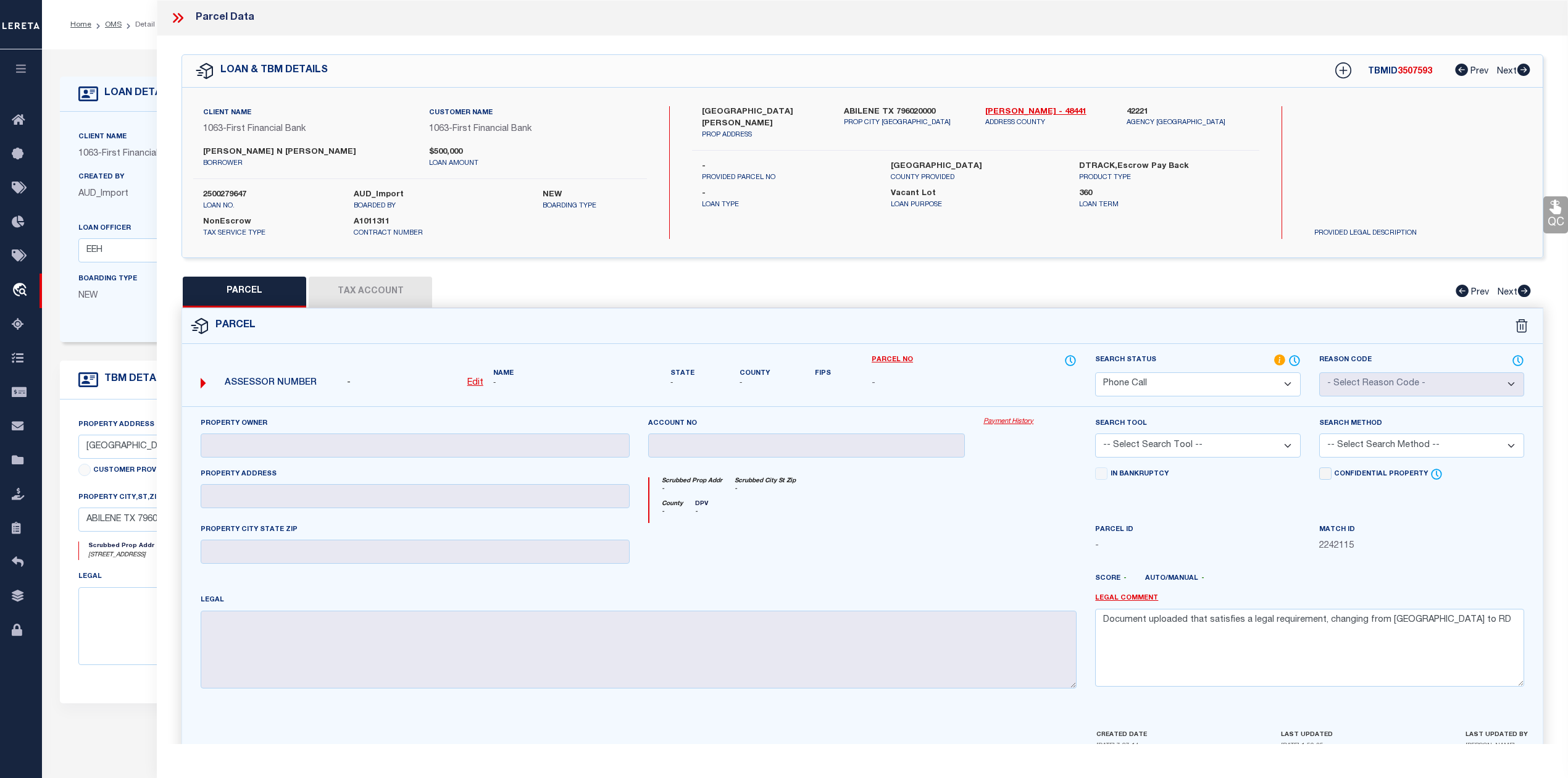
click at [995, 323] on div "Parcel" at bounding box center [862, 327] width 1361 height 35
click at [1140, 265] on div "QC QC QC" at bounding box center [862, 423] width 1411 height 773
click at [1417, 68] on span "3507593" at bounding box center [1415, 72] width 35 height 9
copy span "3507593"
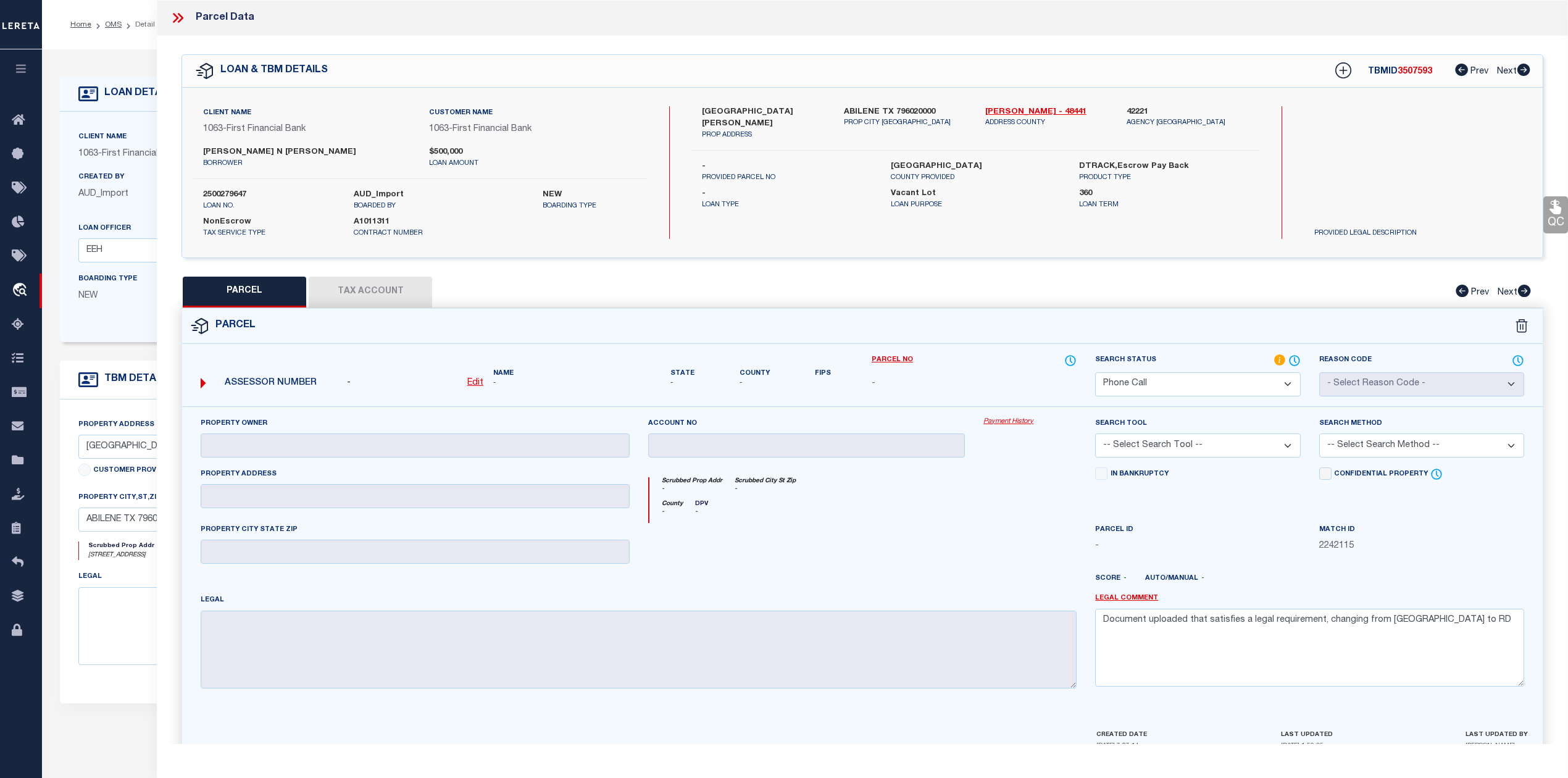
click at [240, 196] on label "2500279647" at bounding box center [269, 195] width 132 height 12
copy label "2500279647"
drag, startPoint x: 978, startPoint y: 110, endPoint x: 1008, endPoint y: 111, distance: 30.0
click at [1008, 111] on div "Taylor - 48441 ADDRESS COUNTY" at bounding box center [1046, 123] width 141 height 35
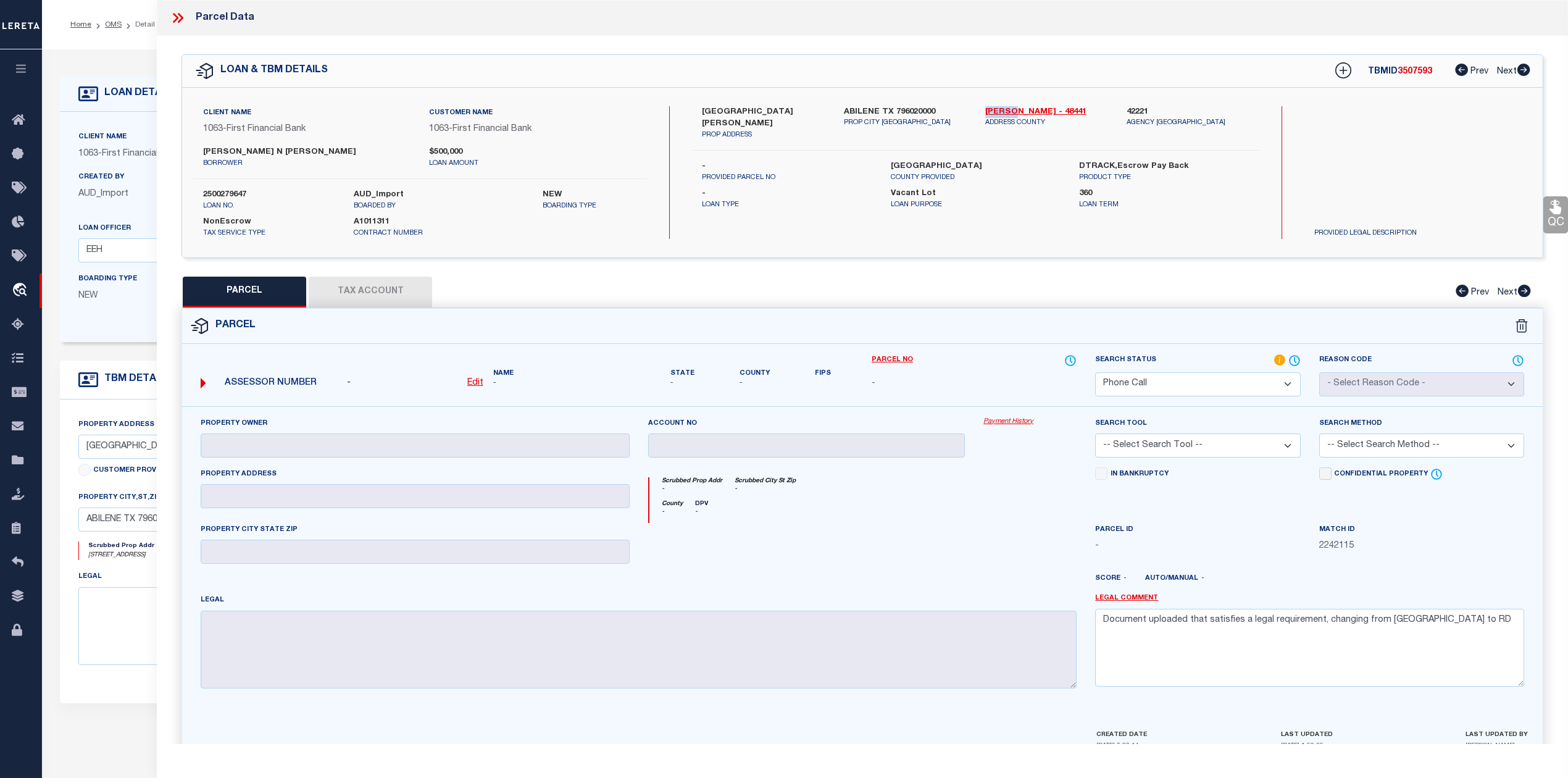
copy link "[PERSON_NAME]"
click at [979, 546] on div at bounding box center [1030, 548] width 112 height 50
click at [990, 338] on div "Parcel" at bounding box center [862, 327] width 1361 height 35
click at [178, 18] on icon at bounding box center [175, 18] width 5 height 10
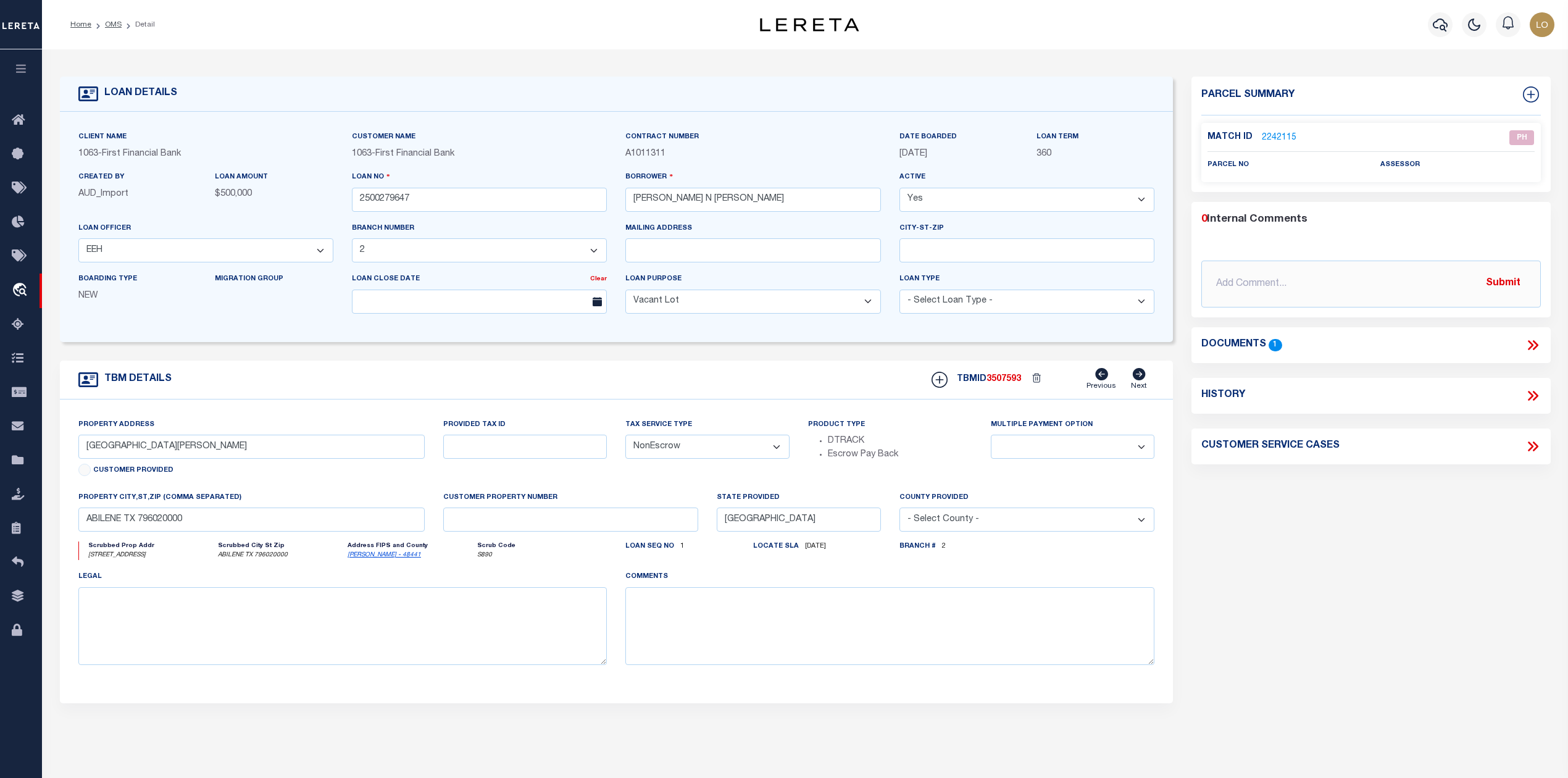
click at [1342, 524] on div "Parcel Summary Match ID 2242115 0" at bounding box center [1370, 413] width 377 height 674
click at [117, 23] on link "OMS" at bounding box center [113, 25] width 16 height 8
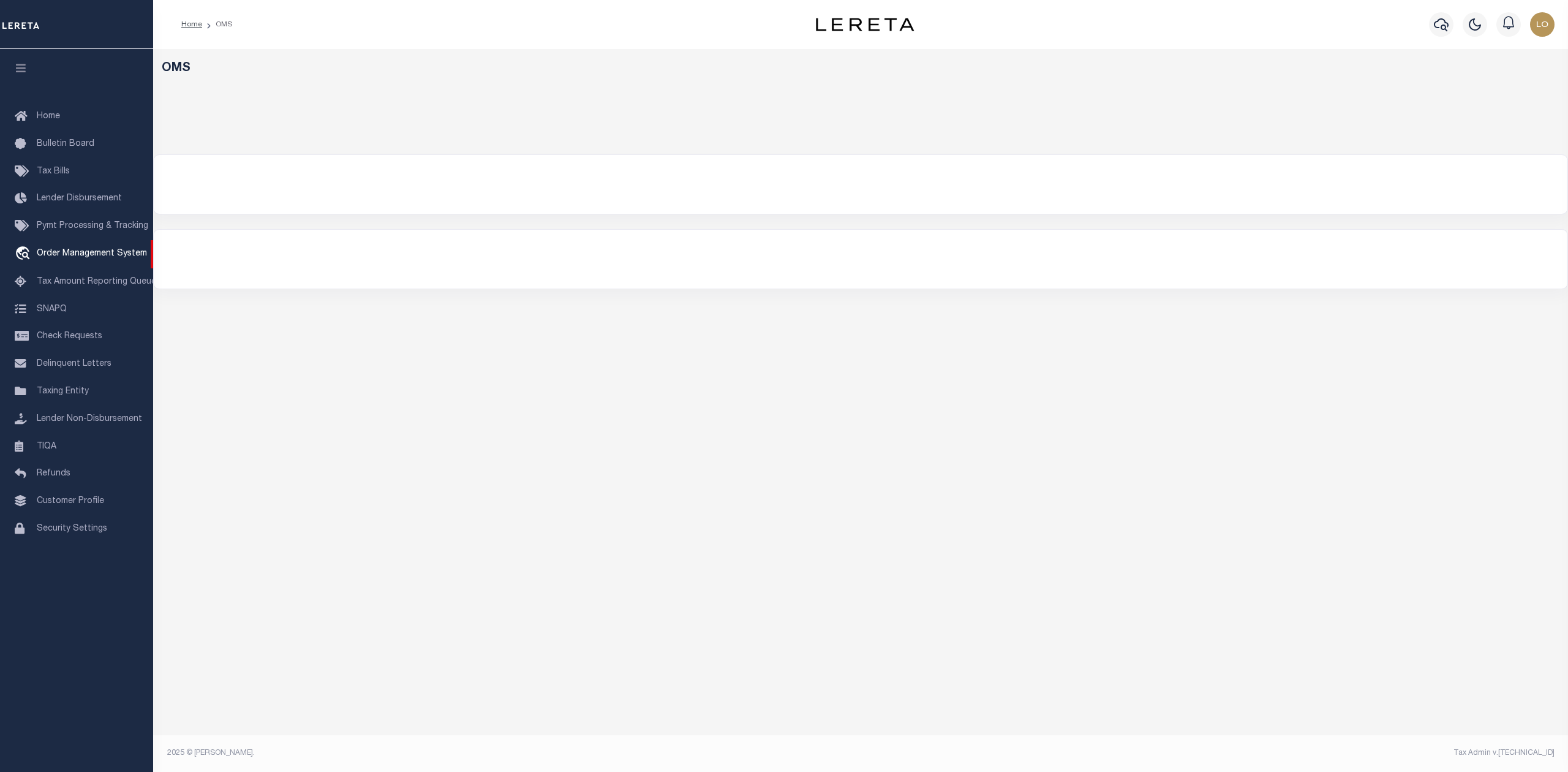
select select "200"
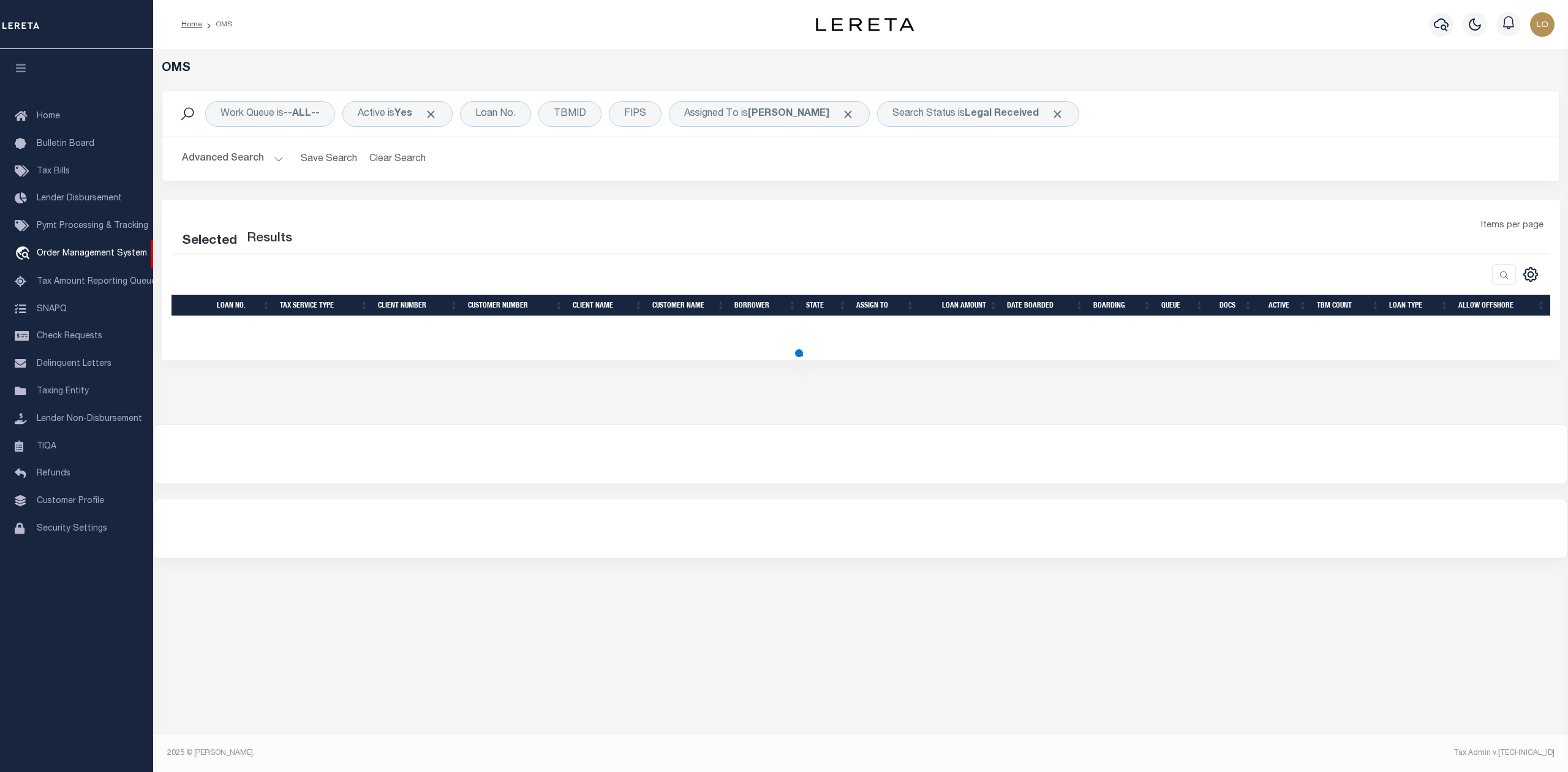
select select "200"
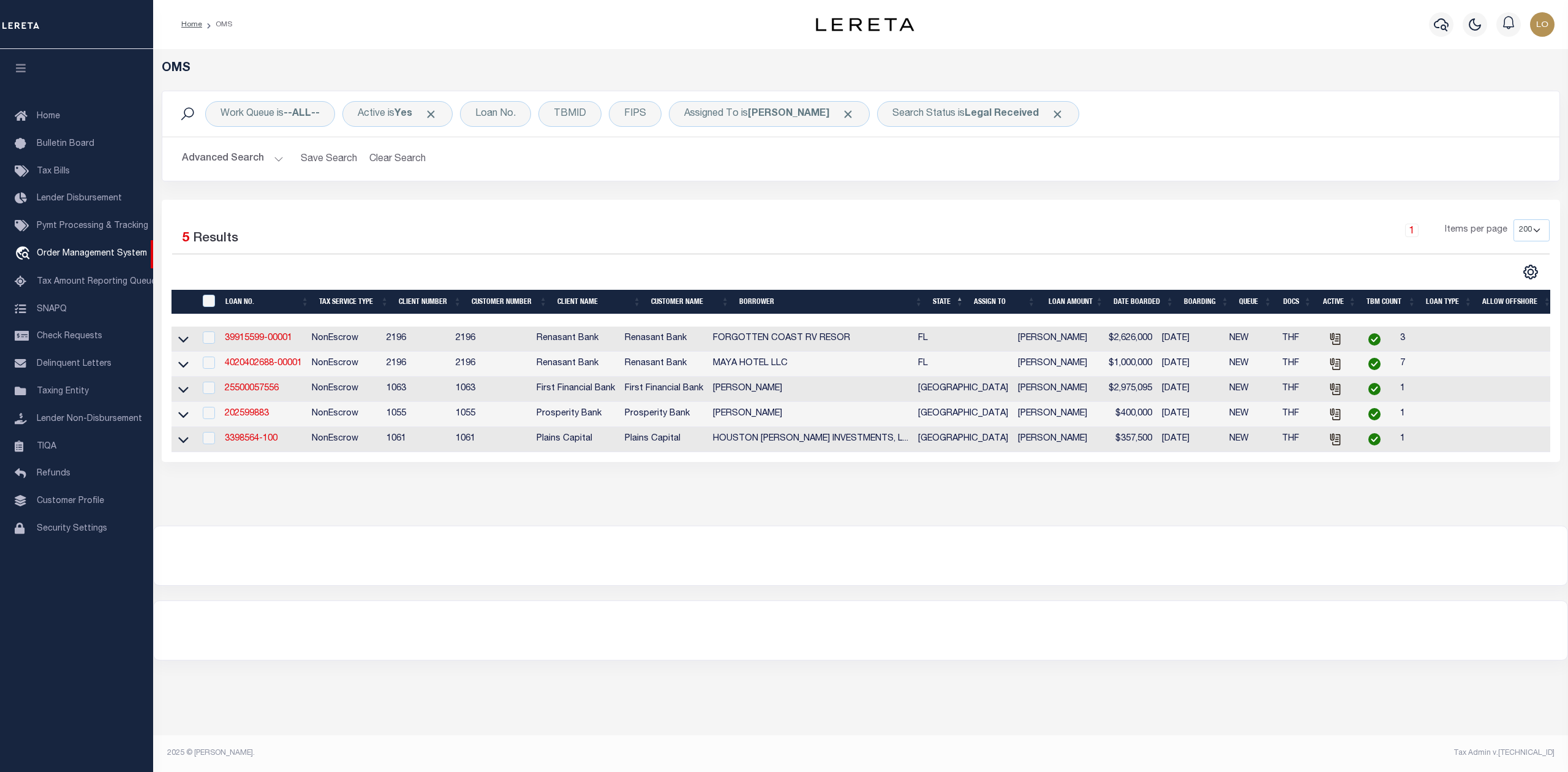
click at [1018, 573] on div at bounding box center [860, 555] width 1414 height 59
click at [266, 392] on link "25500057556" at bounding box center [252, 388] width 54 height 9
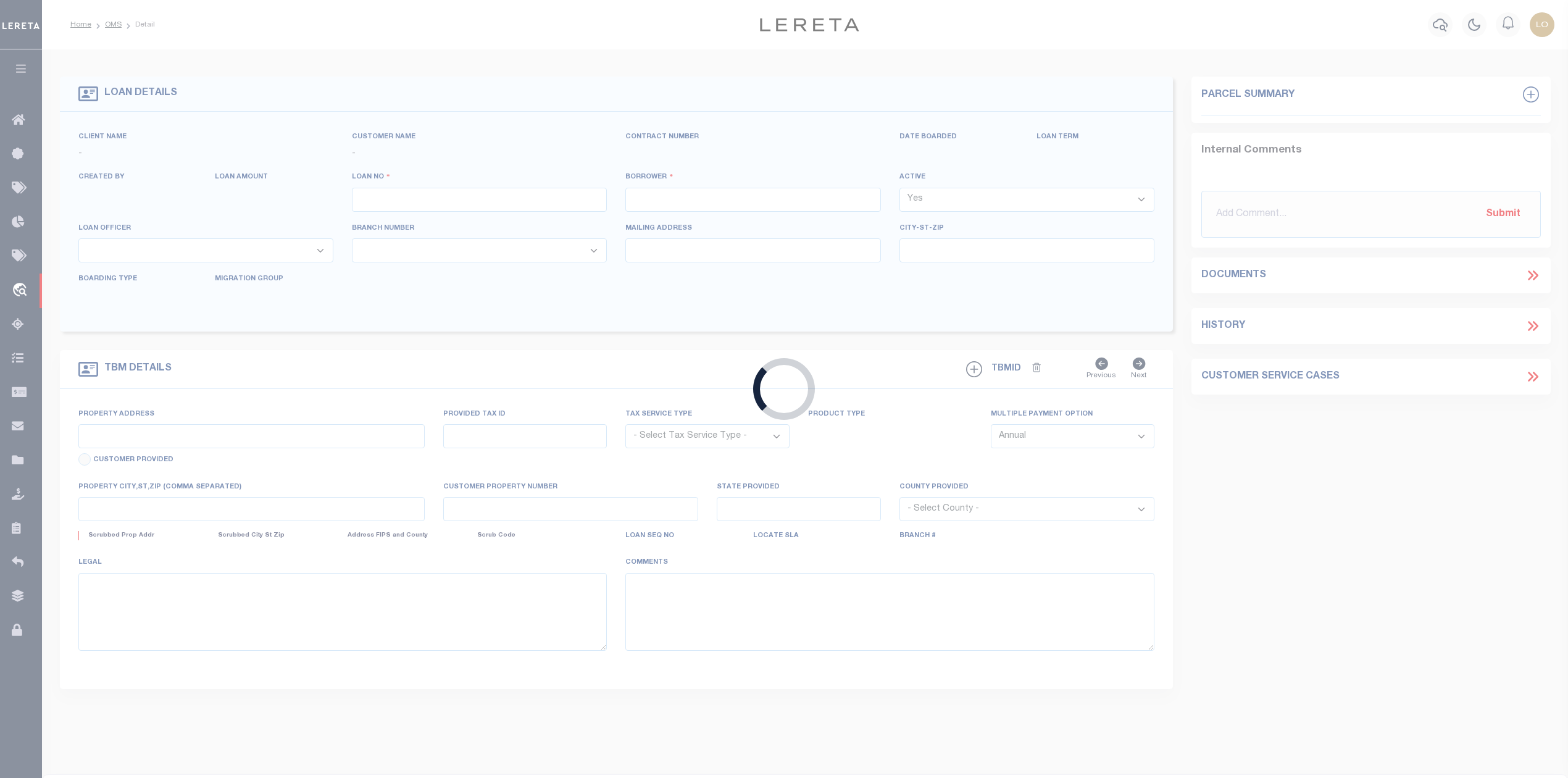
type input "25500057556"
type input "[PERSON_NAME]"
select select
select select "400"
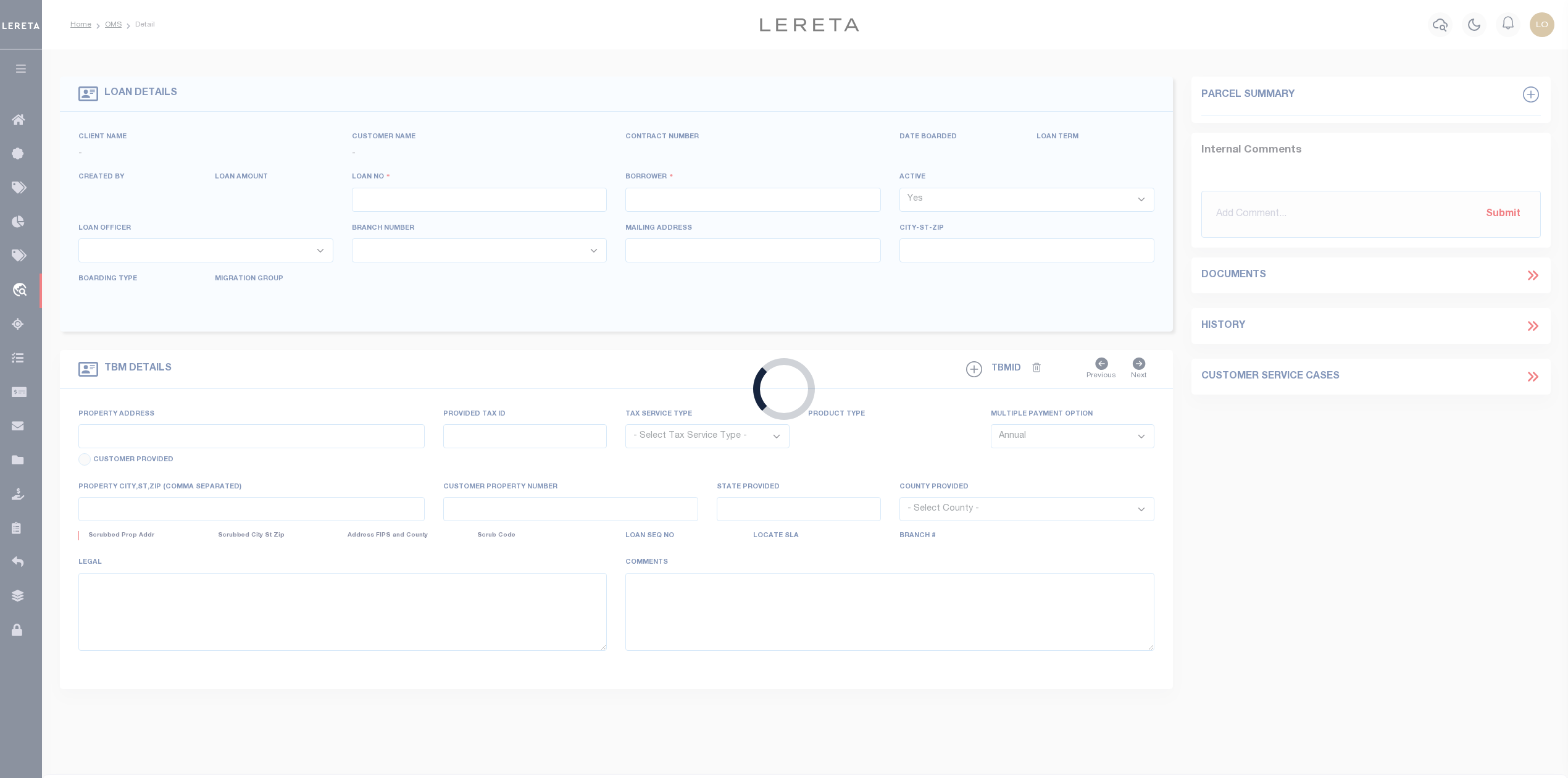
select select "NonEscrow"
select select "893"
type input "[STREET_ADDRESS]"
select select
type input "[PERSON_NAME] TX 773782361"
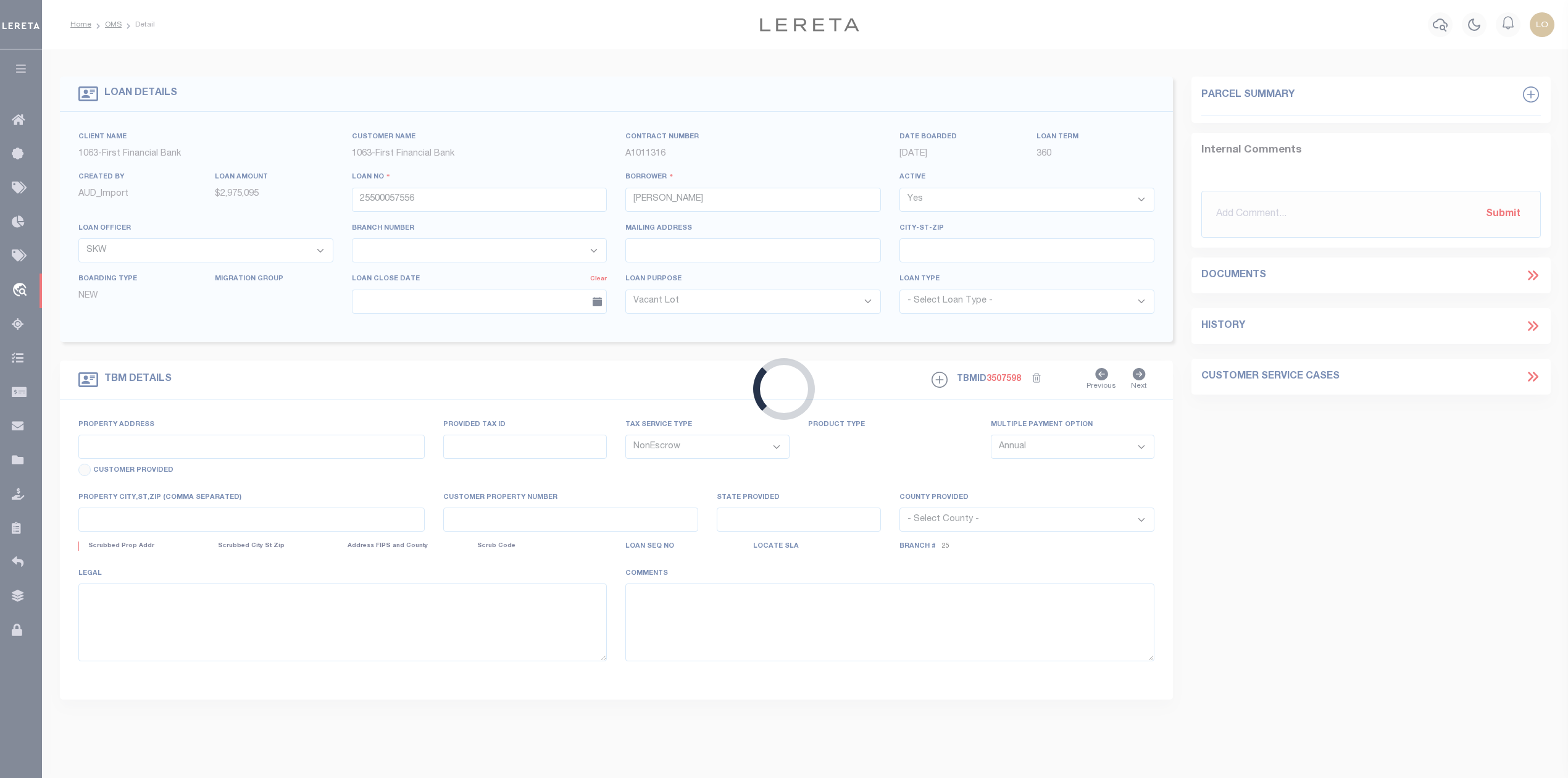
type input "[GEOGRAPHIC_DATA]"
select select
select select "508"
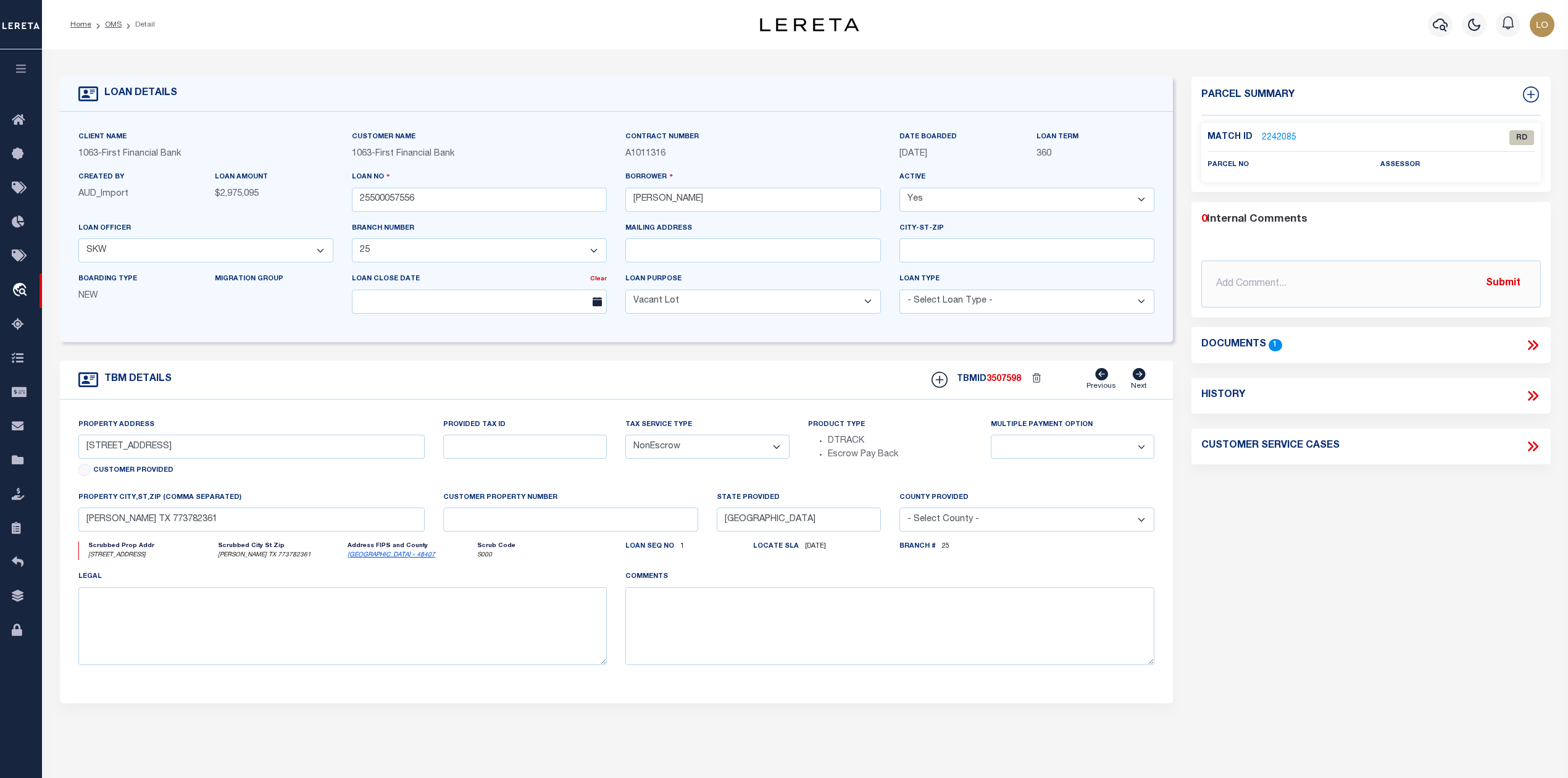
click at [1274, 134] on link "2242085" at bounding box center [1279, 138] width 35 height 13
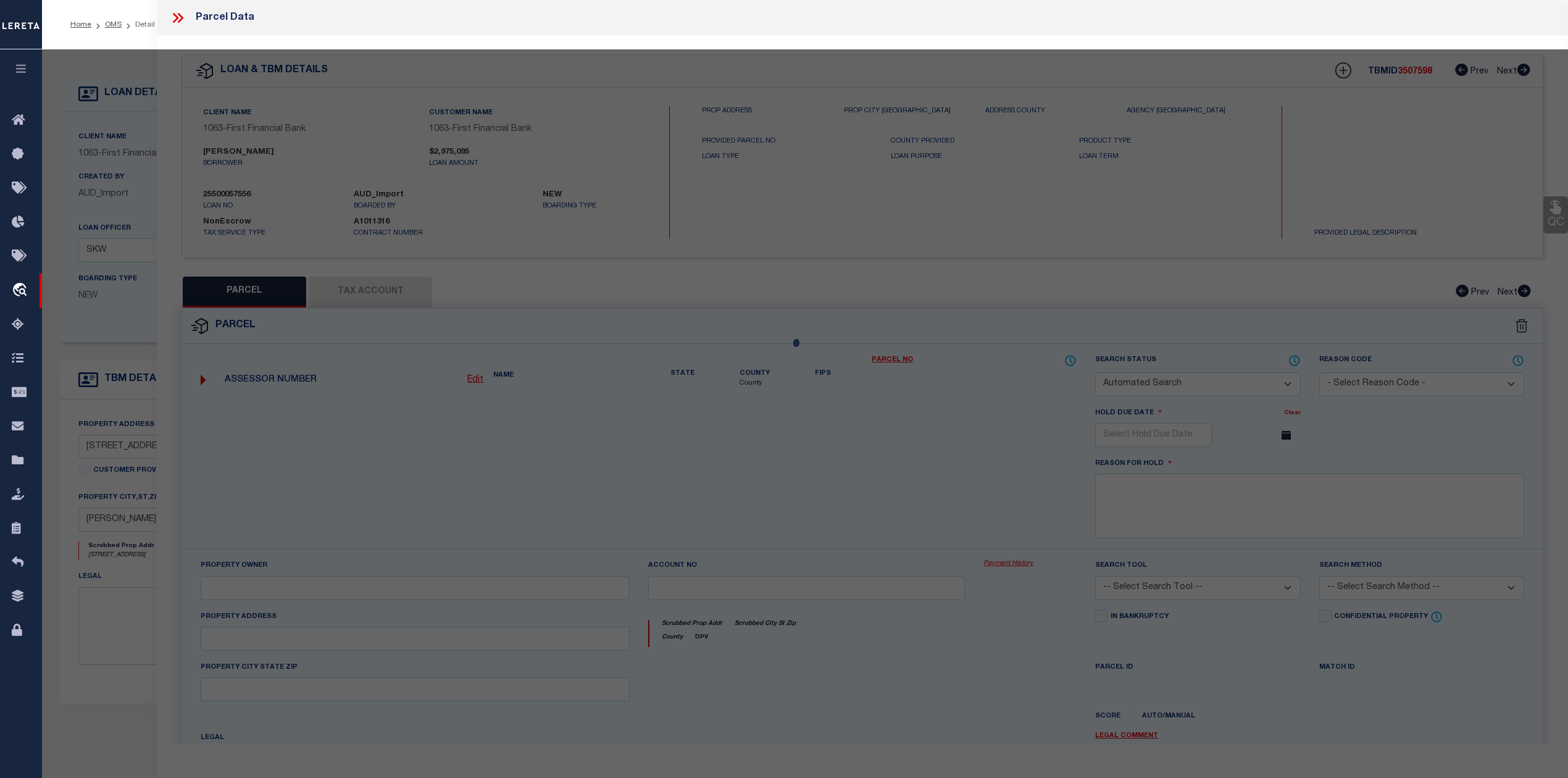
checkbox input "false"
select select "RD"
checkbox input "false"
type textarea "Document uploaded that satisfies a legal requirement, changing from [GEOGRAPHIC…"
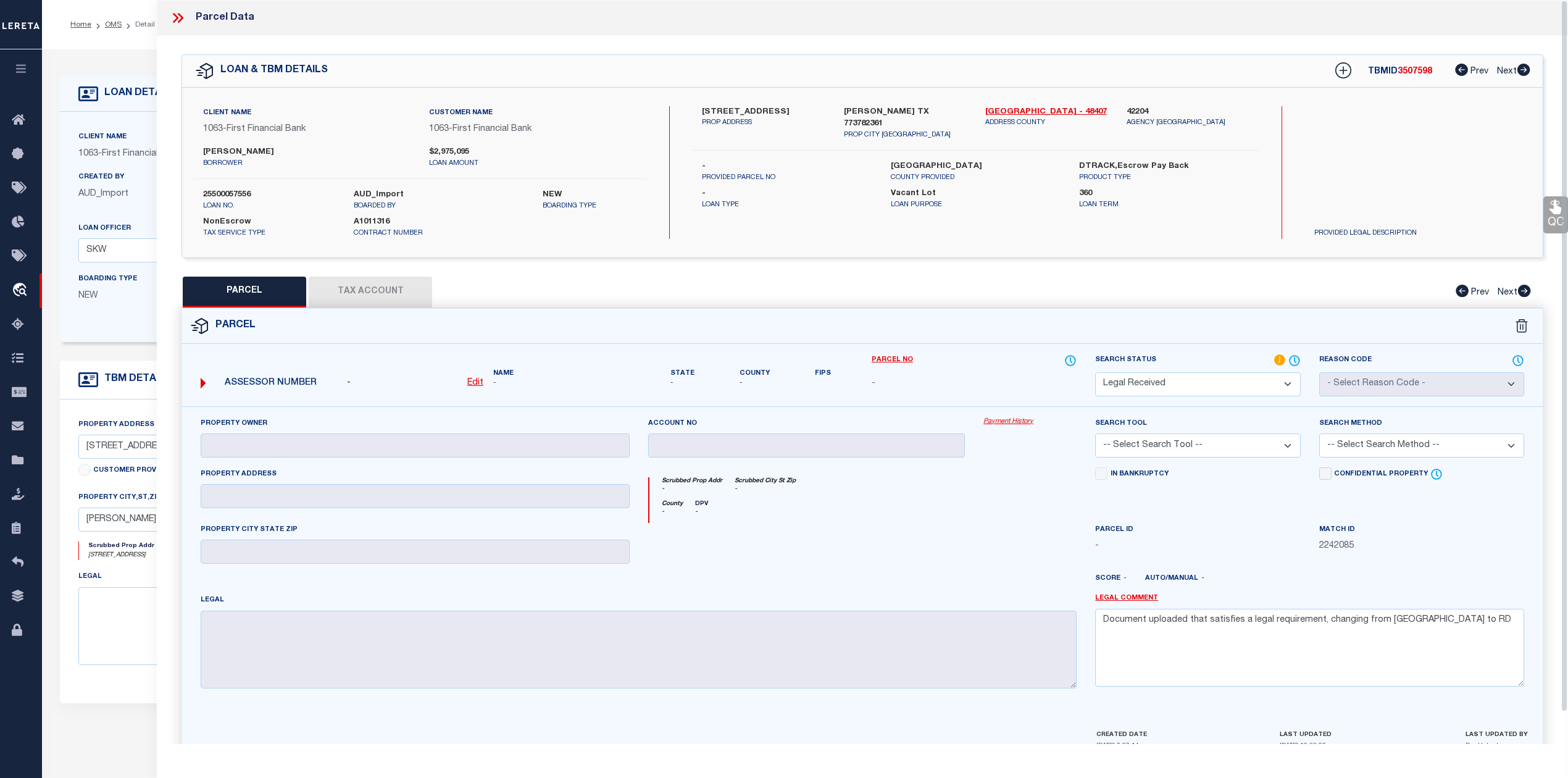
click at [977, 521] on div "County - DPV -" at bounding box center [863, 511] width 428 height 23
click at [1125, 395] on select "Automated Search Bad Parcel Complete Duplicate Parcel High Dollar Reporting In …" at bounding box center [1198, 384] width 205 height 24
click at [1095, 372] on select "Automated Search Bad Parcel Complete Duplicate Parcel High Dollar Reporting In …" at bounding box center [1198, 384] width 205 height 24
click at [989, 558] on div at bounding box center [1030, 548] width 112 height 50
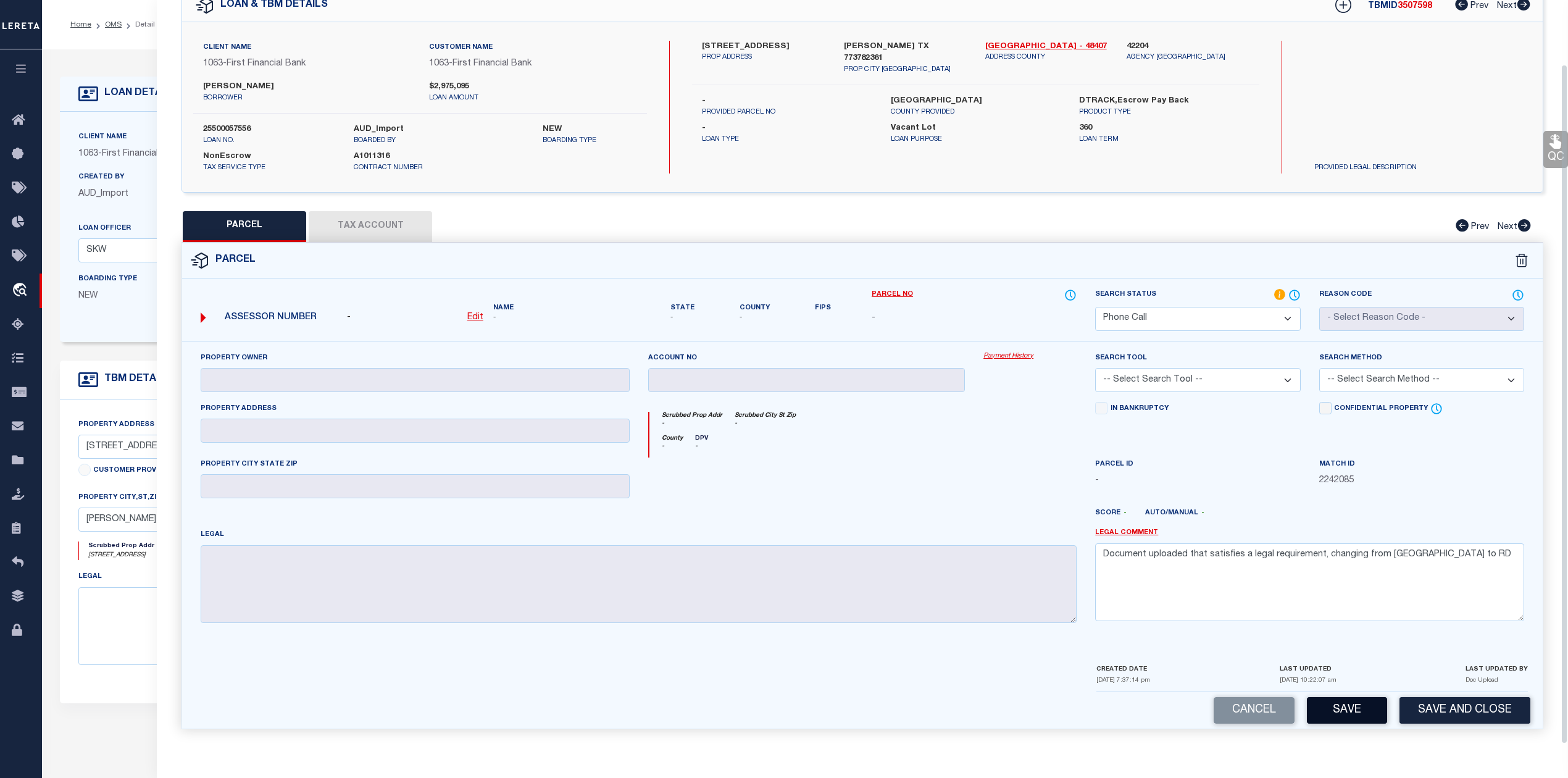
click at [1351, 708] on button "Save" at bounding box center [1347, 710] width 80 height 27
click at [949, 459] on div at bounding box center [807, 483] width 336 height 50
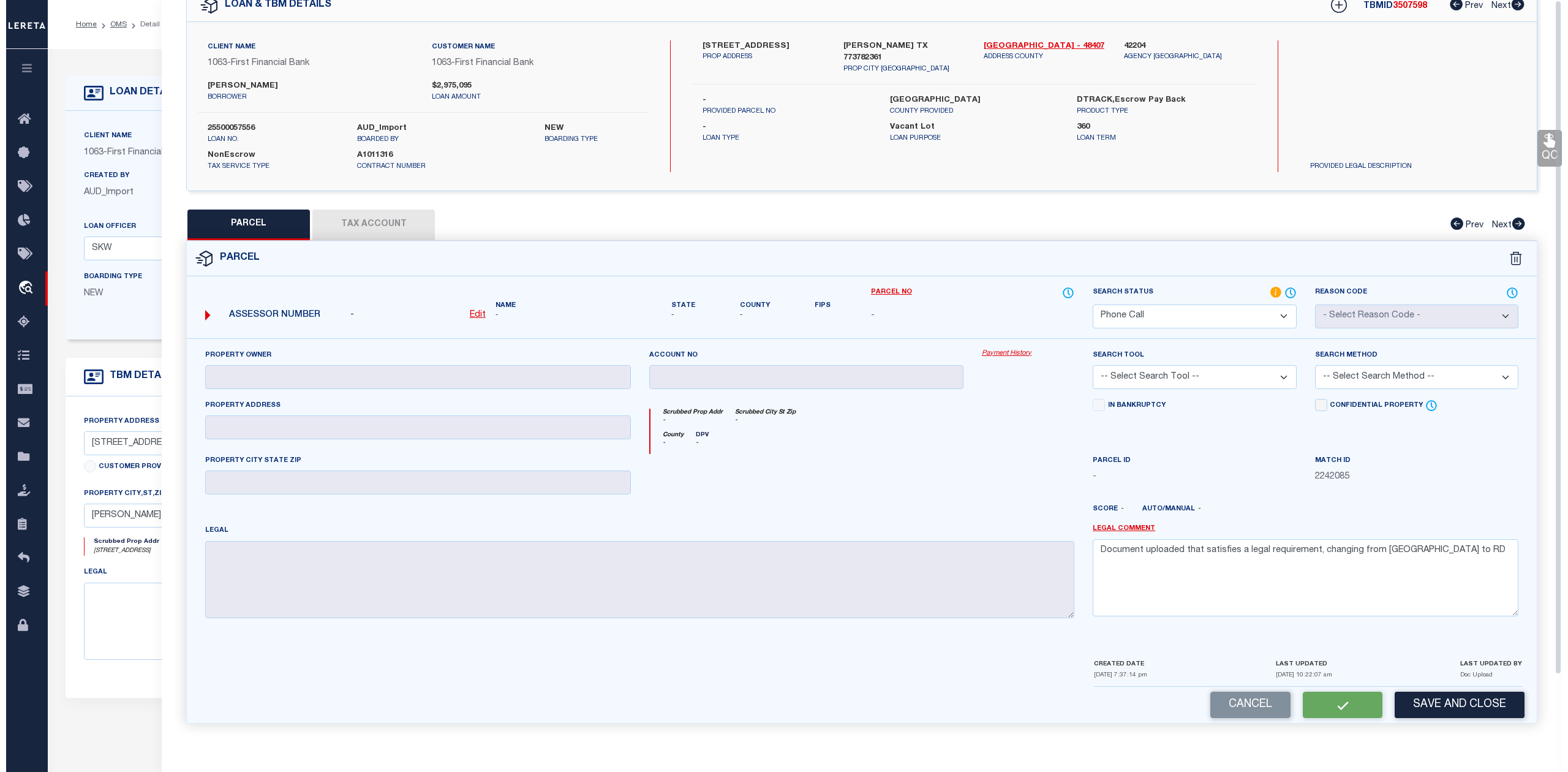
scroll to position [0, 0]
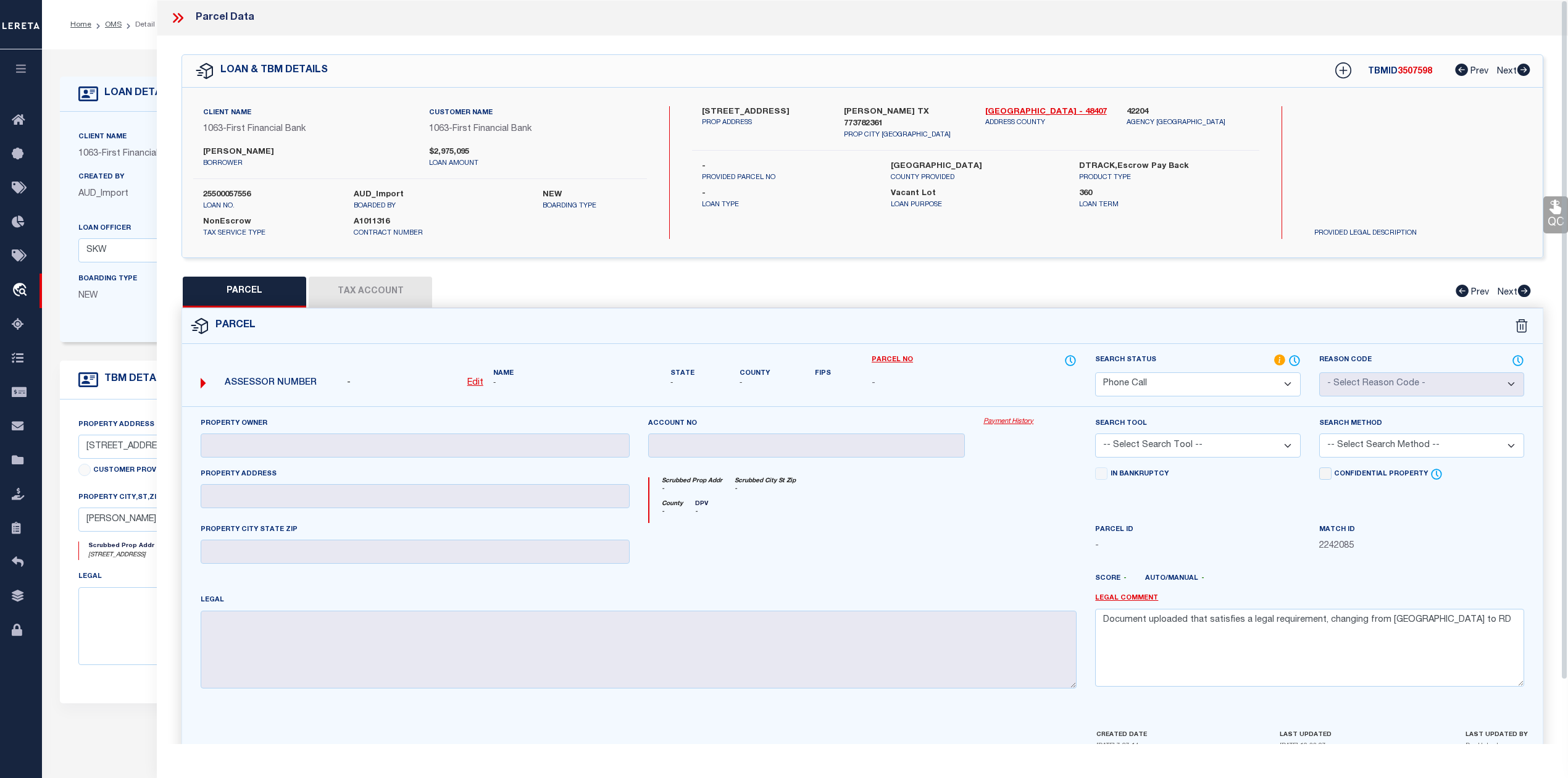
select select "AS"
checkbox input "false"
select select "PH"
checkbox input "false"
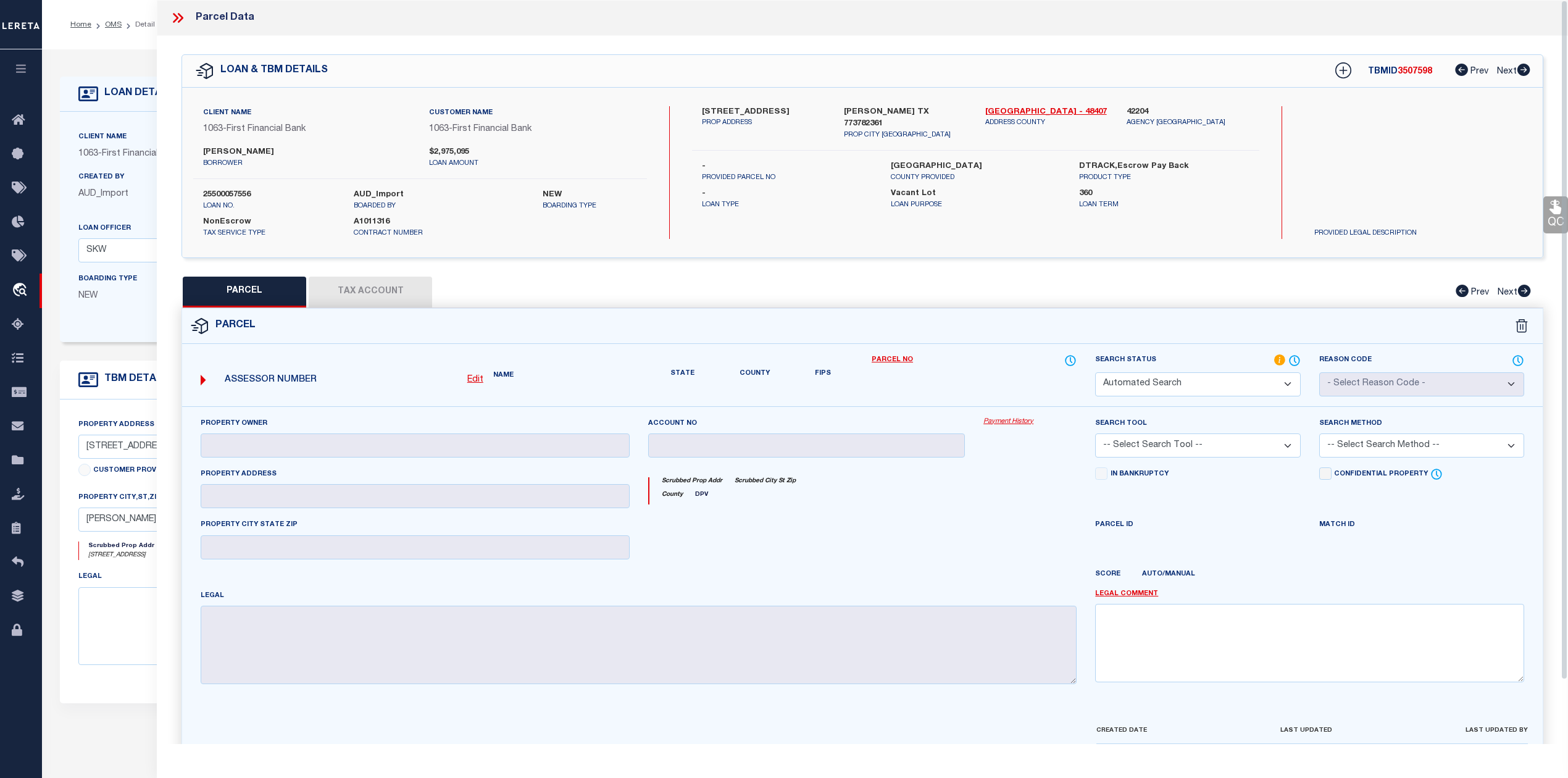
type textarea "Document uploaded that satisfies a legal requirement, changing from [GEOGRAPHIC…"
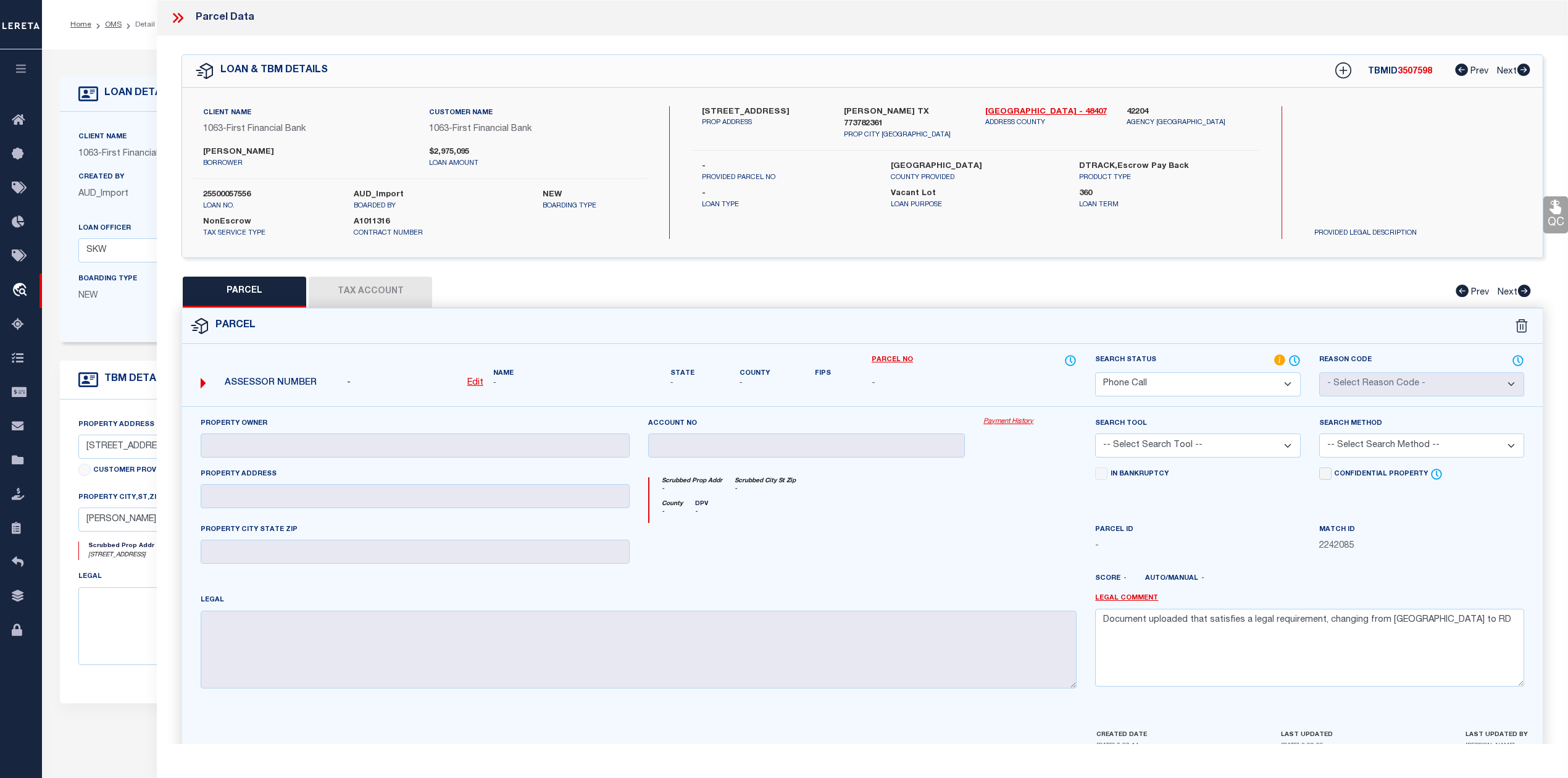
click at [1414, 74] on span "3507598" at bounding box center [1415, 72] width 35 height 9
copy span "3507598"
click at [230, 196] on label "25500057556" at bounding box center [269, 195] width 132 height 12
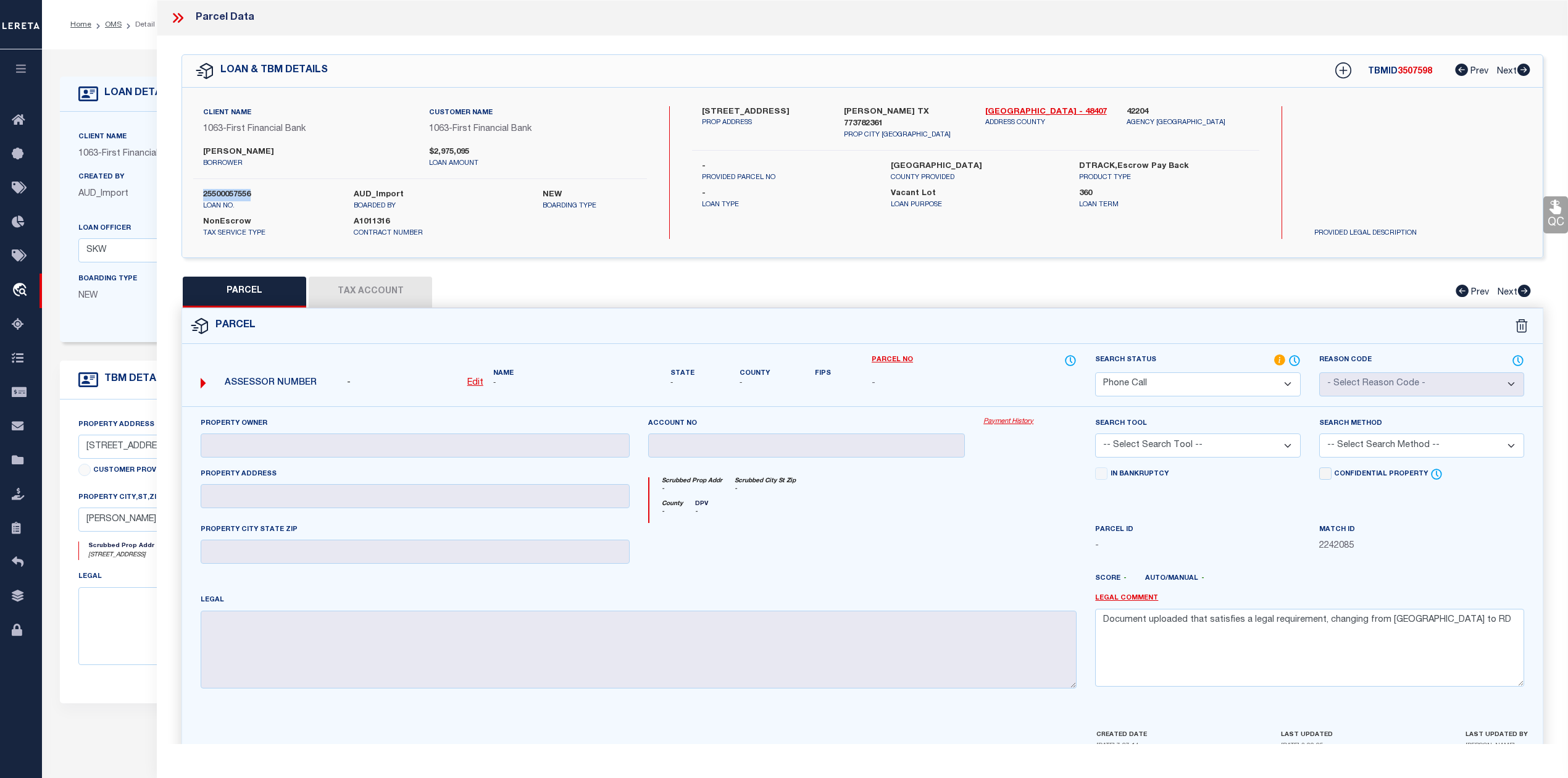
copy label "25500057556"
drag, startPoint x: 977, startPoint y: 112, endPoint x: 1029, endPoint y: 108, distance: 52.2
click at [1029, 108] on div "[GEOGRAPHIC_DATA] - 48407 ADDRESS COUNTY" at bounding box center [1046, 123] width 141 height 35
copy link "[GEOGRAPHIC_DATA]"
drag, startPoint x: 898, startPoint y: 530, endPoint x: 900, endPoint y: 538, distance: 8.2
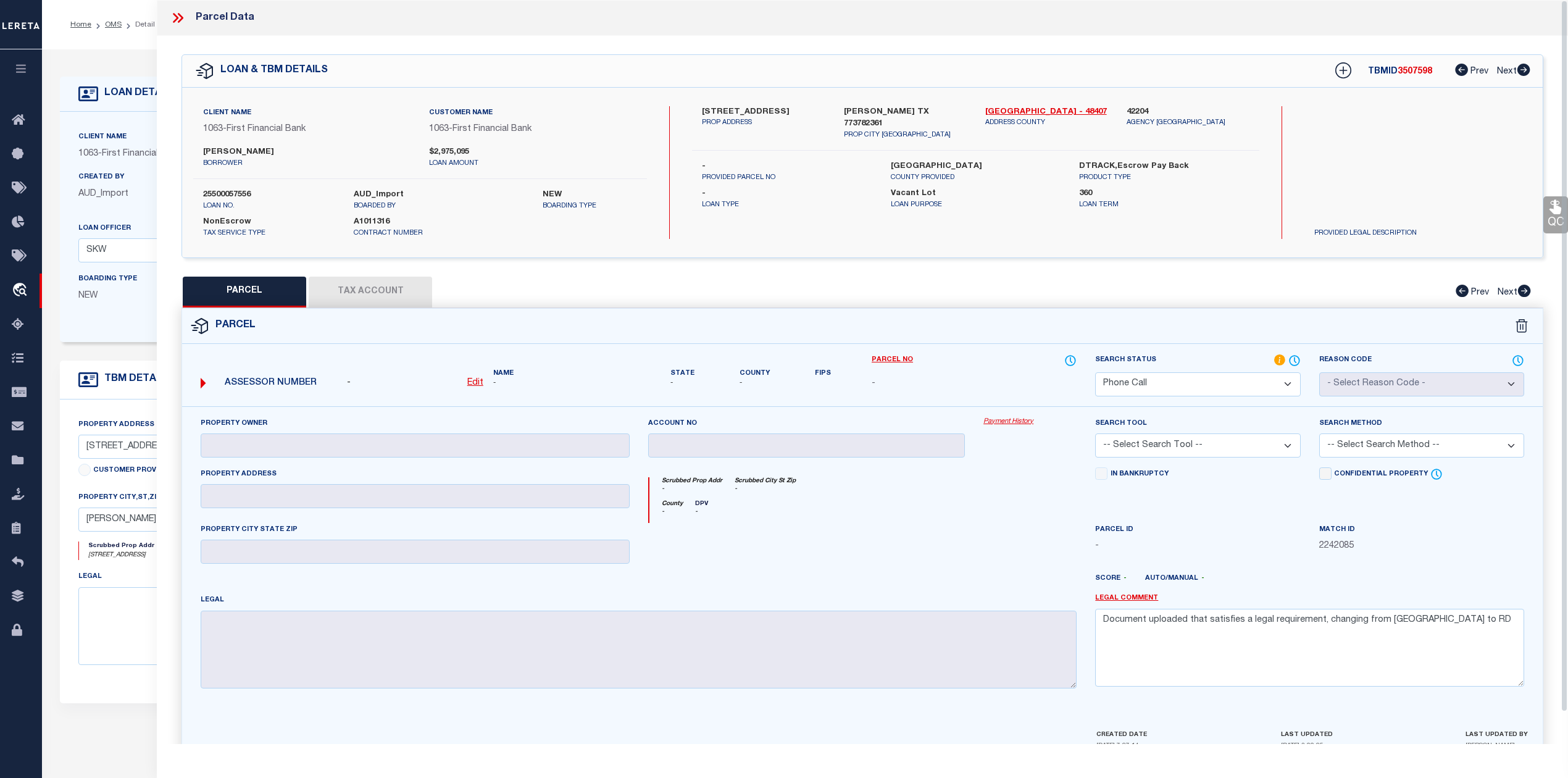
click at [898, 530] on div at bounding box center [807, 548] width 336 height 50
click at [179, 17] on icon at bounding box center [178, 18] width 16 height 16
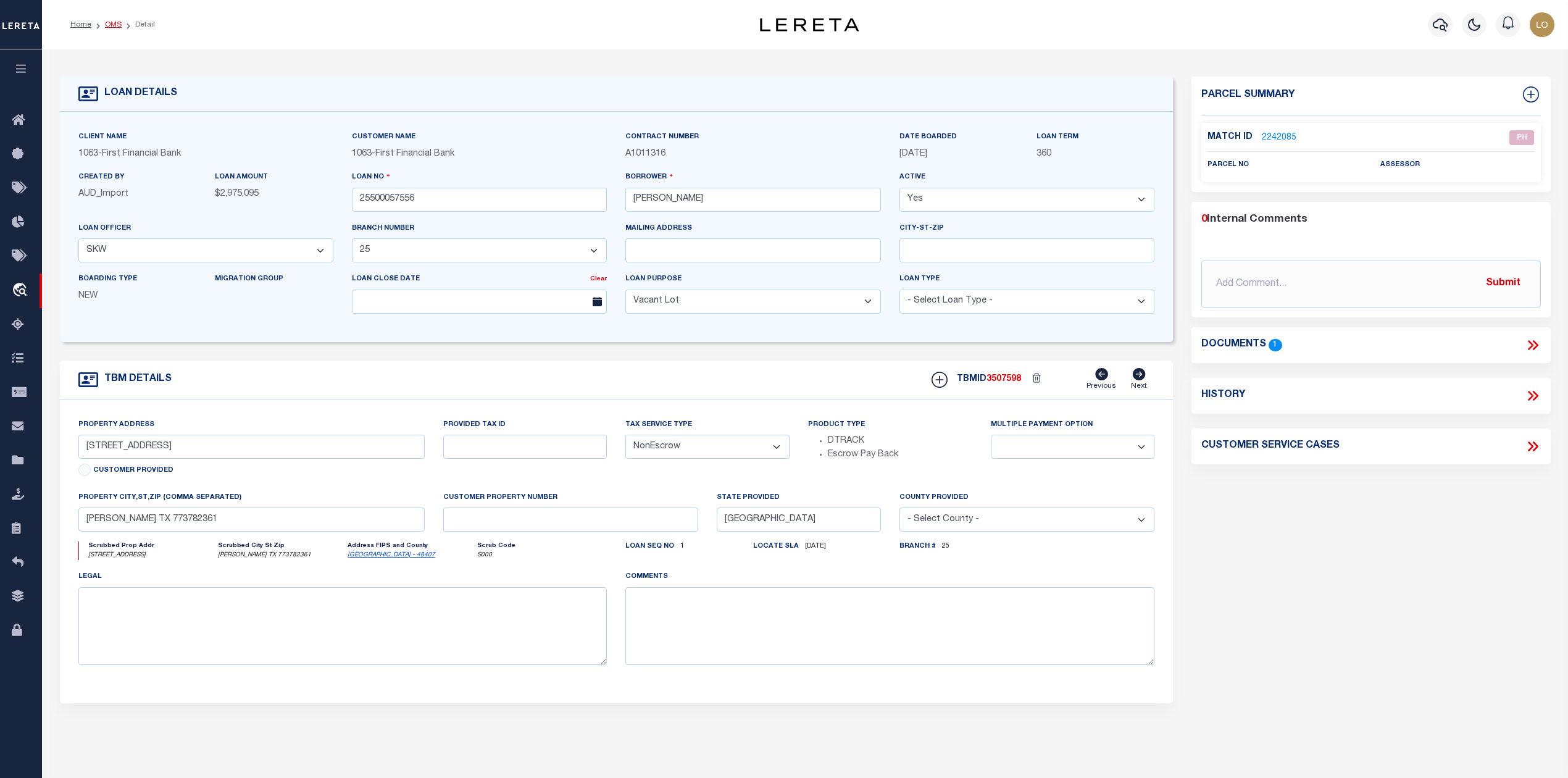
click at [117, 23] on link "OMS" at bounding box center [113, 25] width 16 height 8
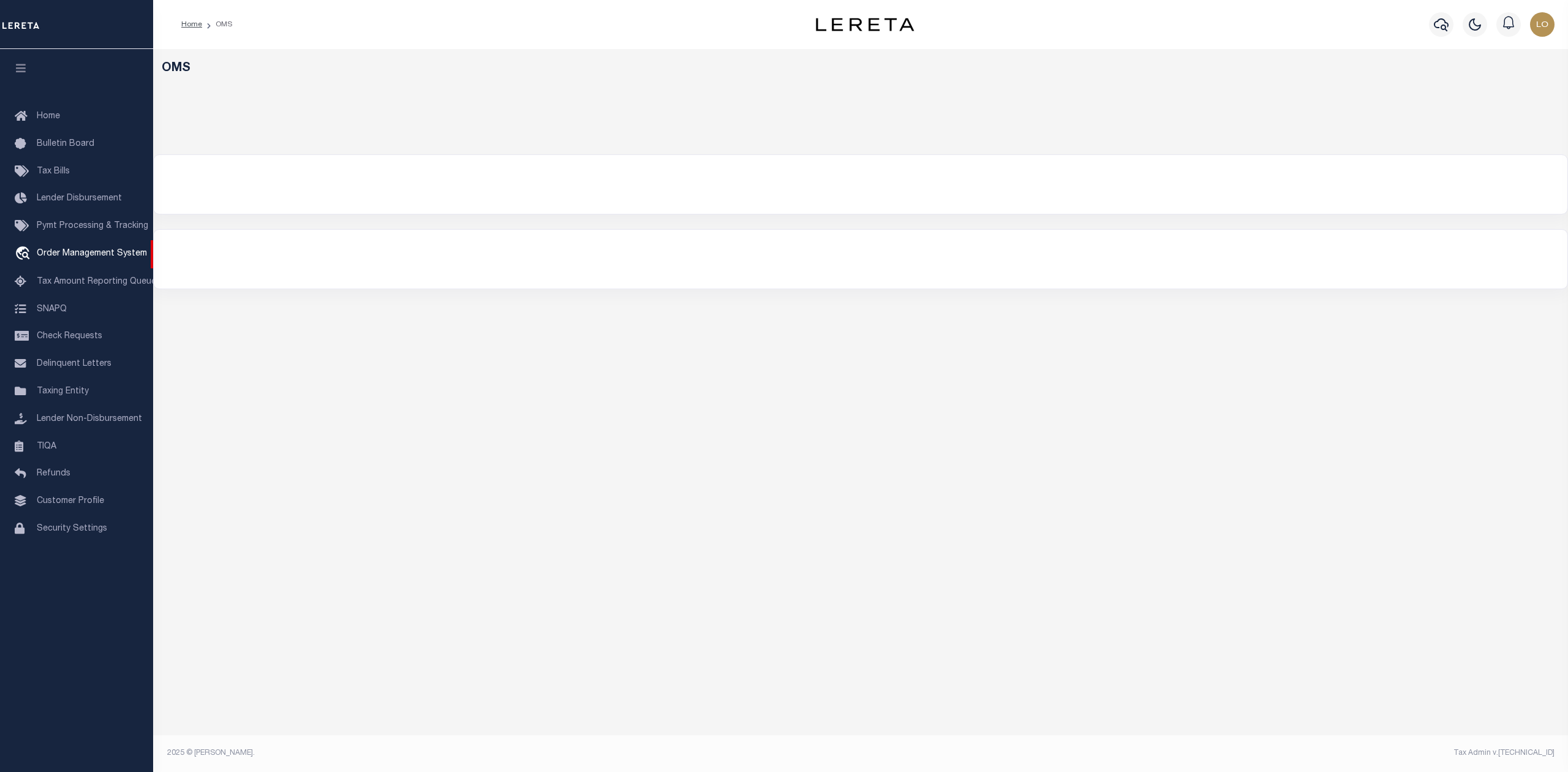
select select "200"
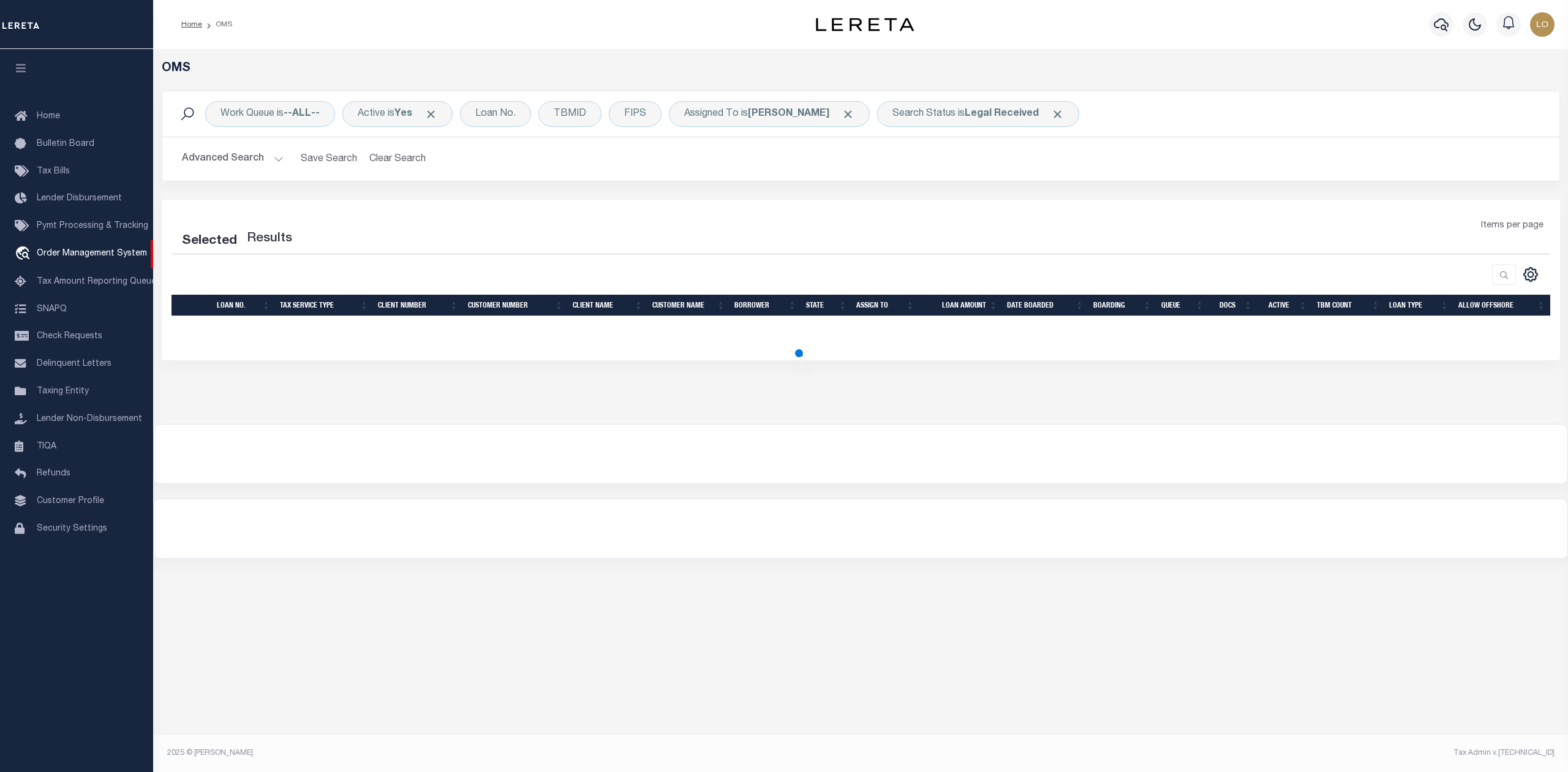
click at [836, 498] on div "OMS Work Queue is --ALL-- Active is Yes Loan No. TBMID FIPS Assigned To is Loke…" at bounding box center [860, 303] width 1415 height 509
select select "200"
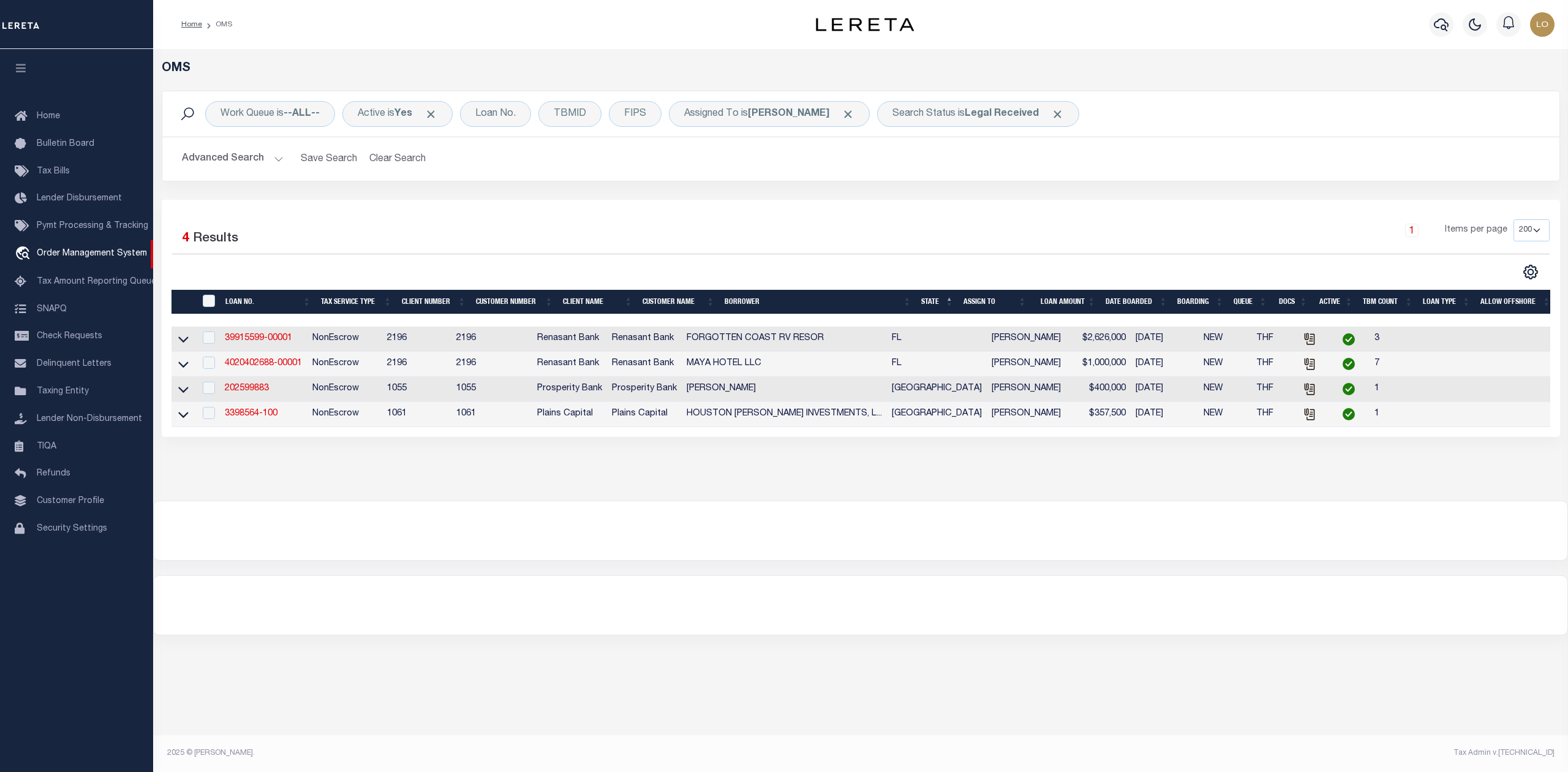
click at [1152, 463] on div "OMS Work Queue is --ALL-- Active is Yes Loan No. TBMID FIPS Assigned To is Loke…" at bounding box center [861, 263] width 1408 height 403
click at [1186, 184] on div "Work Queue is --ALL-- Active is Yes Loan No. TBMID FIPS Assigned To is Lokesh V…" at bounding box center [861, 145] width 1417 height 109
click at [1186, 238] on div "1 Items per page 10 25 50 100 200" at bounding box center [1035, 235] width 1029 height 32
click at [957, 560] on div at bounding box center [860, 530] width 1414 height 59
click at [1000, 549] on div at bounding box center [860, 530] width 1414 height 59
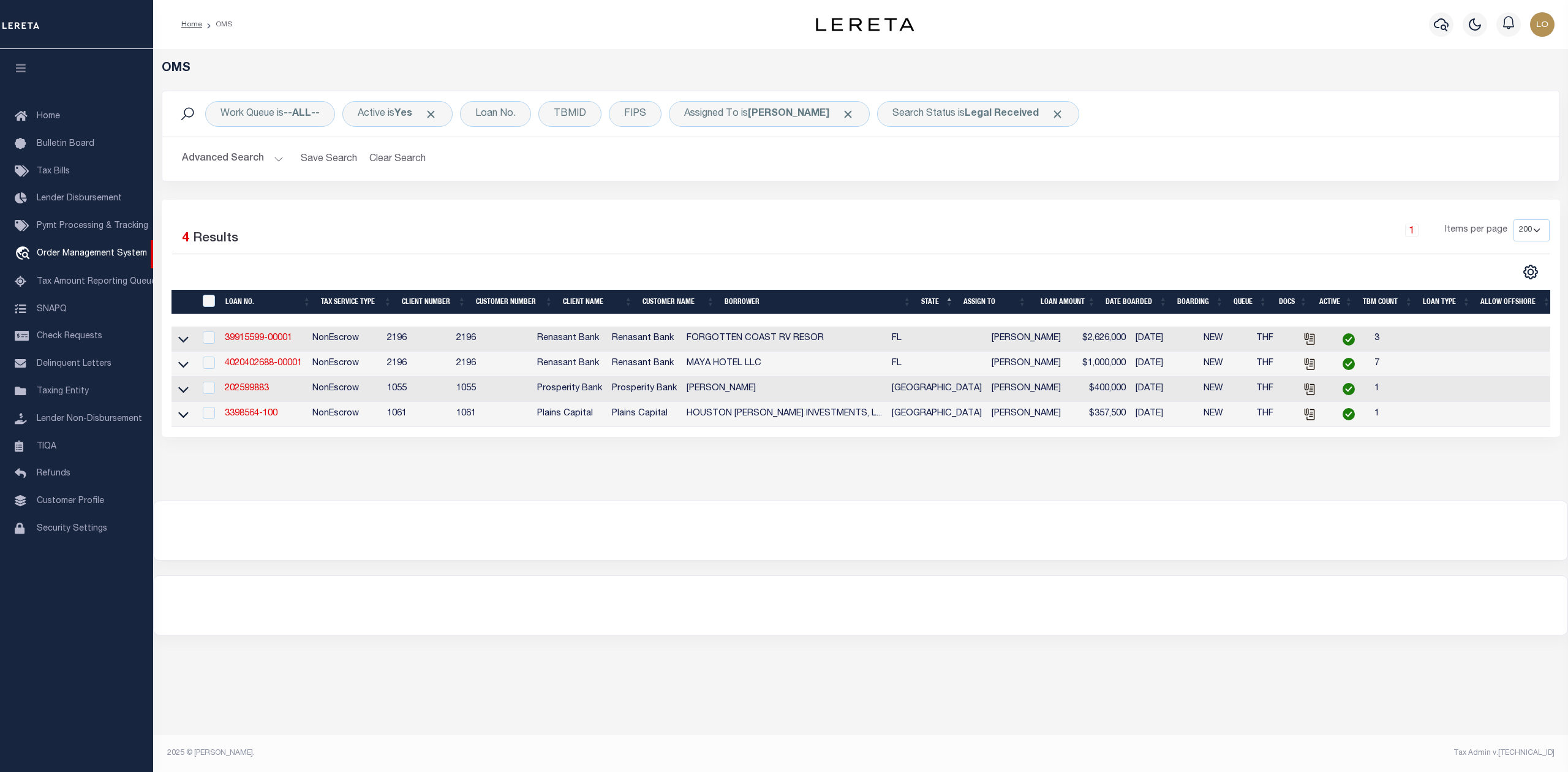
click at [956, 578] on div "OMS Work Queue is --ALL-- Active is Yes Loan No. TBMID FIPS Assigned To is Loke…" at bounding box center [860, 342] width 1415 height 586
click at [957, 552] on div at bounding box center [860, 530] width 1414 height 59
click at [748, 37] on div "Home OMS" at bounding box center [460, 24] width 579 height 26
click at [718, 541] on div at bounding box center [860, 530] width 1414 height 59
click at [1233, 631] on div at bounding box center [860, 605] width 1414 height 59
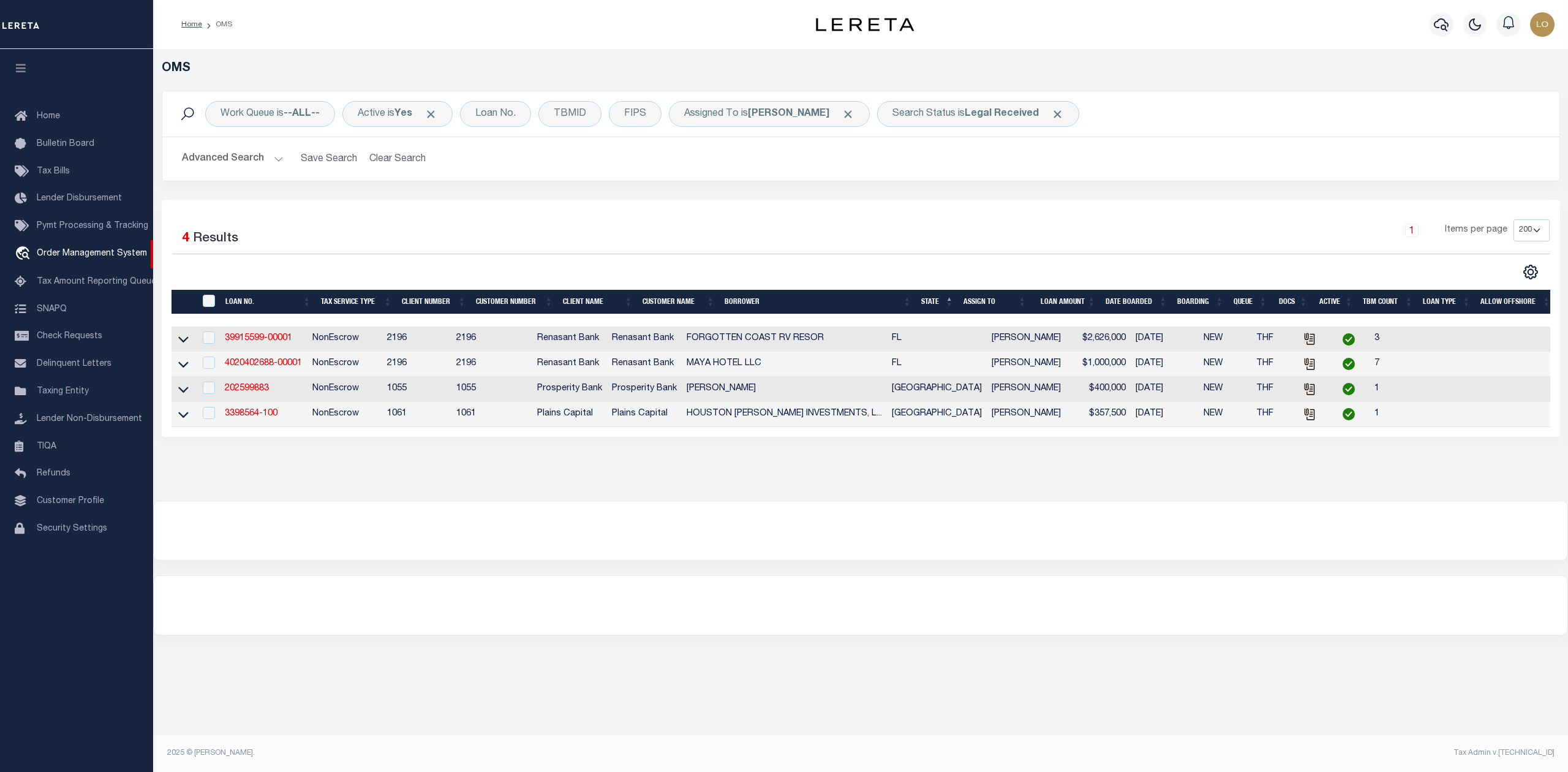
click at [1322, 560] on div at bounding box center [860, 530] width 1415 height 60
click at [1347, 545] on div at bounding box center [860, 530] width 1414 height 59
click at [983, 244] on div "1 Items per page 10 25 50 100 200" at bounding box center [1035, 235] width 1029 height 32
click at [501, 52] on div "OMS Work Queue is --ALL-- Active is Yes Loan No. TBMID FIPS Assigned To is Loke…" at bounding box center [860, 274] width 1415 height 451
click at [700, 49] on div "OMS Work Queue is --ALL-- Active is Yes Loan No. TBMID FIPS Assigned To is Loke…" at bounding box center [860, 274] width 1415 height 451
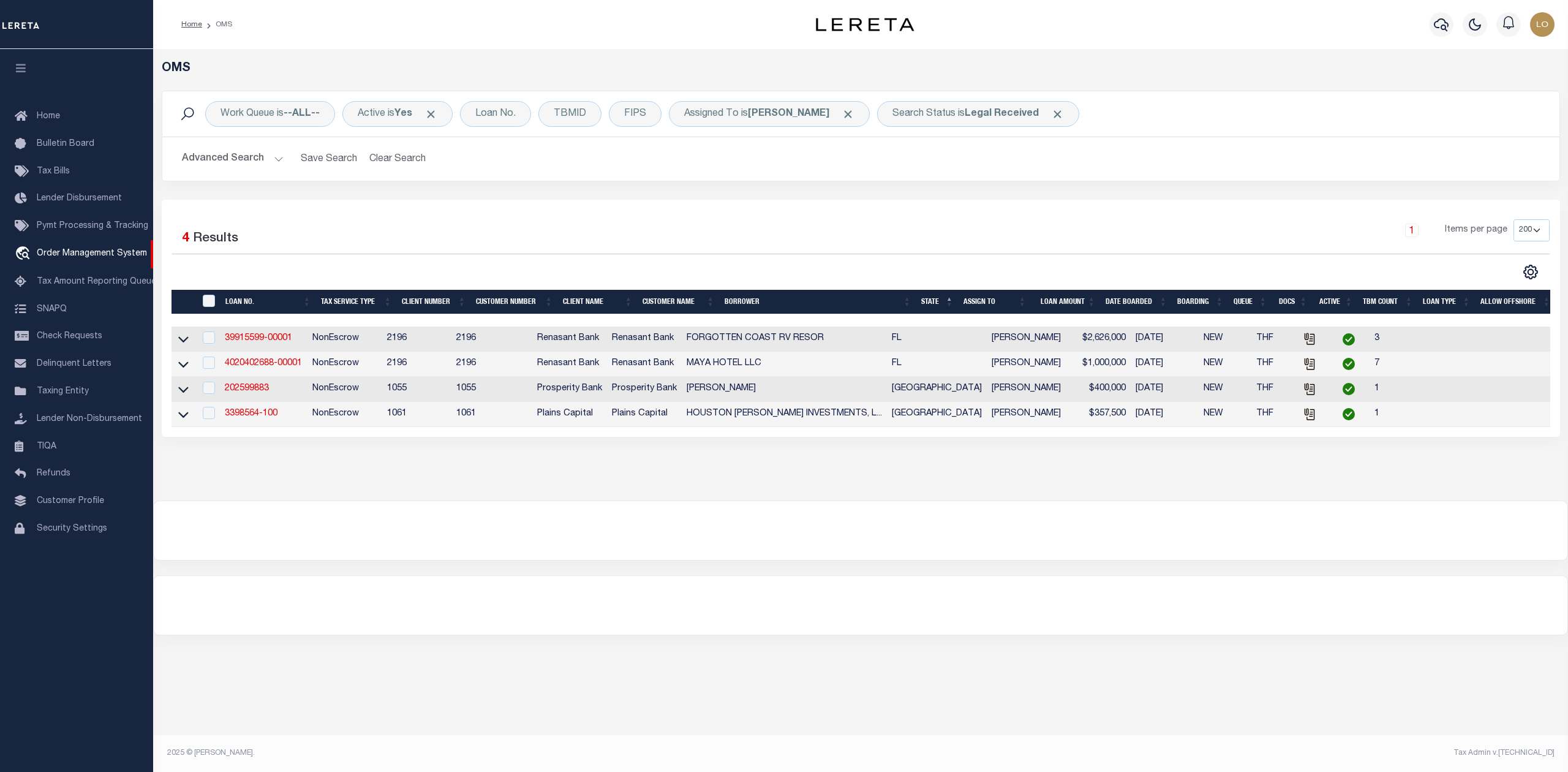
click at [512, 225] on div "1 Items per page 10 25 50 100 200" at bounding box center [1035, 236] width 1047 height 35
click at [1005, 689] on div "OMS Work Queue is --ALL-- Active is Yes Loan No. TBMID FIPS Assigned To is Loke…" at bounding box center [860, 396] width 1415 height 694
click at [1117, 585] on div "OMS Work Queue is --ALL-- Active is Yes Loan No. TBMID FIPS Assigned To is Loke…" at bounding box center [860, 342] width 1415 height 586
click at [1071, 593] on div at bounding box center [860, 605] width 1414 height 59
click at [1270, 589] on div at bounding box center [860, 605] width 1415 height 60
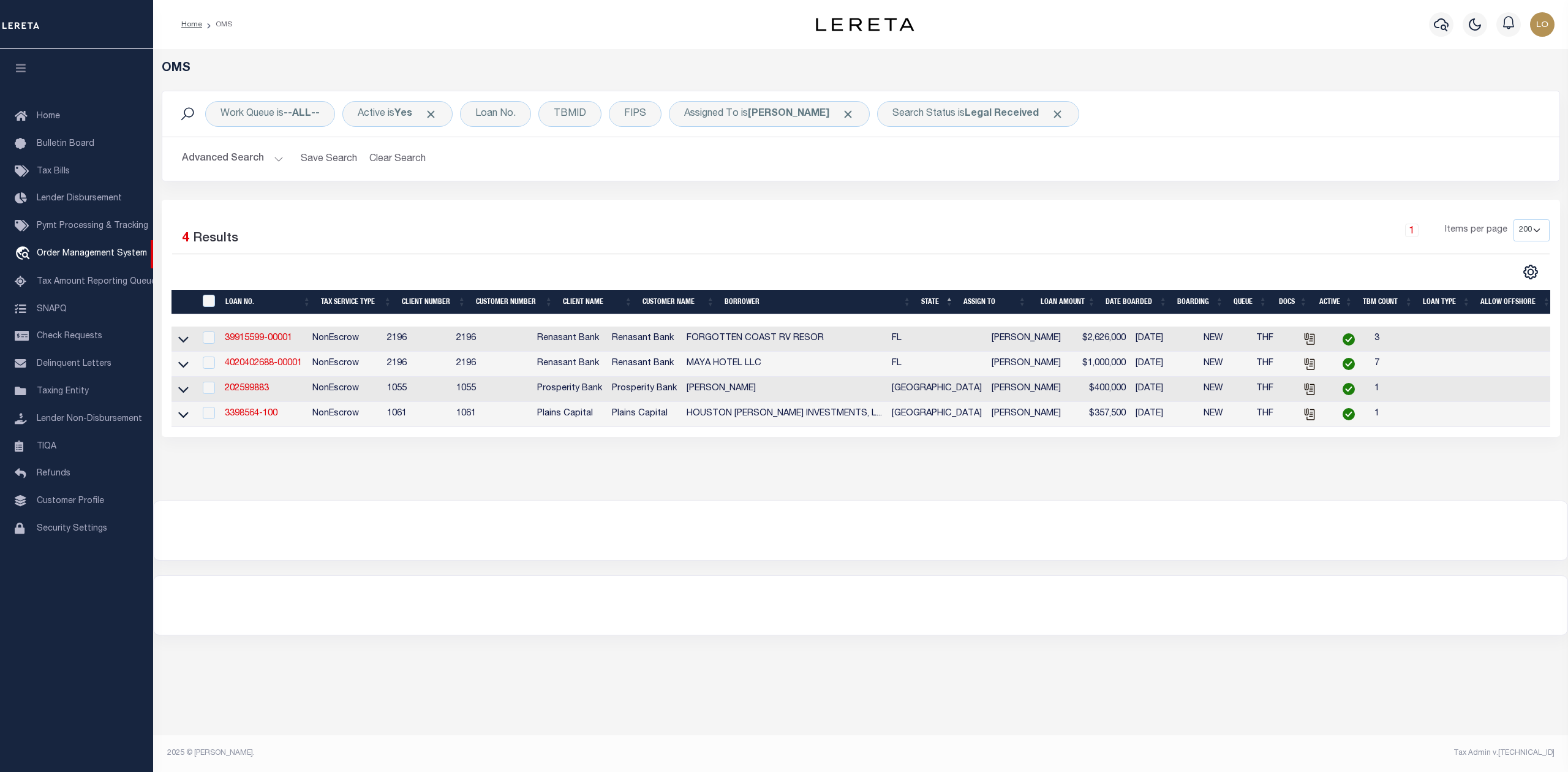
click at [1203, 594] on div at bounding box center [860, 605] width 1414 height 59
click at [1002, 560] on div at bounding box center [860, 530] width 1414 height 59
click at [1110, 656] on div "OMS Work Queue is --ALL-- Active is Yes Loan No. TBMID FIPS Assigned To is Loke…" at bounding box center [860, 396] width 1415 height 694
click at [1083, 666] on div "OMS Work Queue is --ALL-- Active is Yes Loan No. TBMID FIPS Assigned To is Loke…" at bounding box center [860, 396] width 1415 height 694
click at [1221, 524] on div at bounding box center [860, 530] width 1414 height 59
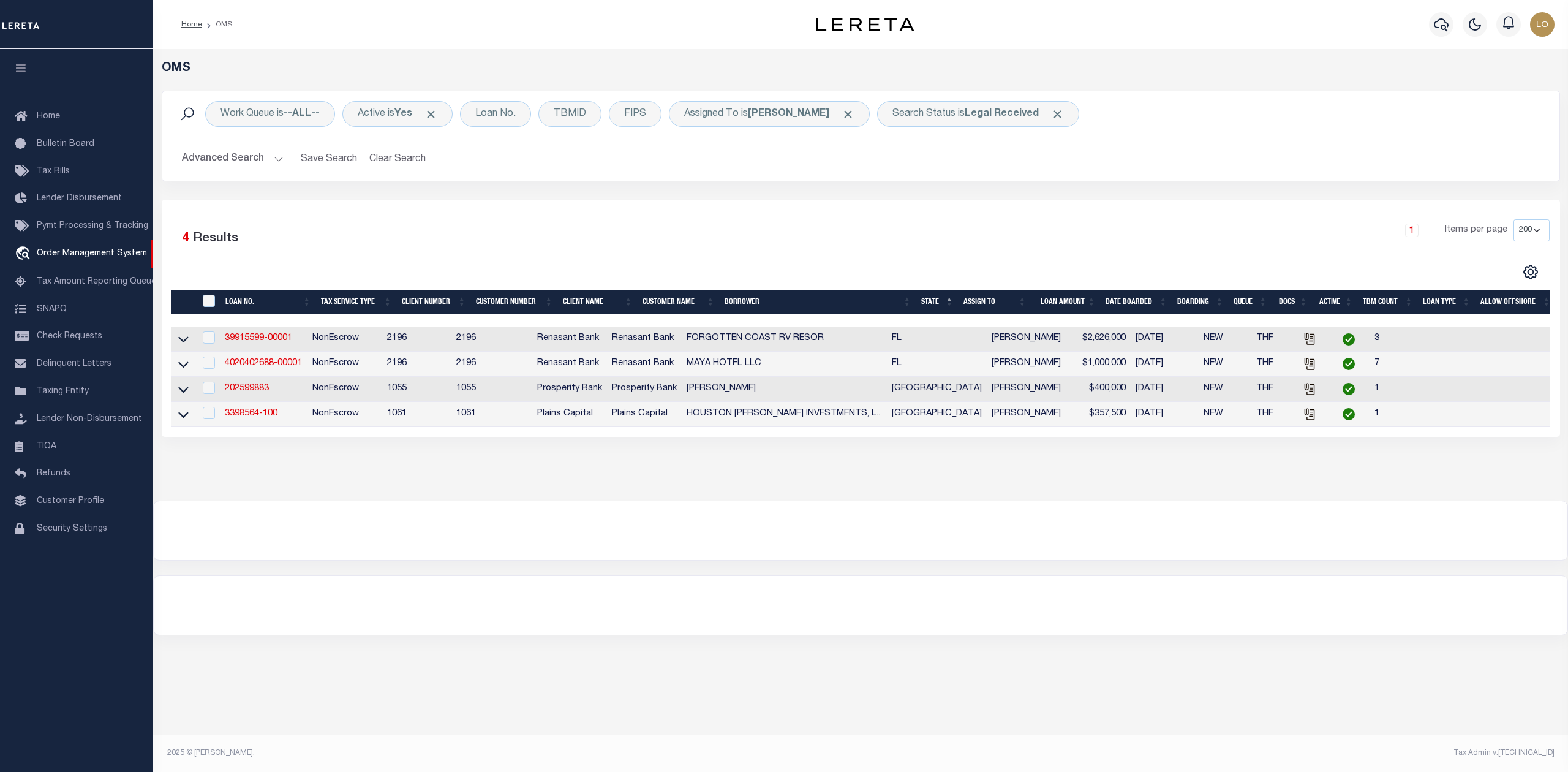
click at [1223, 554] on div at bounding box center [860, 530] width 1414 height 59
